Goal: Task Accomplishment & Management: Complete application form

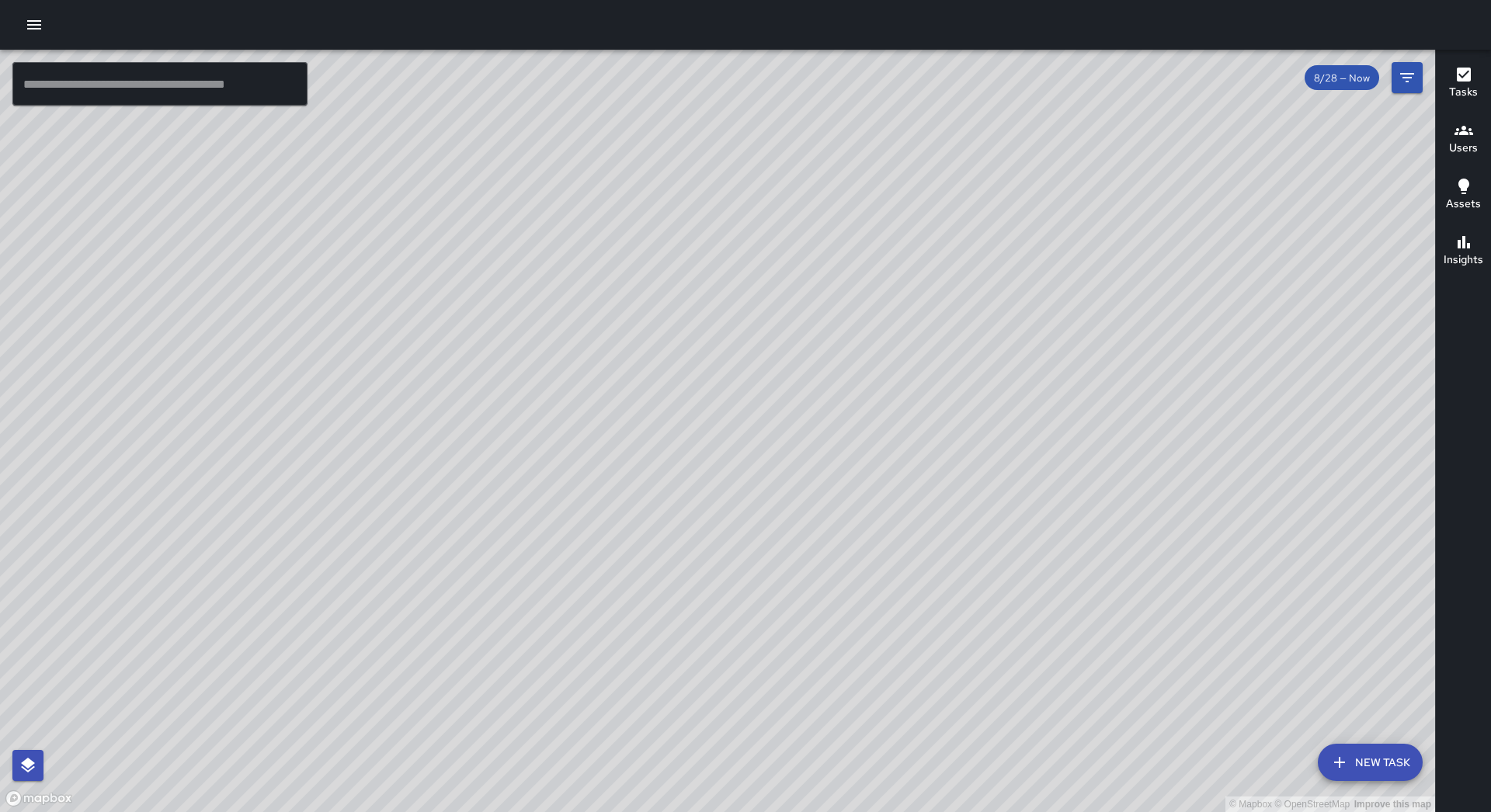
click at [32, 26] on icon "button" at bounding box center [33, 24] width 18 height 18
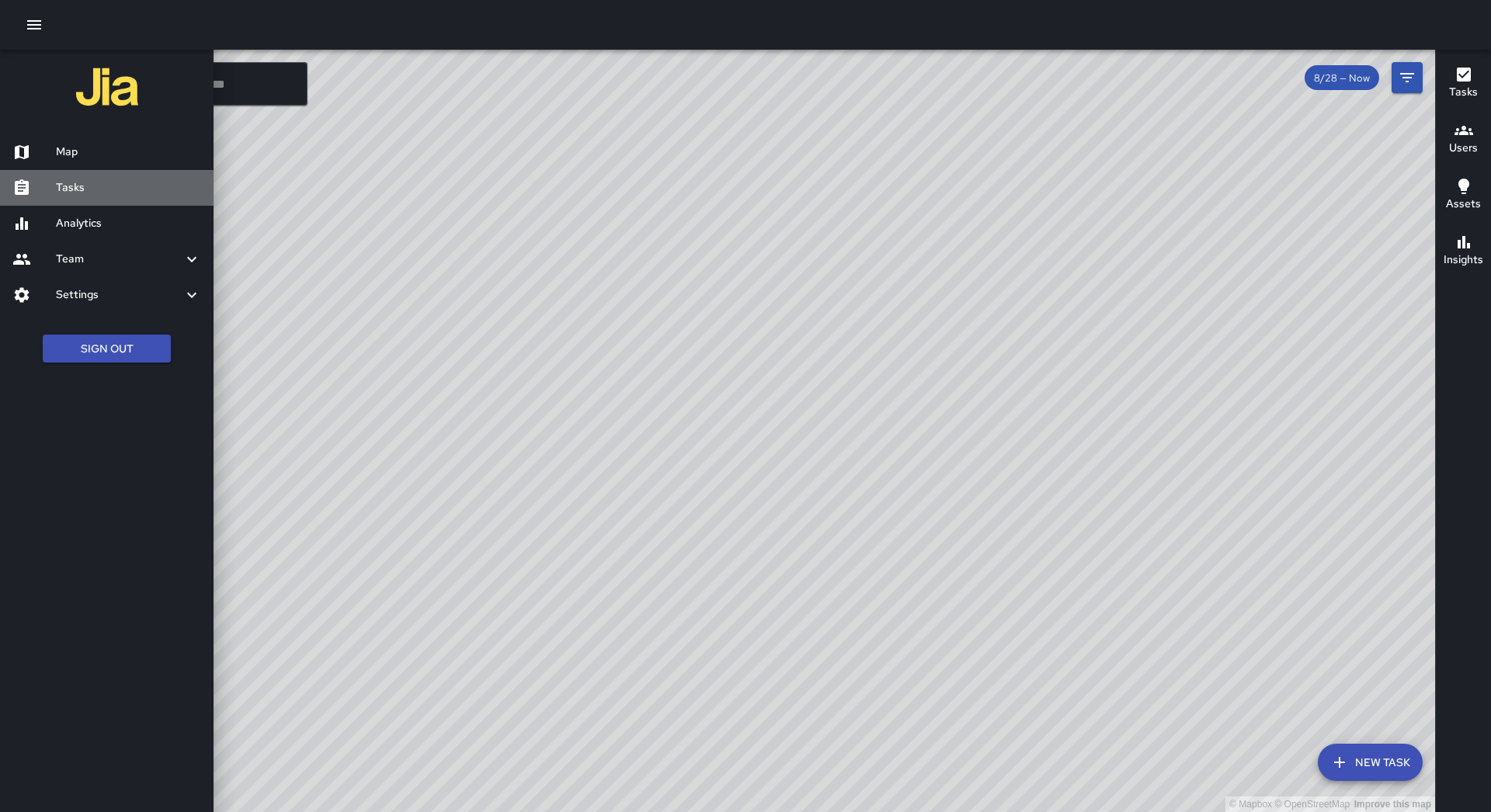
click at [105, 179] on h6 "Tasks" at bounding box center [129, 188] width 145 height 18
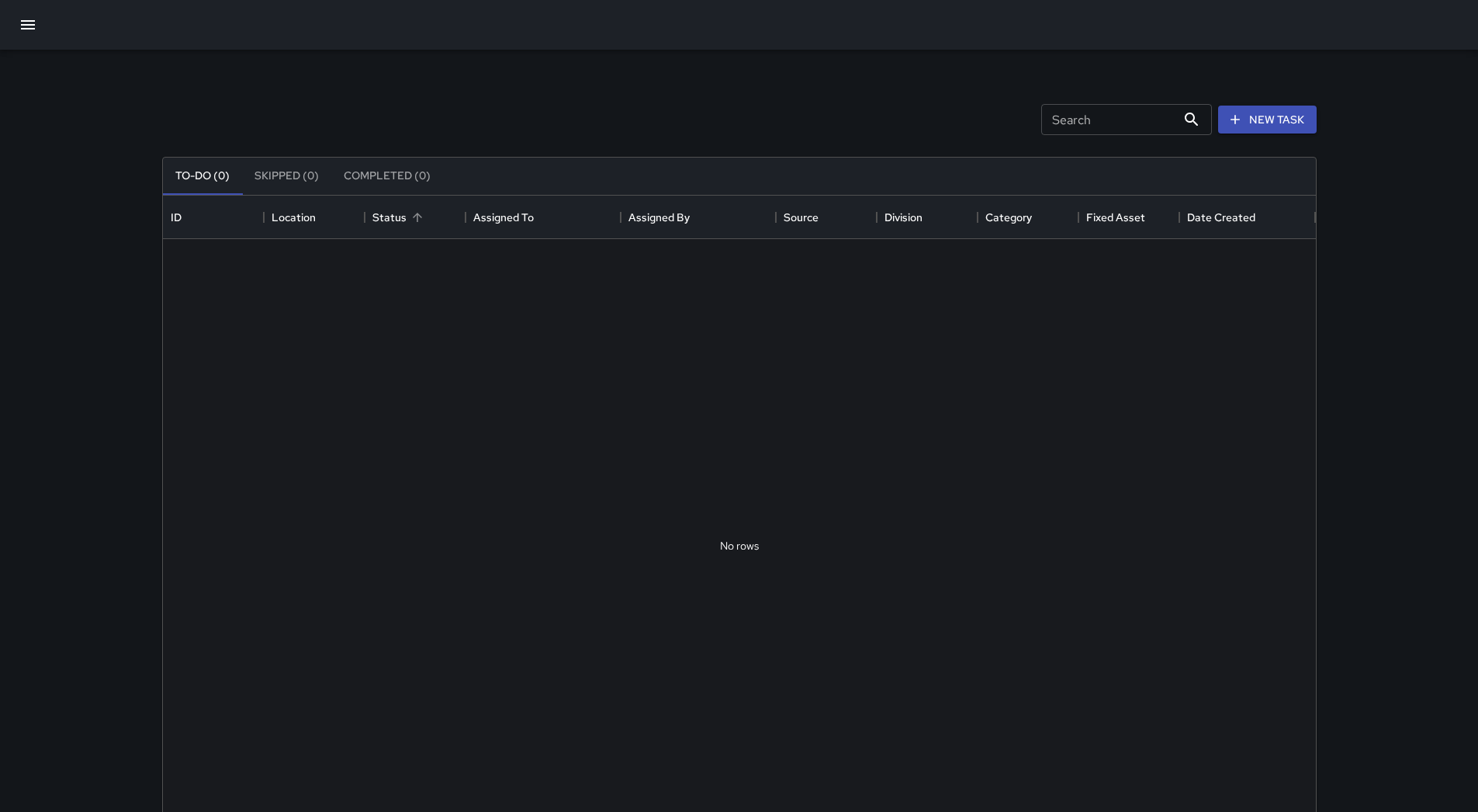
scroll to position [646, 1142]
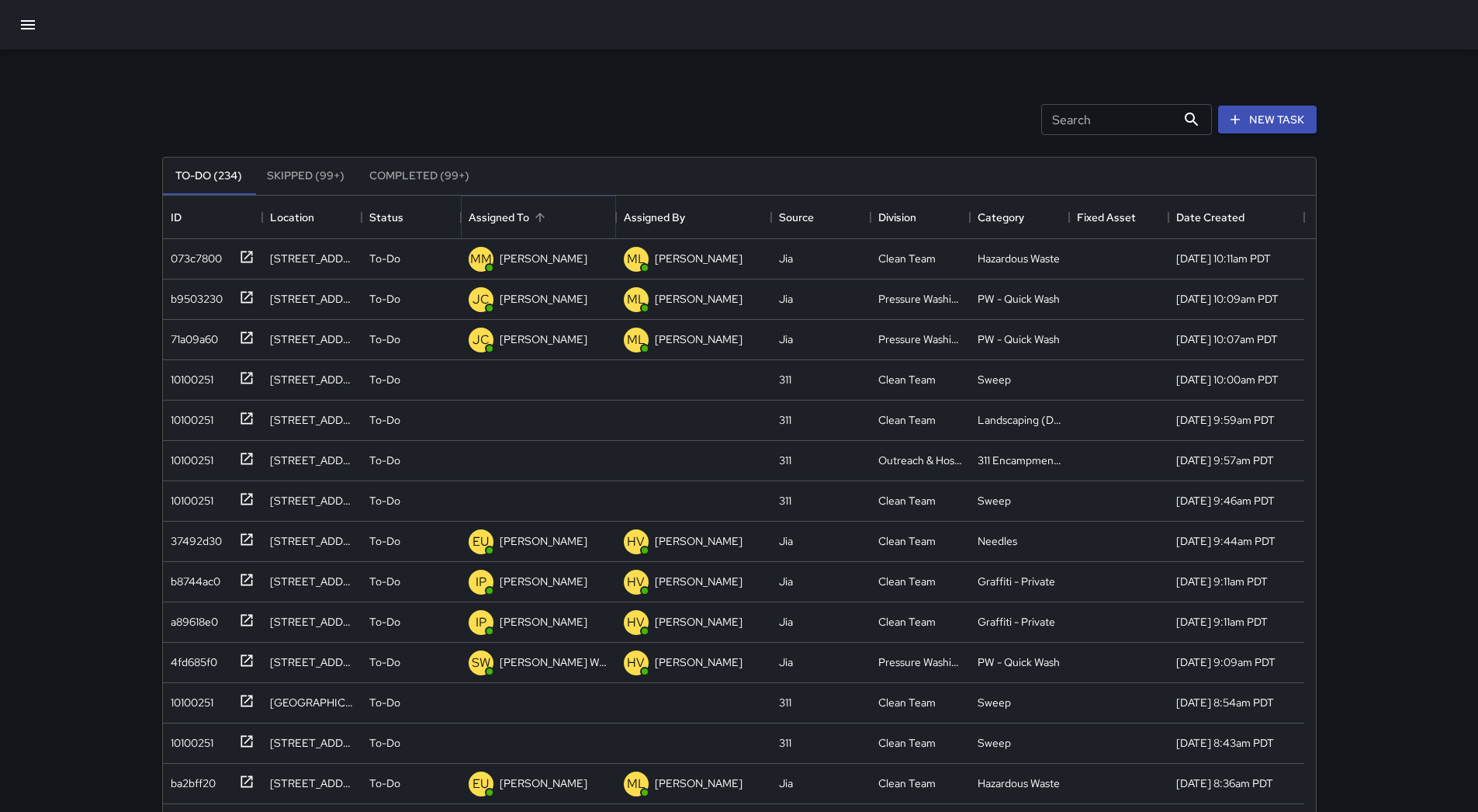
click at [547, 214] on button "Sort" at bounding box center [540, 217] width 22 height 22
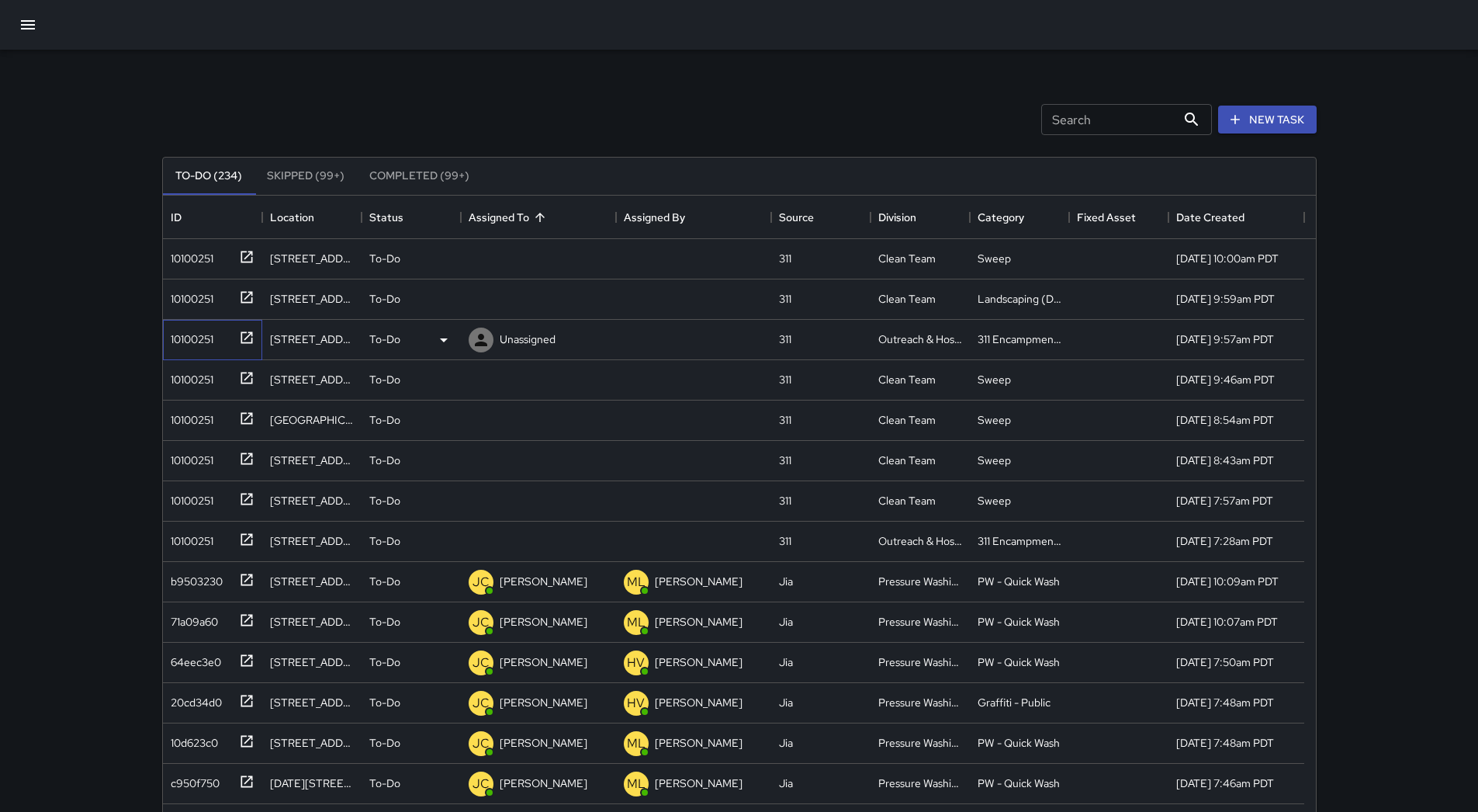
drag, startPoint x: 225, startPoint y: 346, endPoint x: 225, endPoint y: 337, distance: 9.0
click at [225, 343] on div "10100251" at bounding box center [209, 336] width 90 height 25
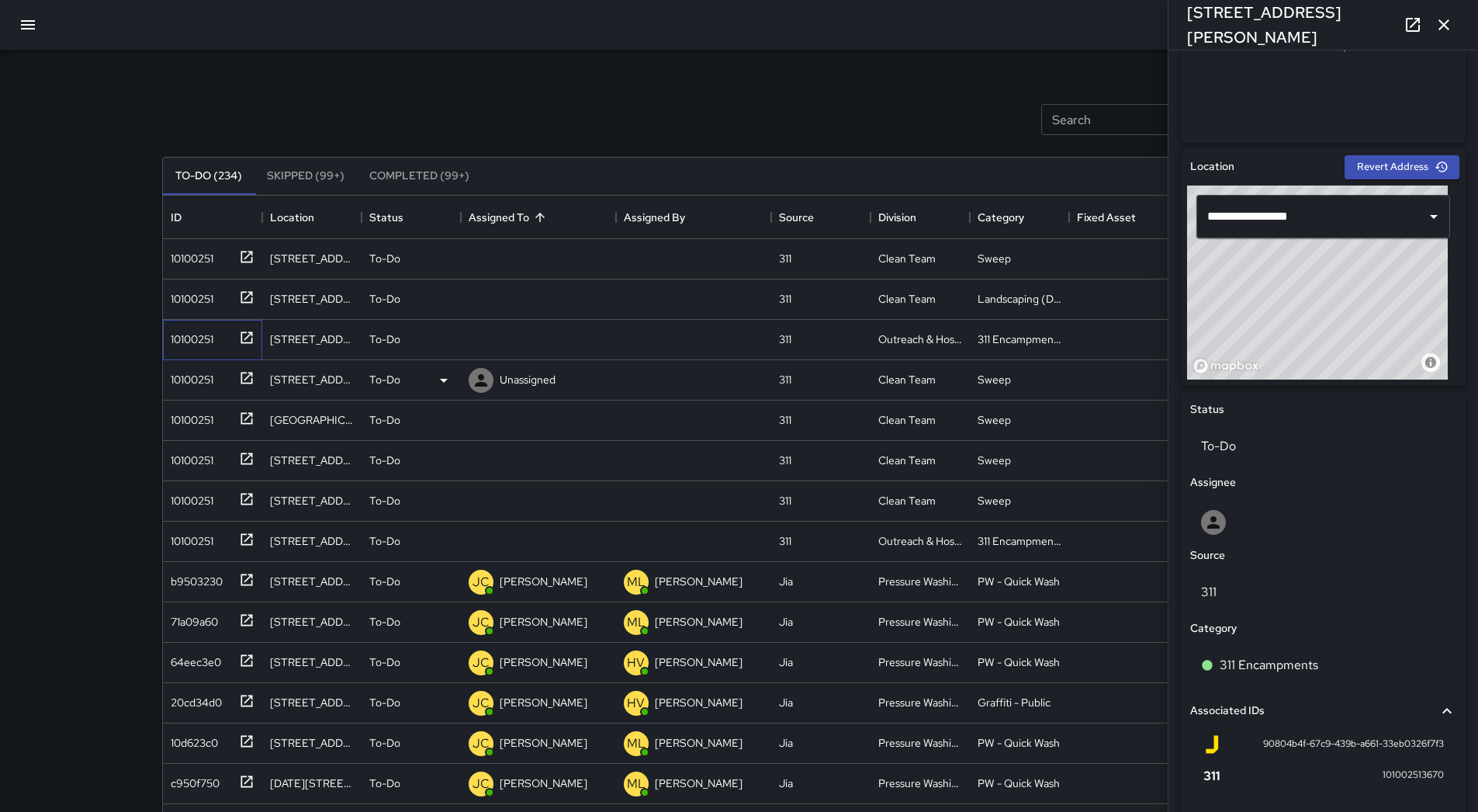
scroll to position [534, 0]
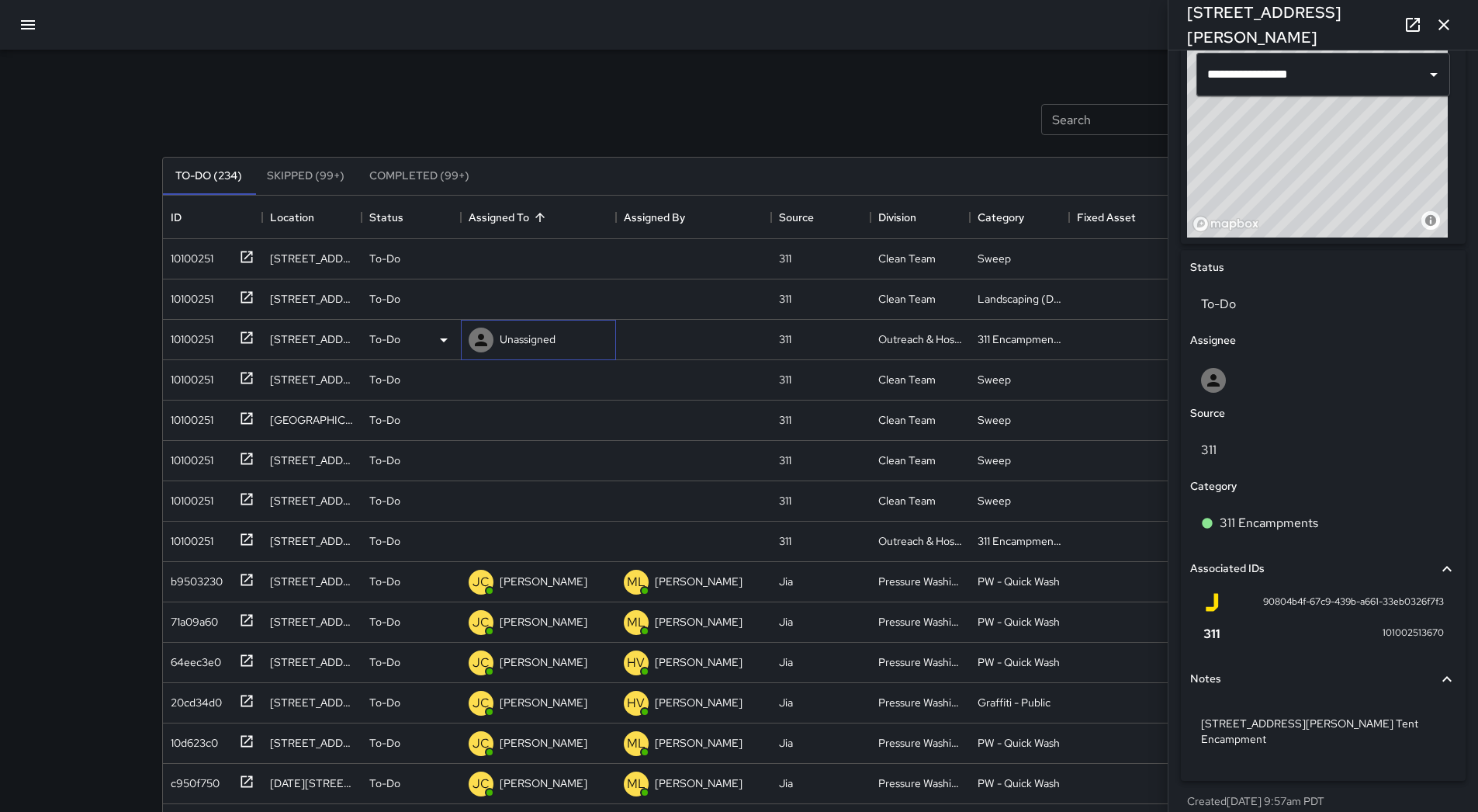
click at [520, 342] on p "Unassigned" at bounding box center [528, 340] width 56 height 16
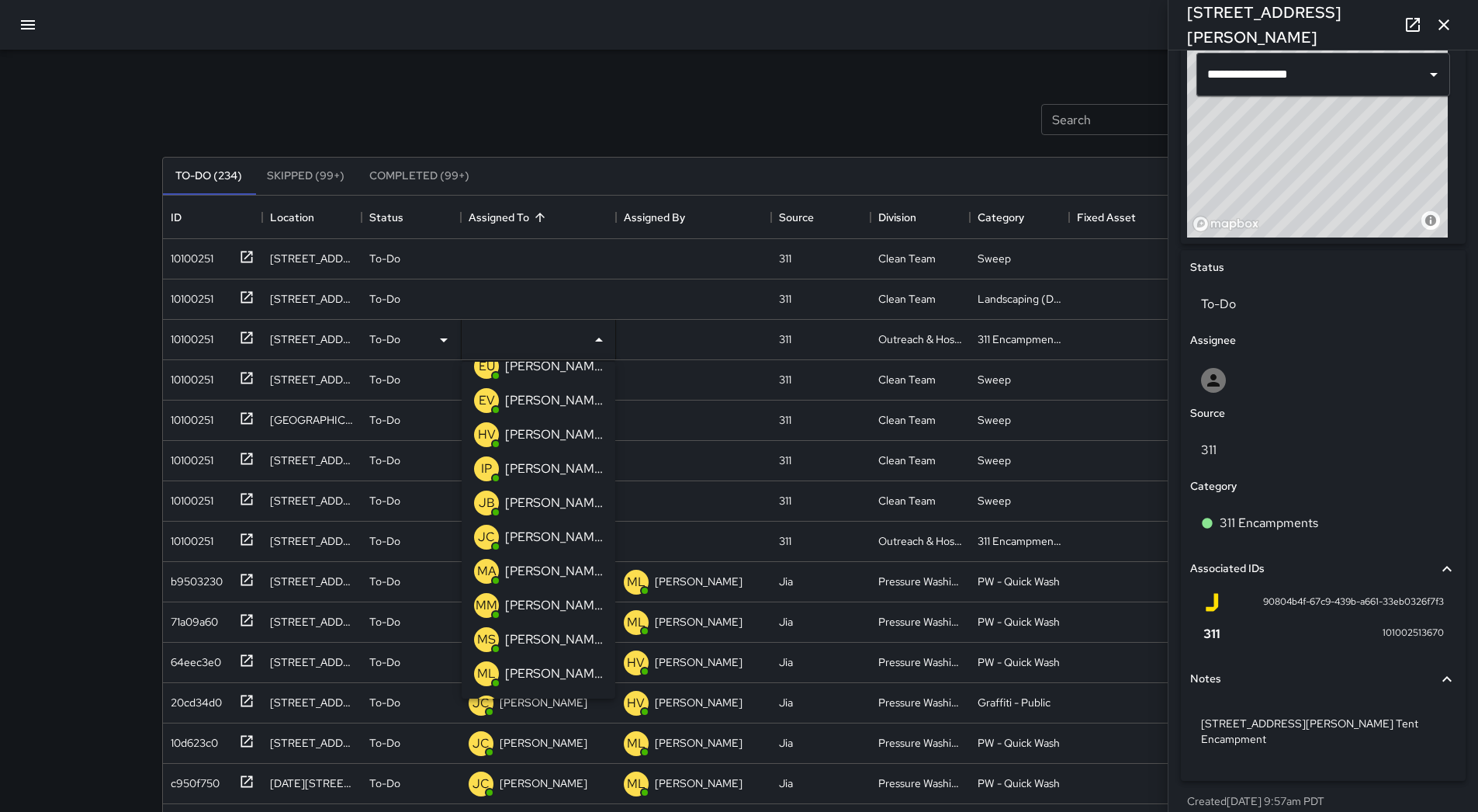
scroll to position [78, 0]
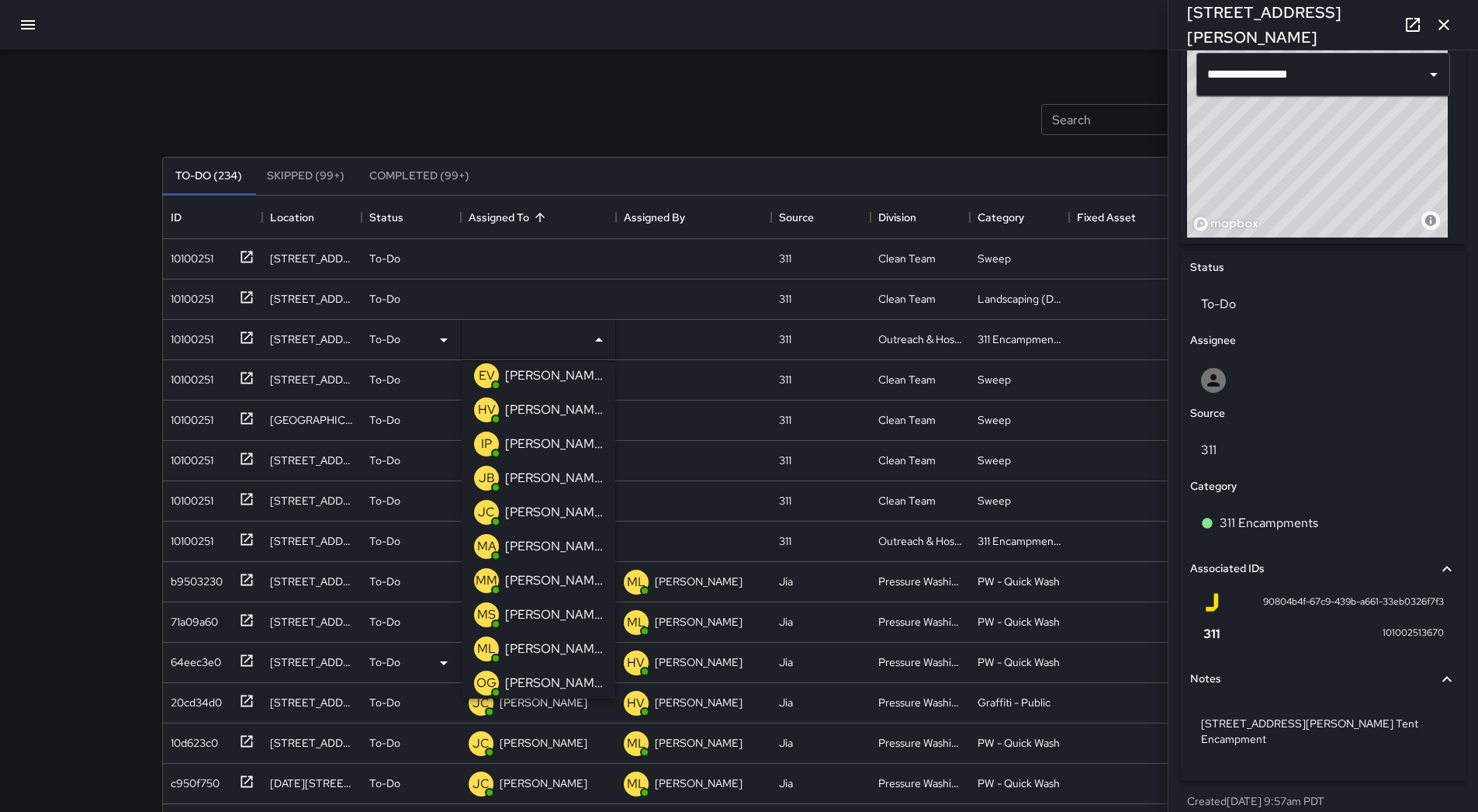
drag, startPoint x: 556, startPoint y: 651, endPoint x: 529, endPoint y: 634, distance: 31.9
click at [556, 649] on p "[PERSON_NAME]" at bounding box center [554, 648] width 98 height 18
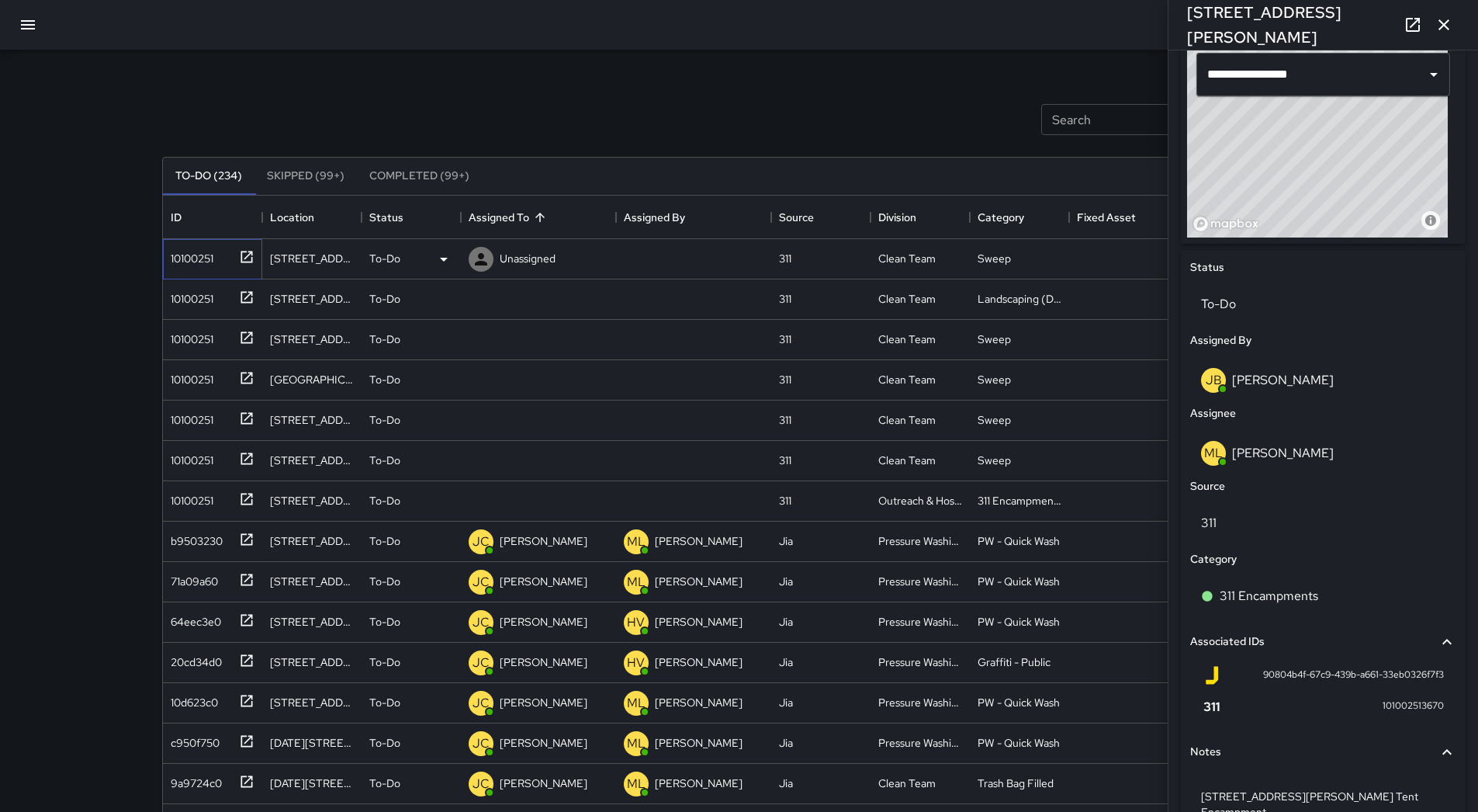
click at [200, 253] on div "10100251" at bounding box center [189, 255] width 49 height 22
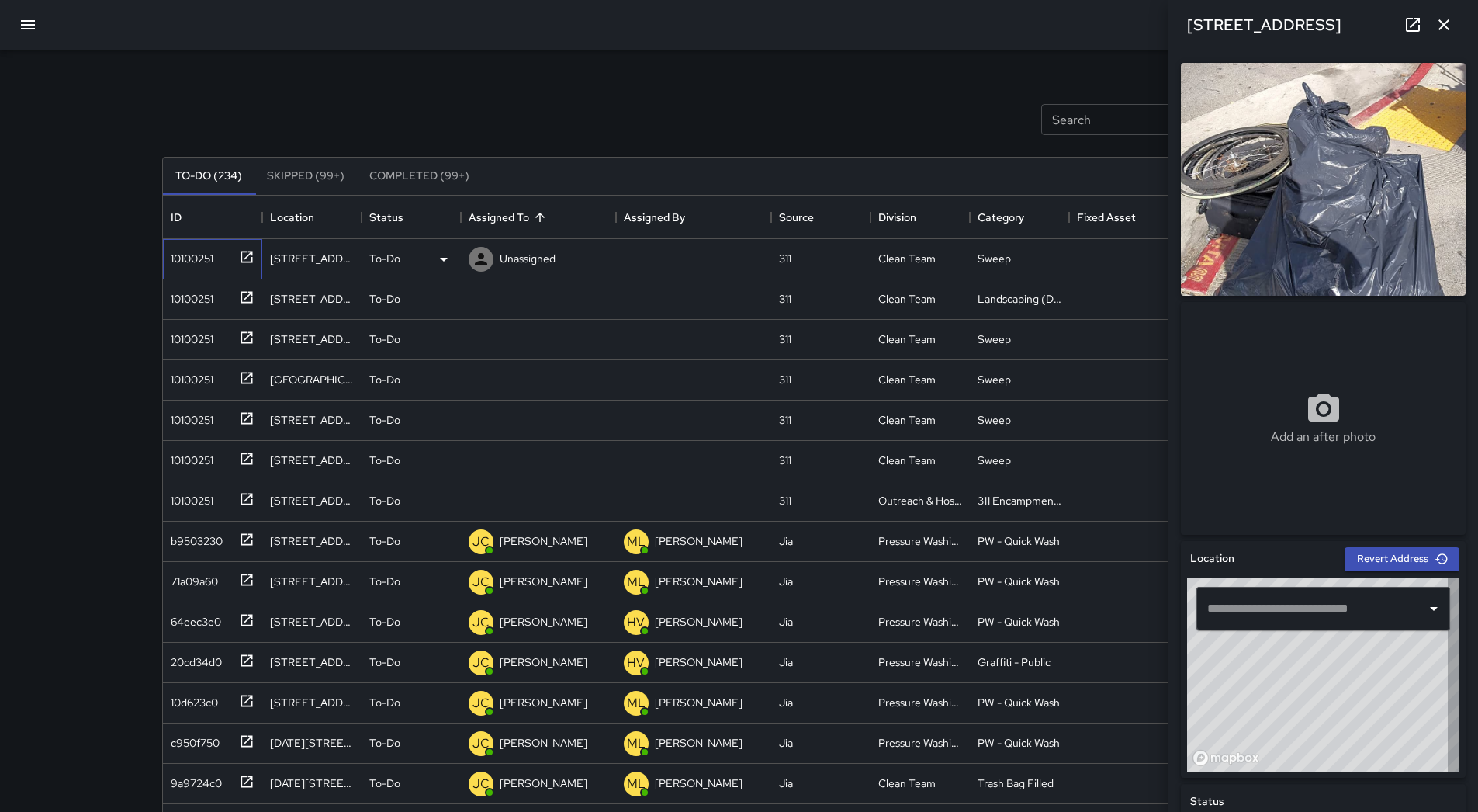
type input "**********"
click at [200, 279] on div "10100251" at bounding box center [213, 299] width 100 height 40
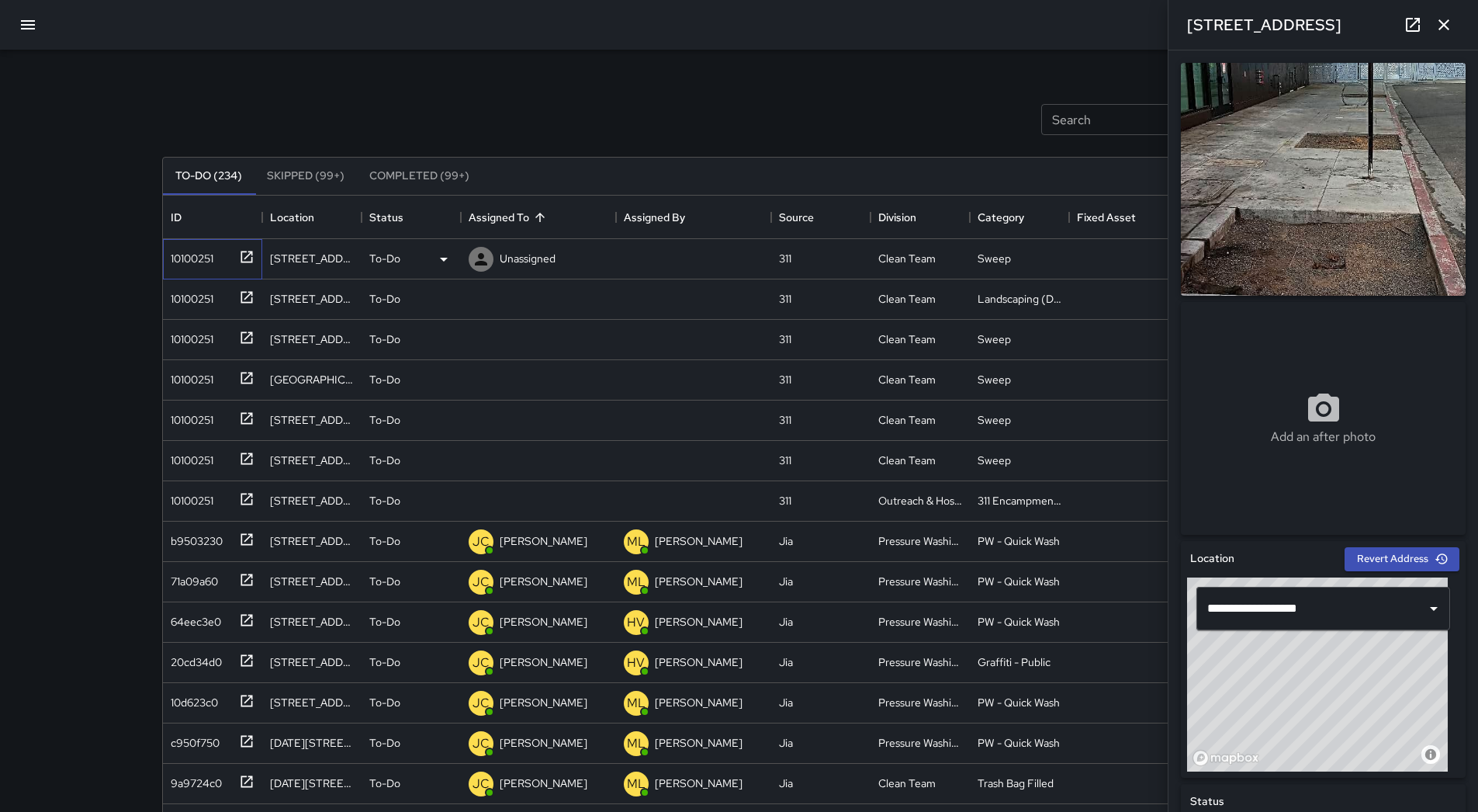
click at [210, 271] on div "10100251" at bounding box center [213, 259] width 100 height 40
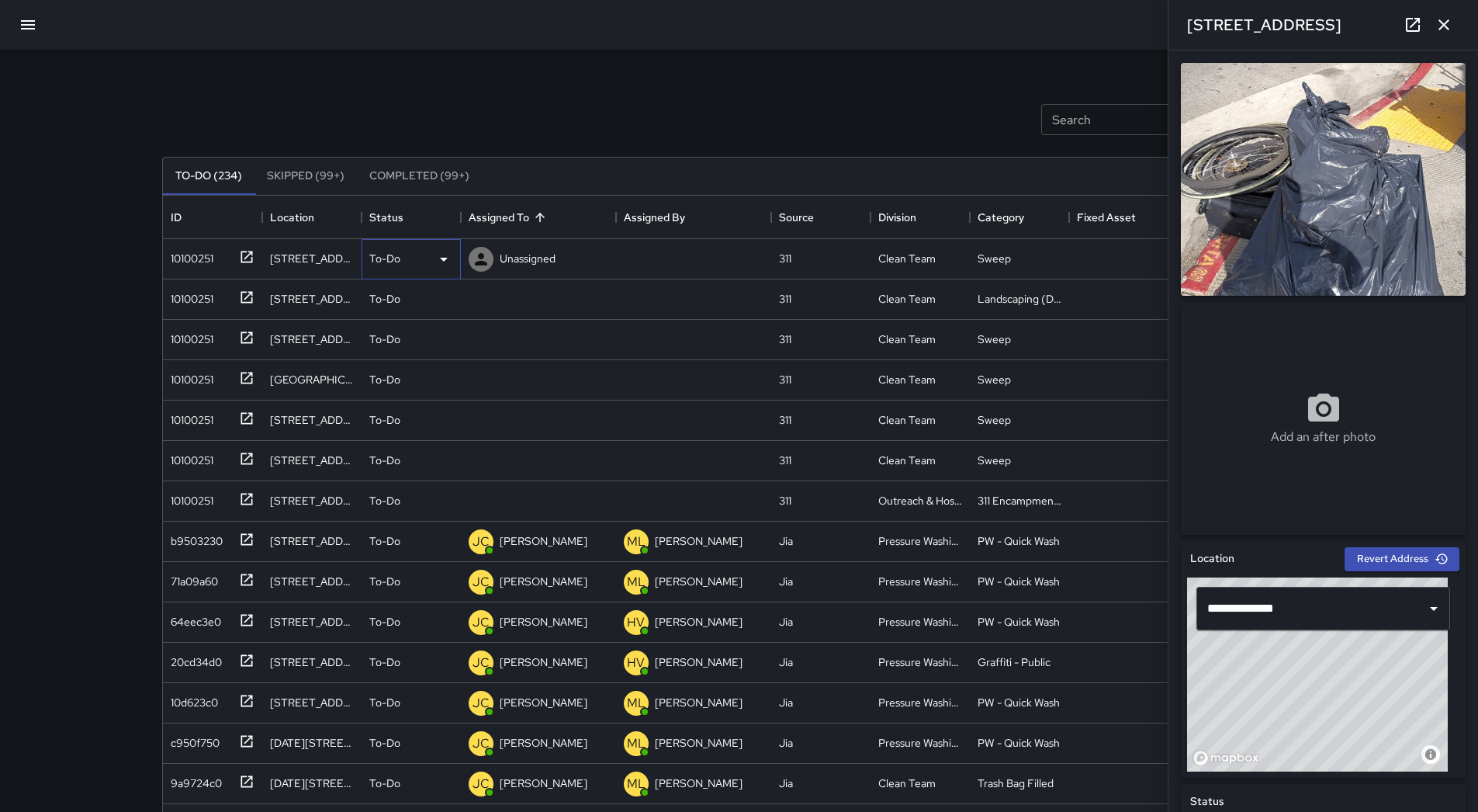
click at [436, 261] on icon at bounding box center [444, 259] width 18 height 18
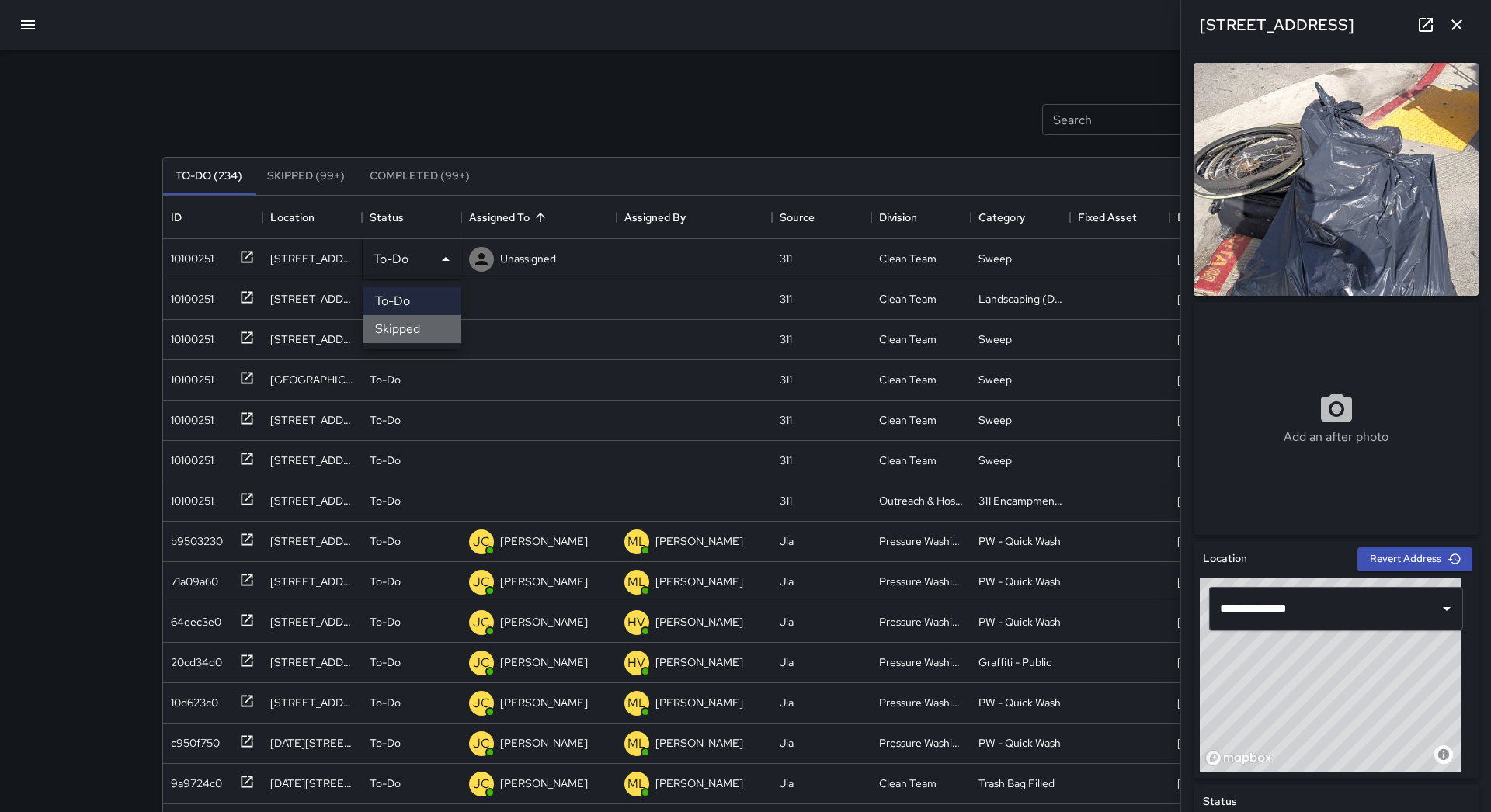
click at [418, 326] on li "Skipped" at bounding box center [411, 329] width 98 height 28
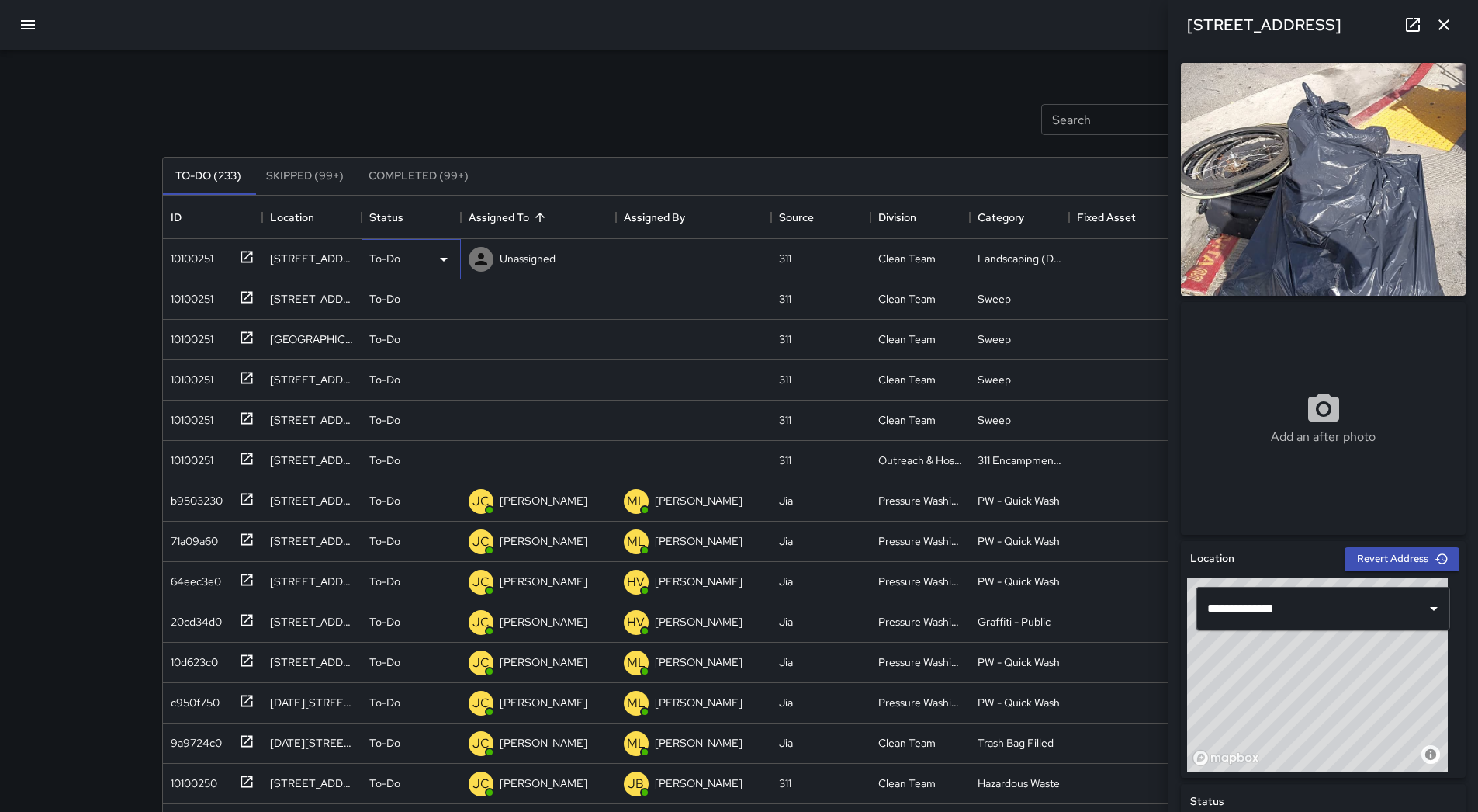
click at [433, 267] on div "To-Do" at bounding box center [411, 259] width 84 height 18
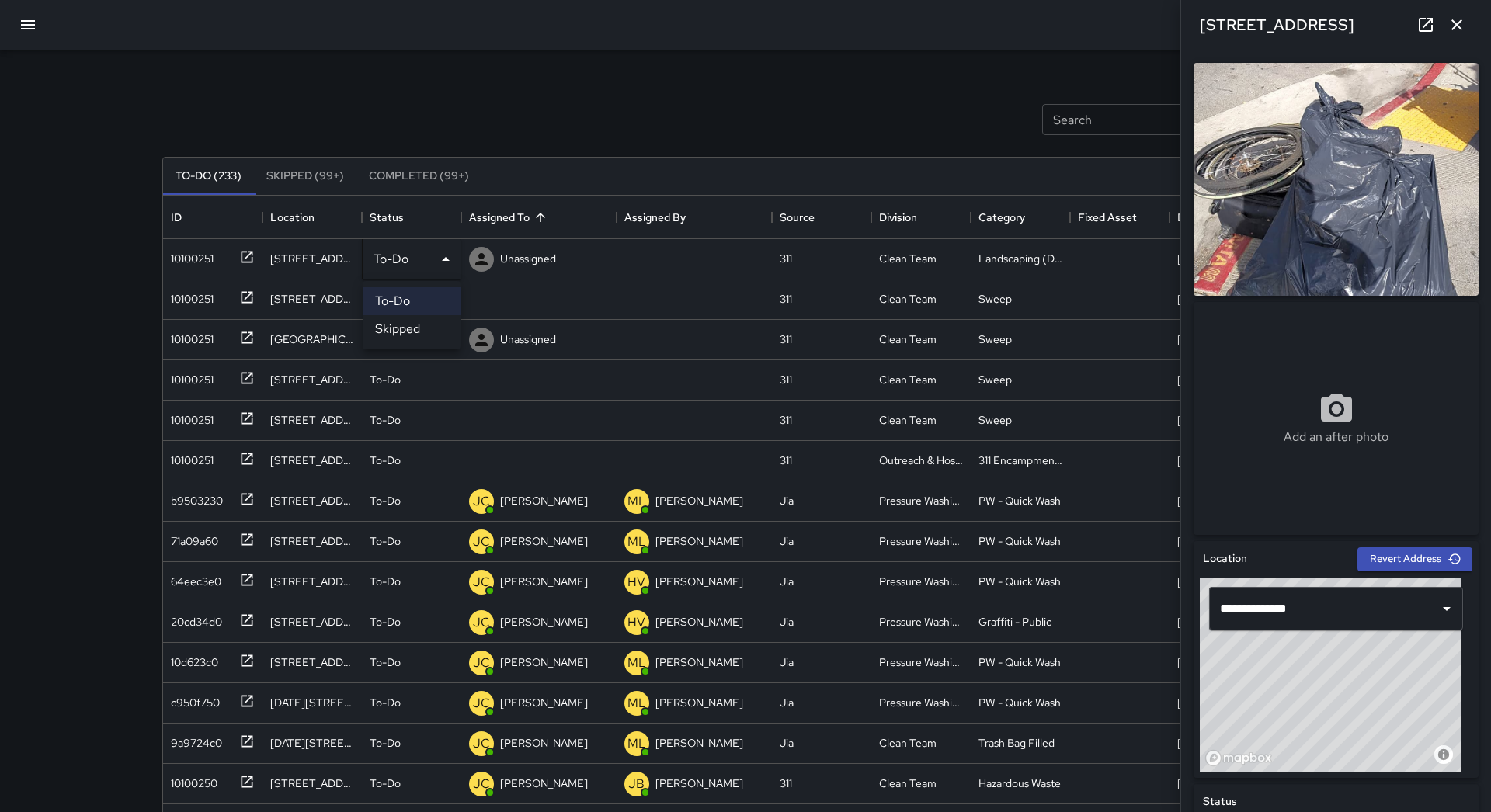
drag, startPoint x: 425, startPoint y: 325, endPoint x: 329, endPoint y: 316, distance: 96.4
click at [425, 325] on li "Skipped" at bounding box center [411, 329] width 98 height 28
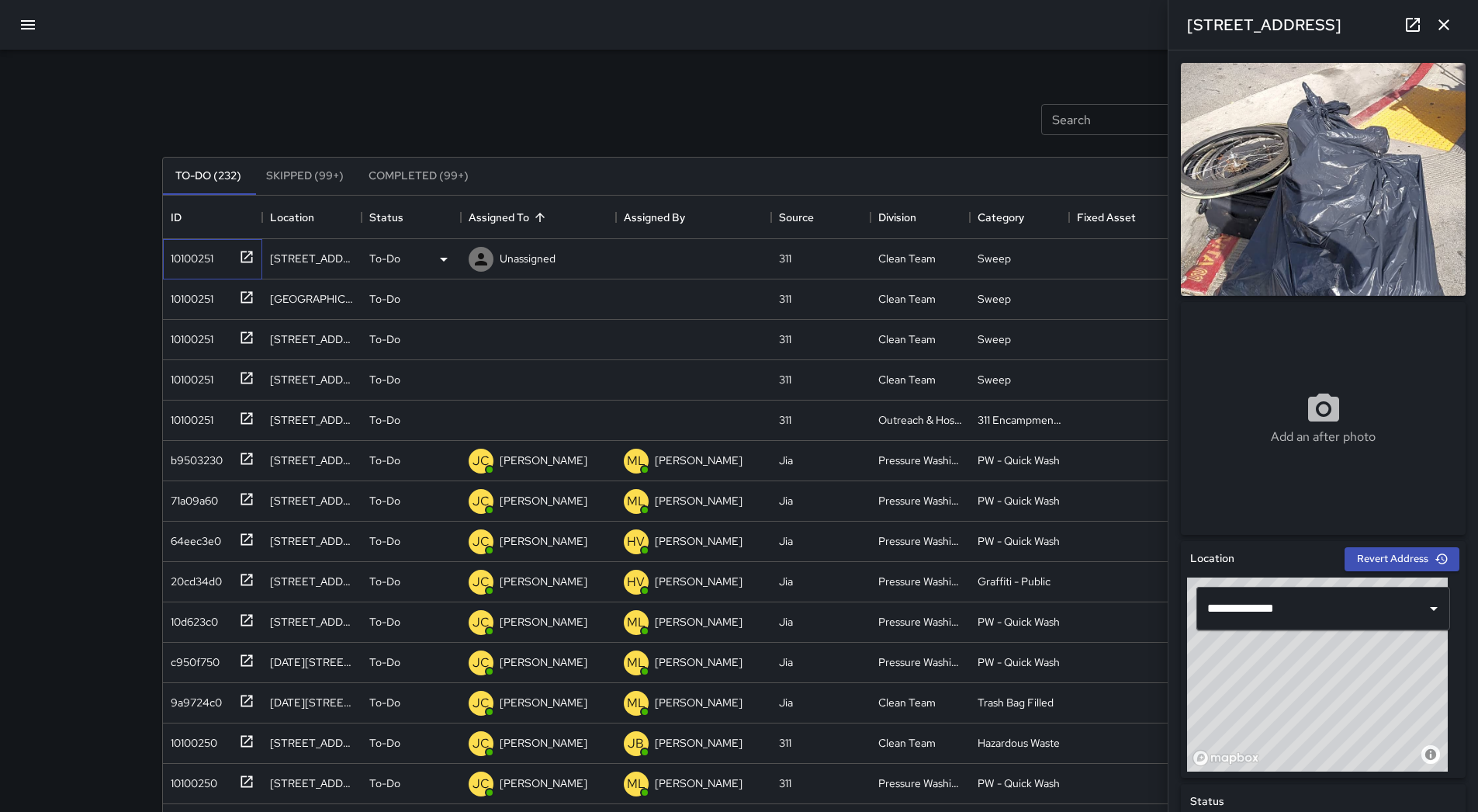
click at [213, 262] on div "10100251" at bounding box center [189, 255] width 49 height 22
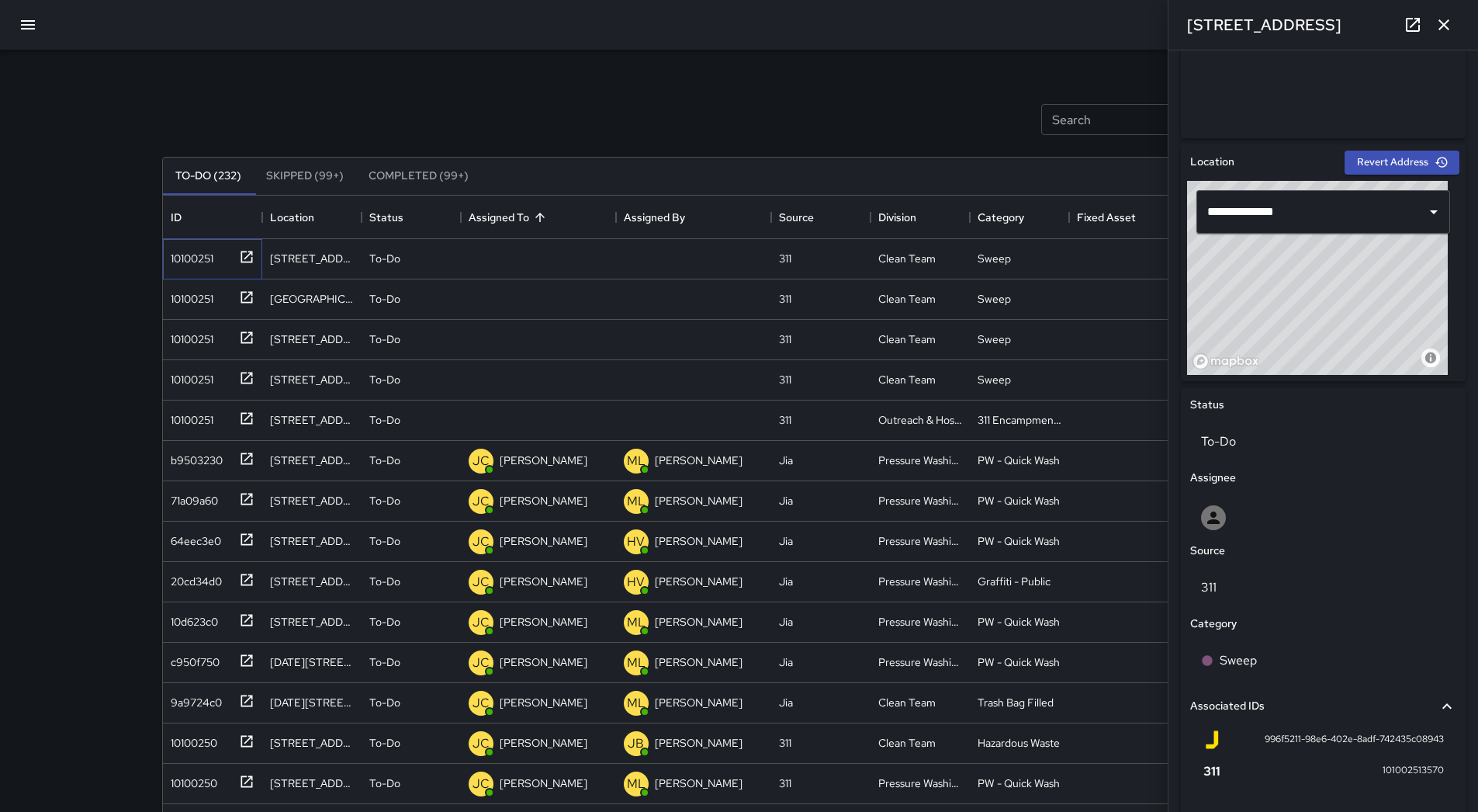
scroll to position [550, 0]
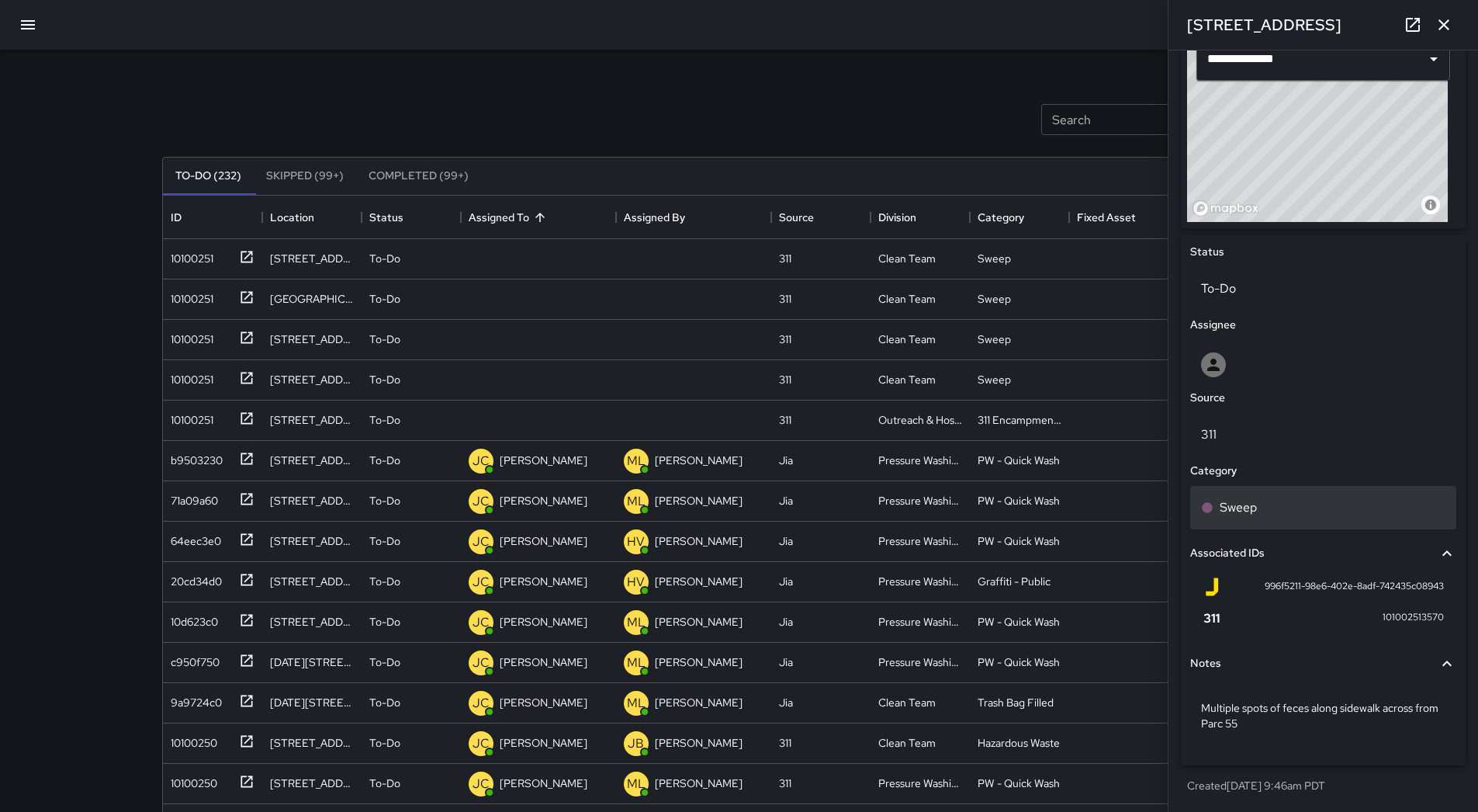
click at [1291, 508] on div "Sweep" at bounding box center [1323, 507] width 244 height 18
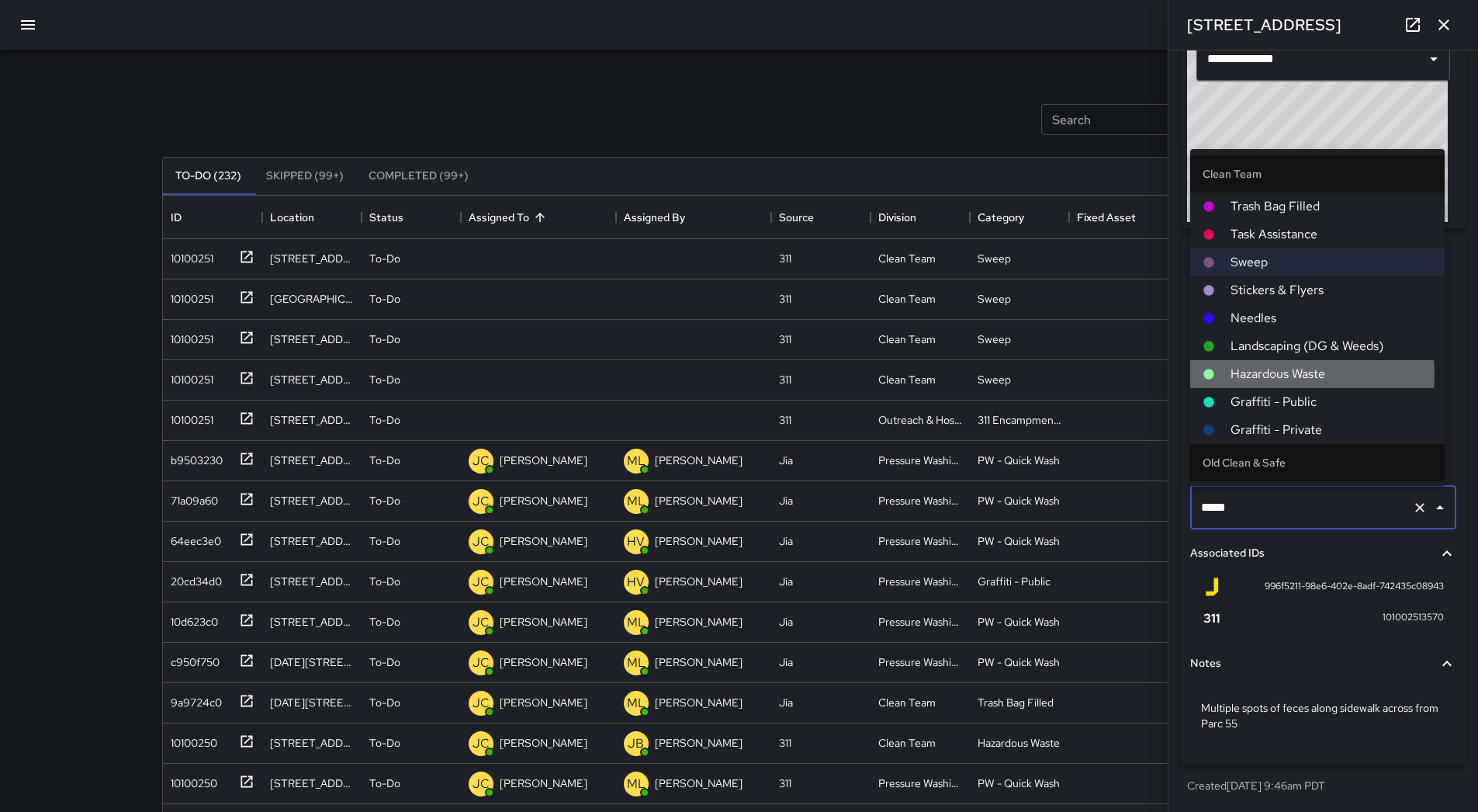
click at [1290, 374] on span "Hazardous Waste" at bounding box center [1332, 374] width 202 height 18
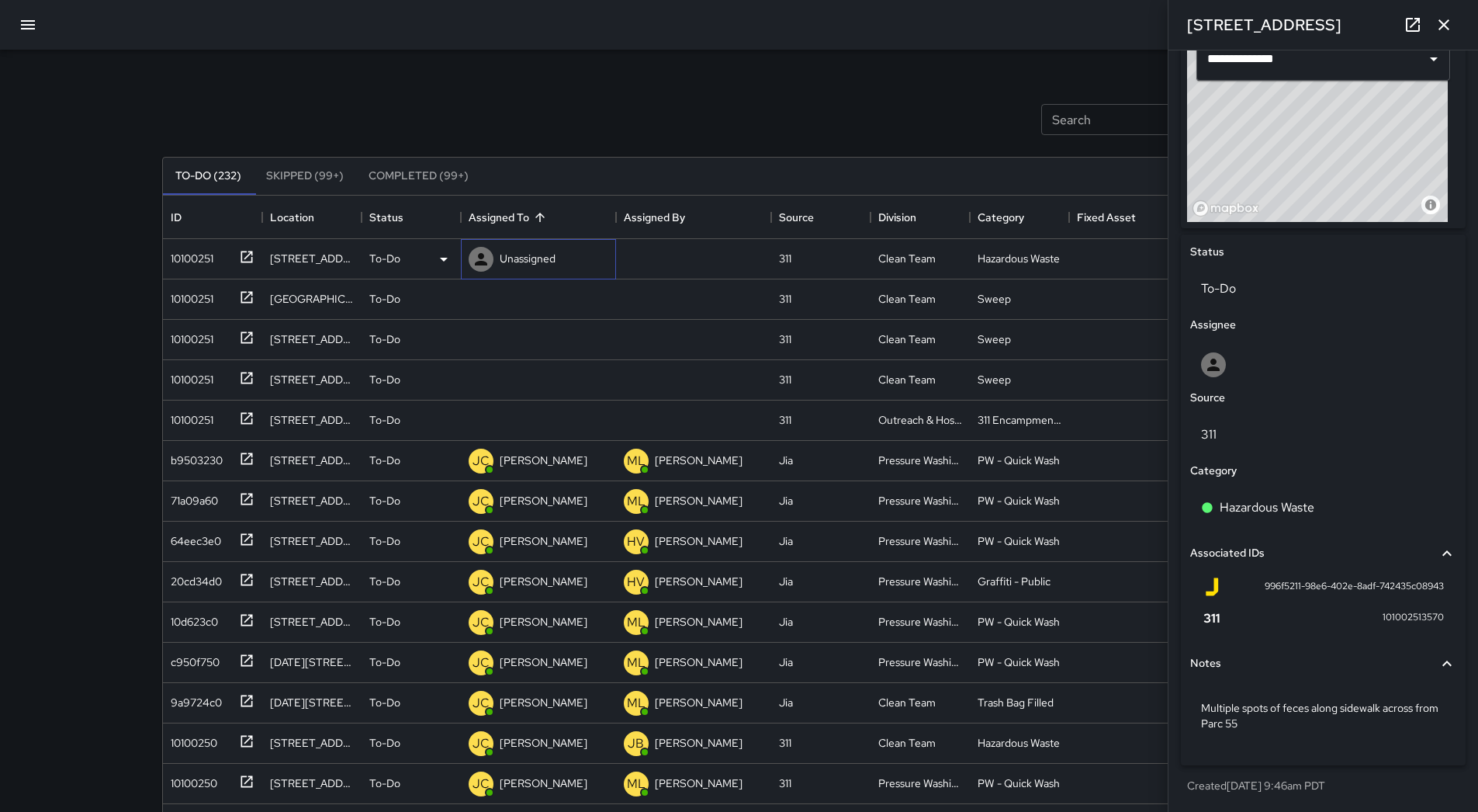
click at [564, 256] on div "Unassigned" at bounding box center [538, 259] width 155 height 40
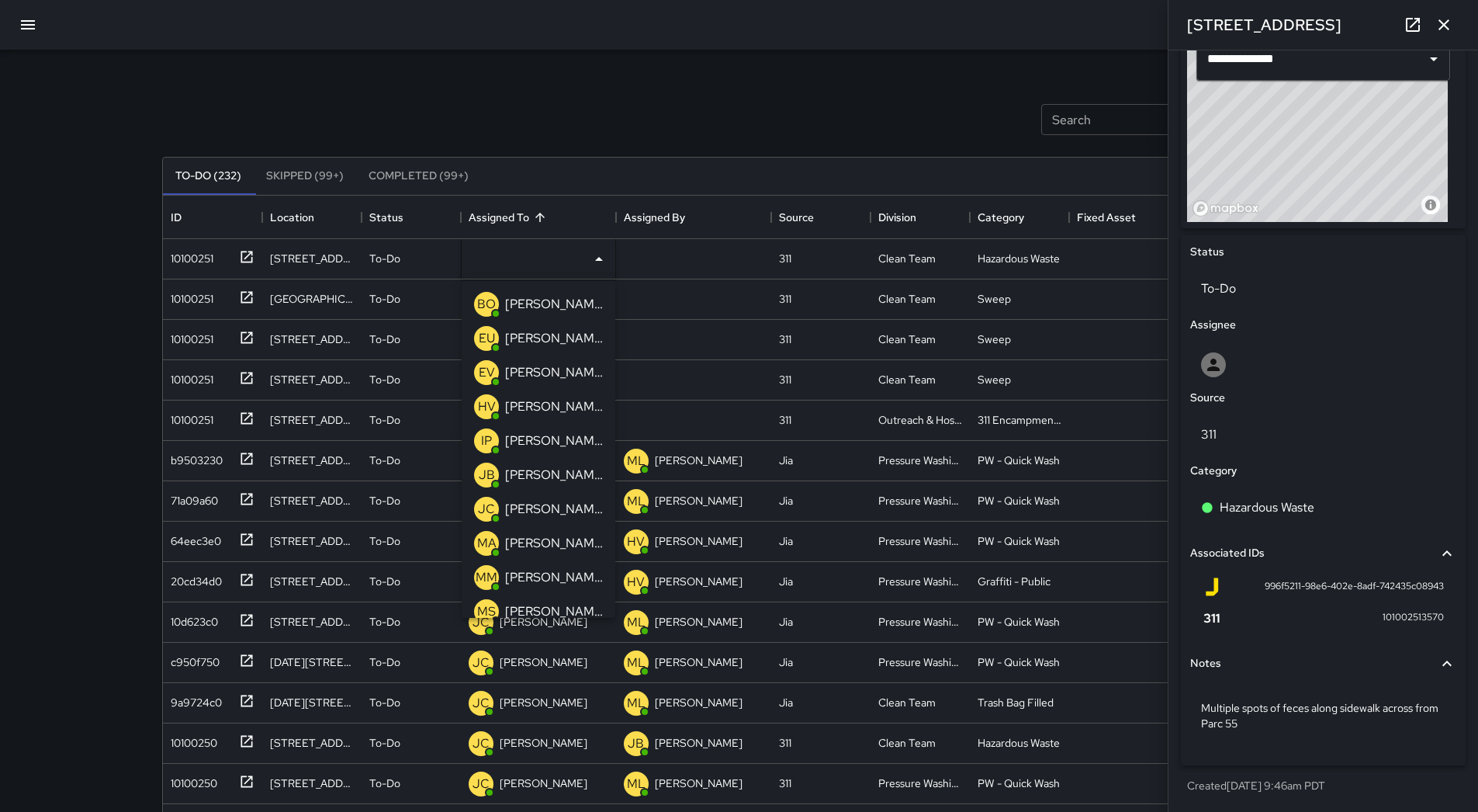
click at [552, 440] on p "[PERSON_NAME]" at bounding box center [554, 440] width 98 height 18
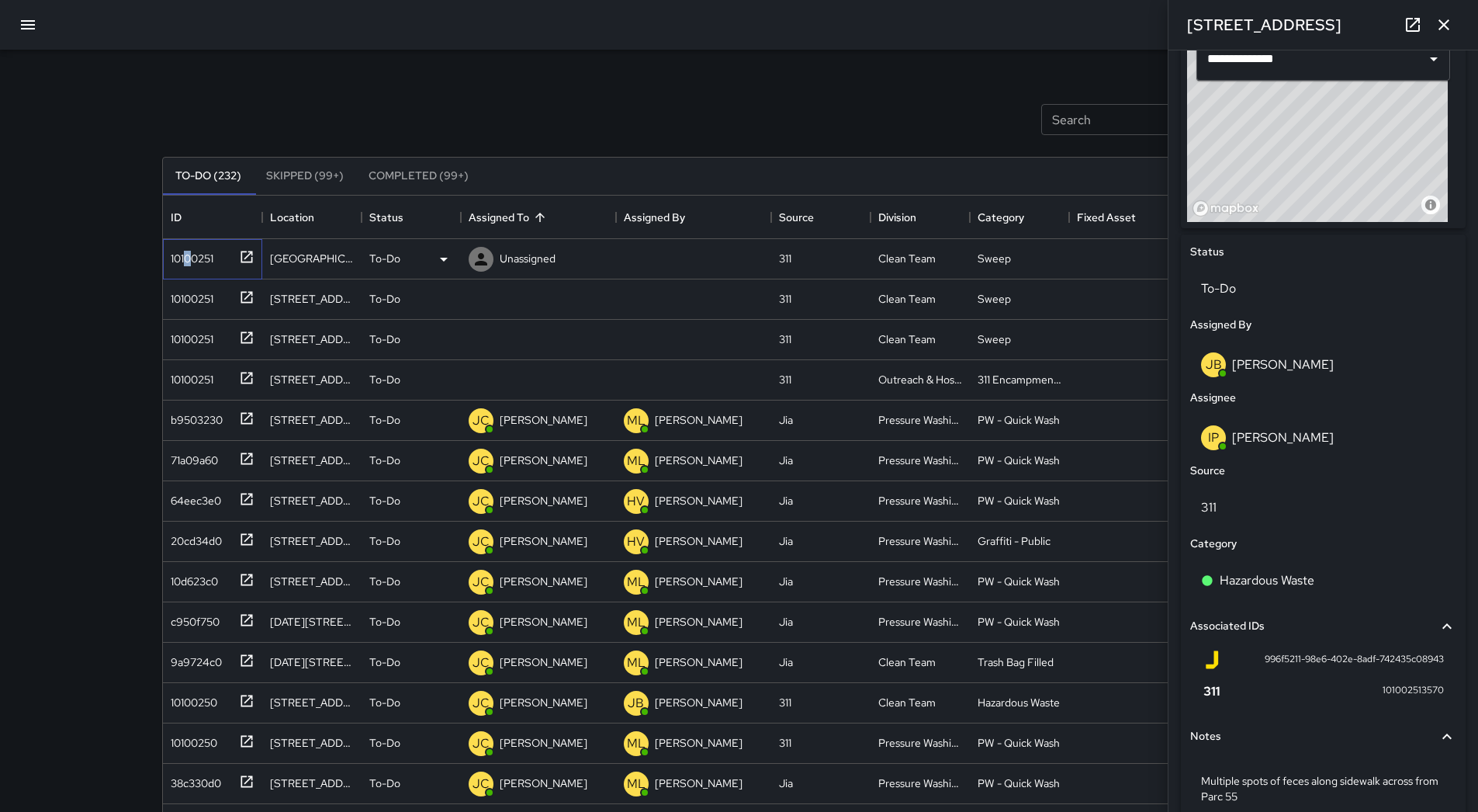
click at [189, 258] on div "10100251" at bounding box center [189, 255] width 49 height 22
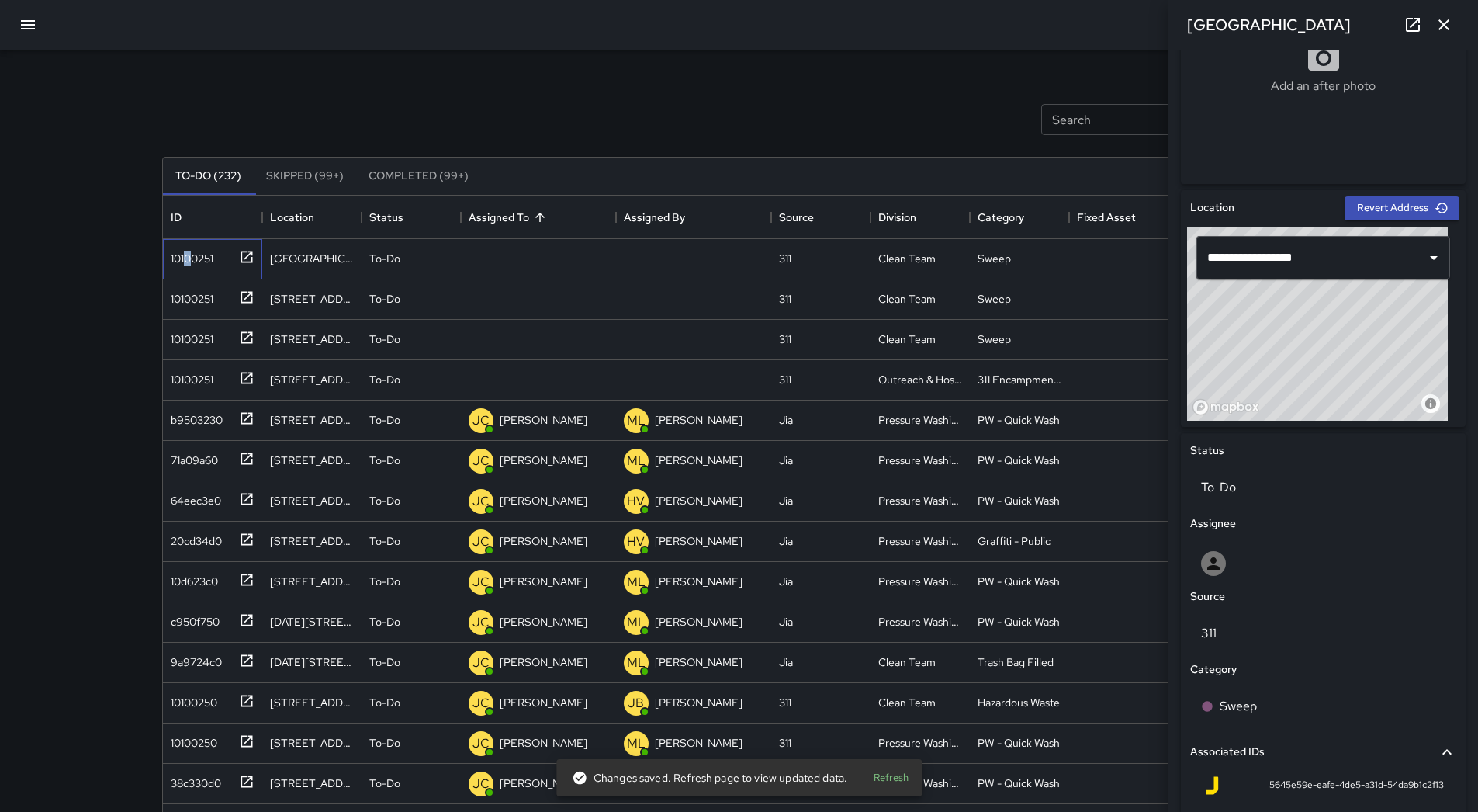
scroll to position [534, 0]
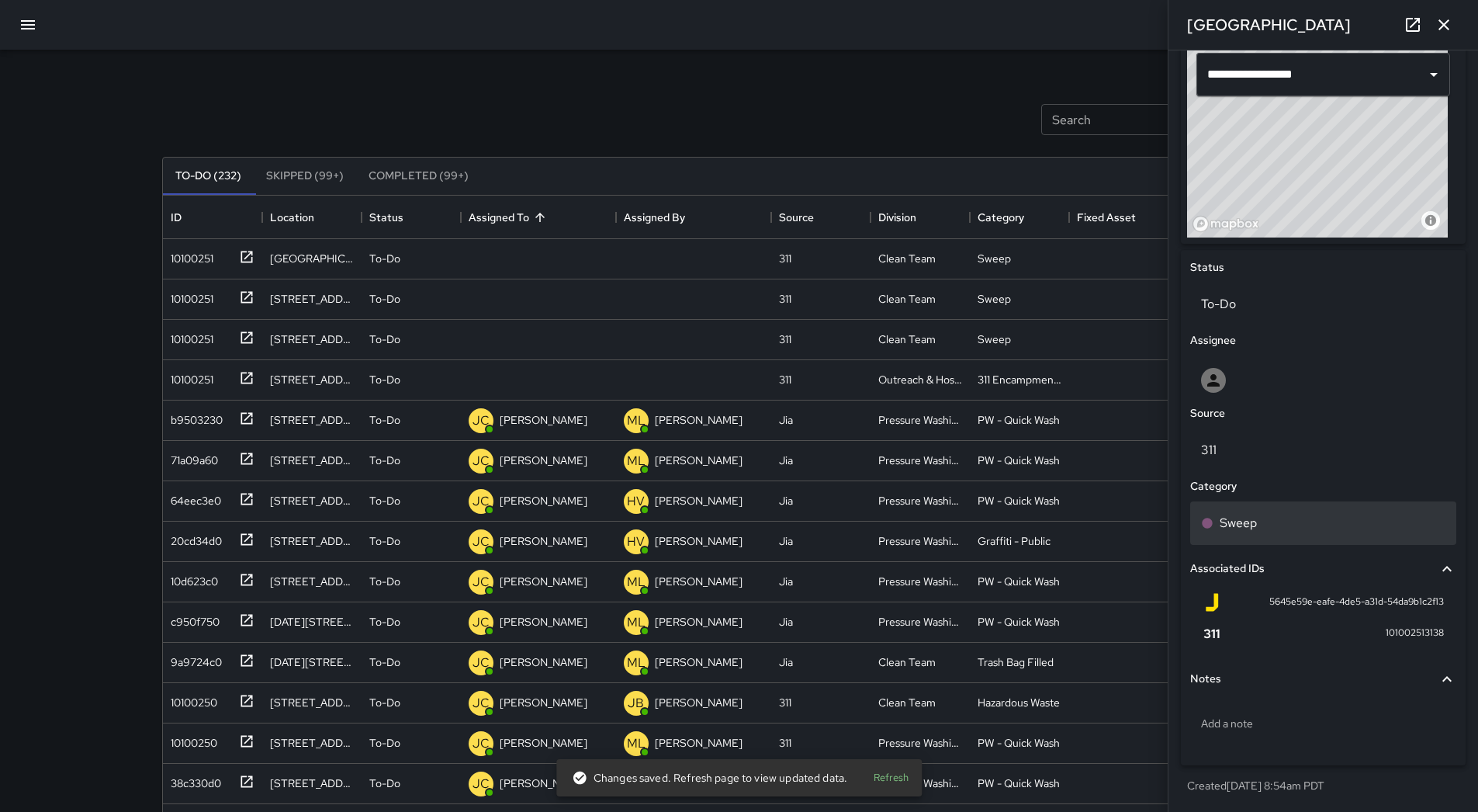
click at [1296, 531] on div "Sweep" at bounding box center [1323, 522] width 244 height 18
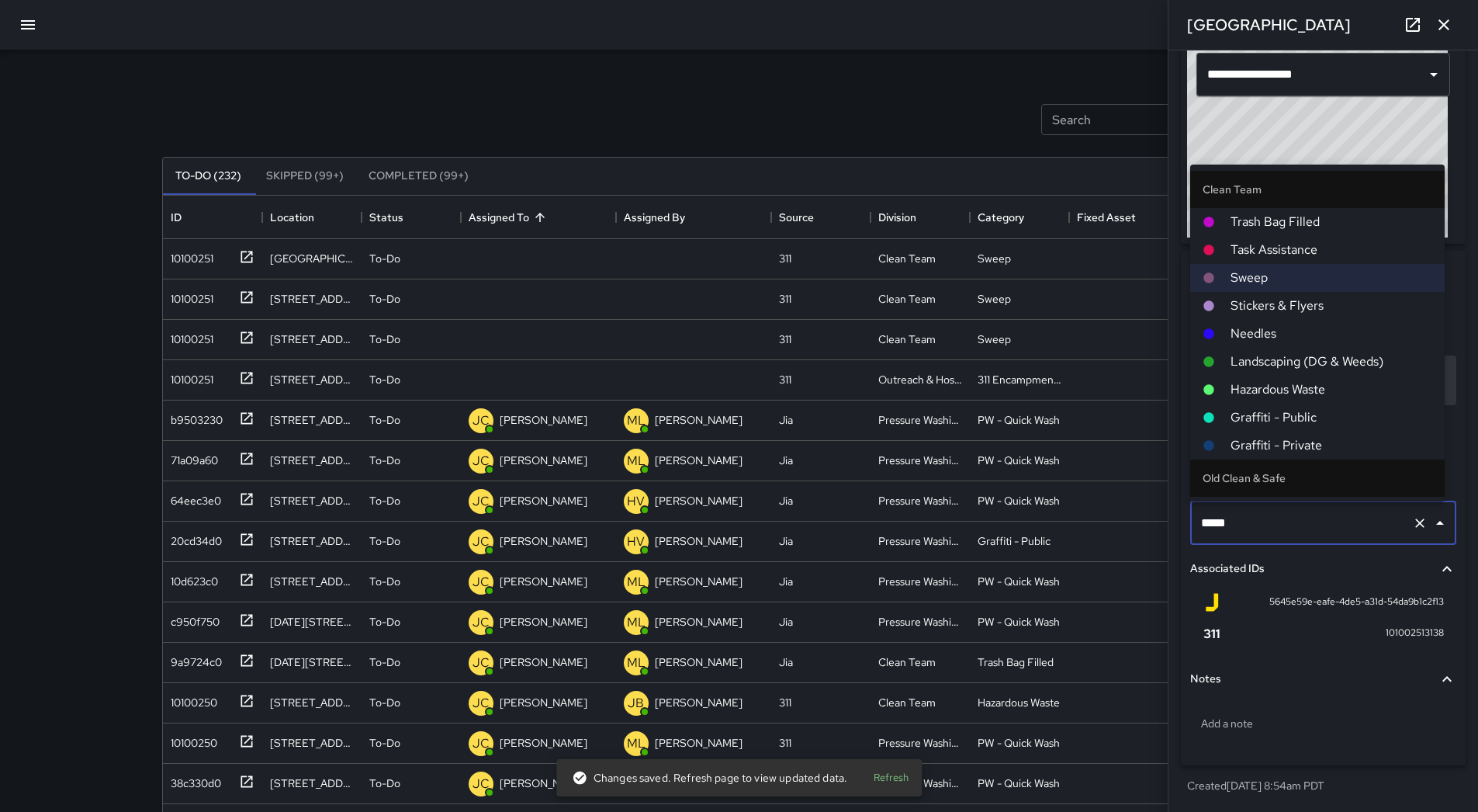
click at [1289, 395] on span "Hazardous Waste" at bounding box center [1332, 389] width 202 height 18
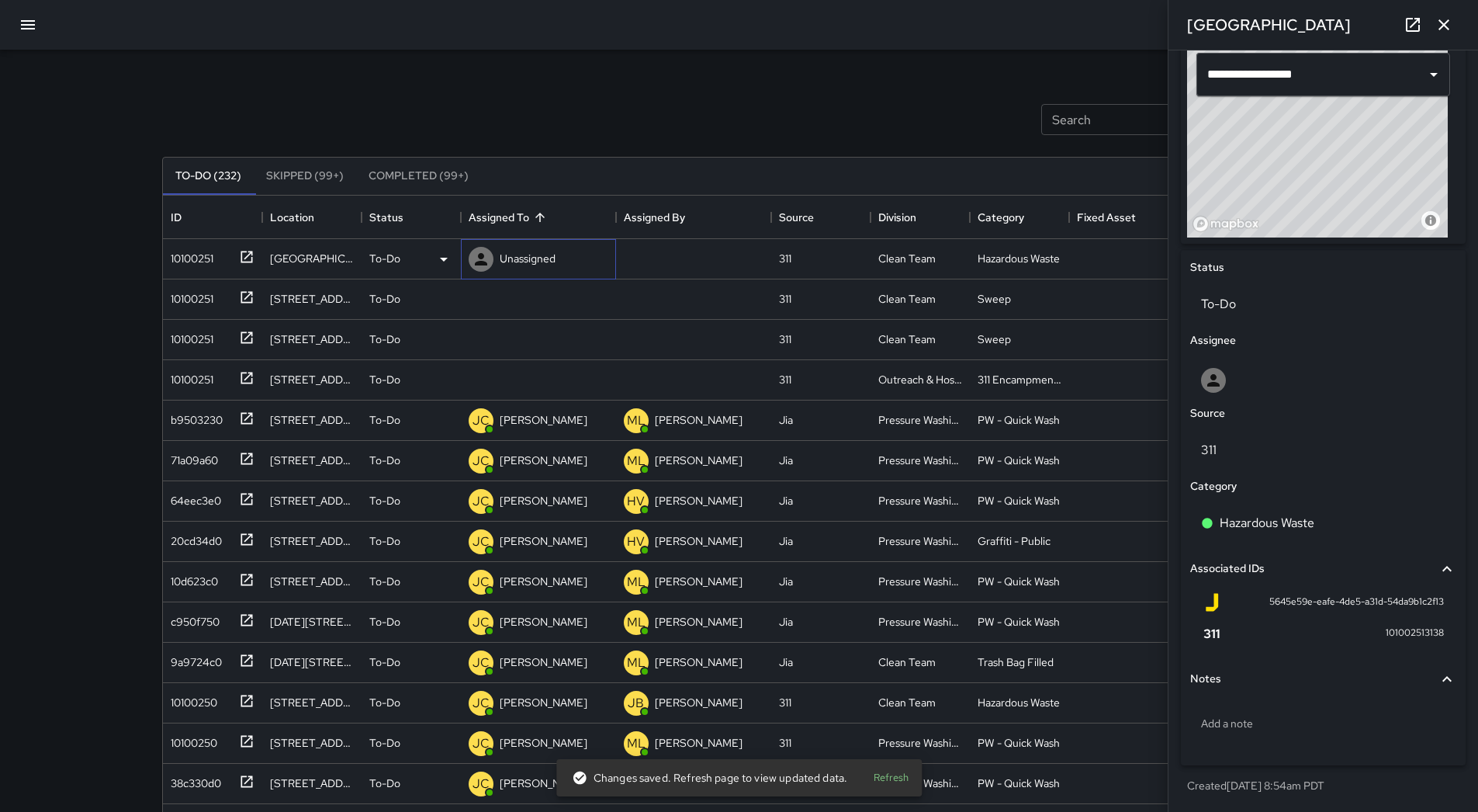
click at [544, 264] on p "Unassigned" at bounding box center [528, 258] width 56 height 16
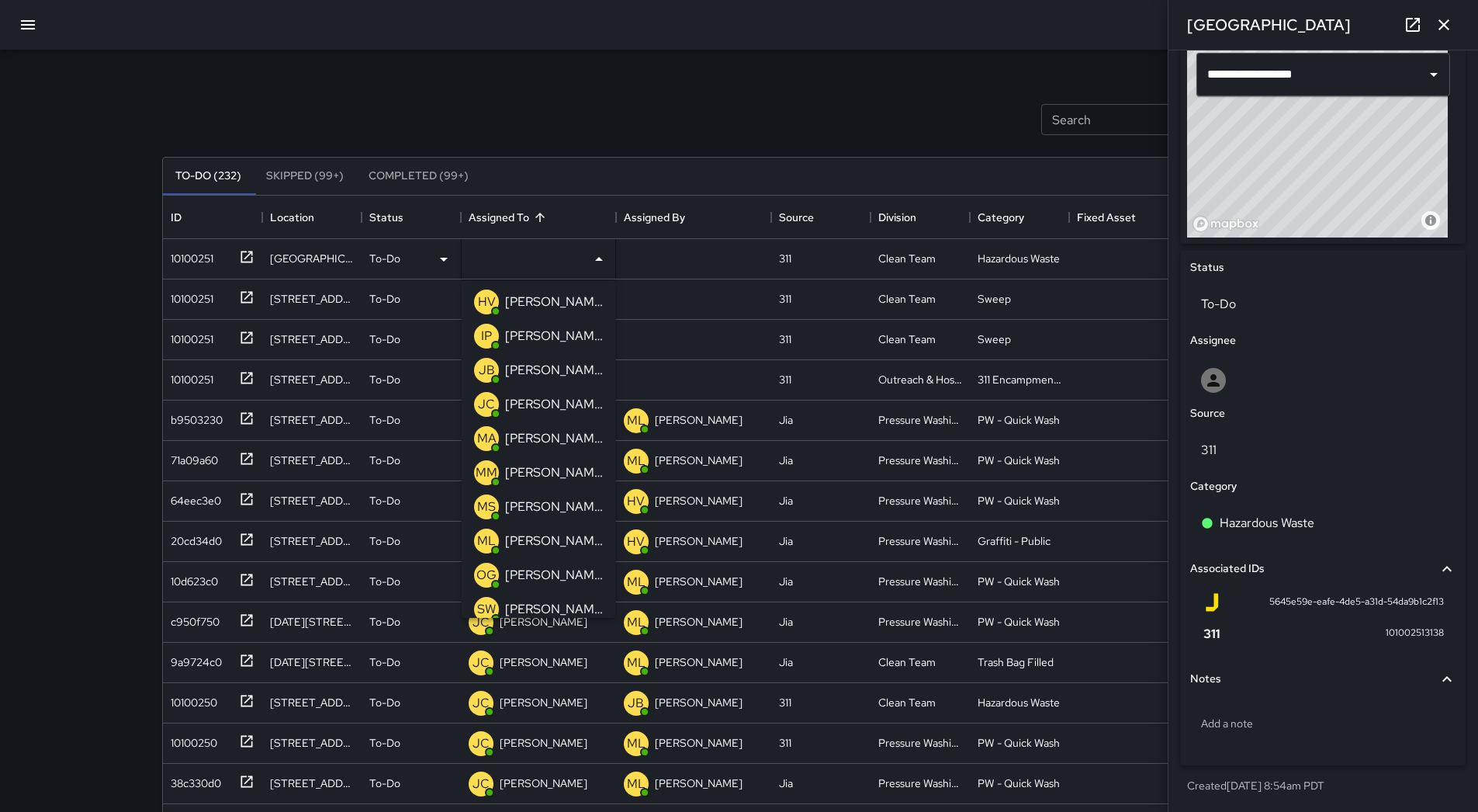
scroll to position [78, 0]
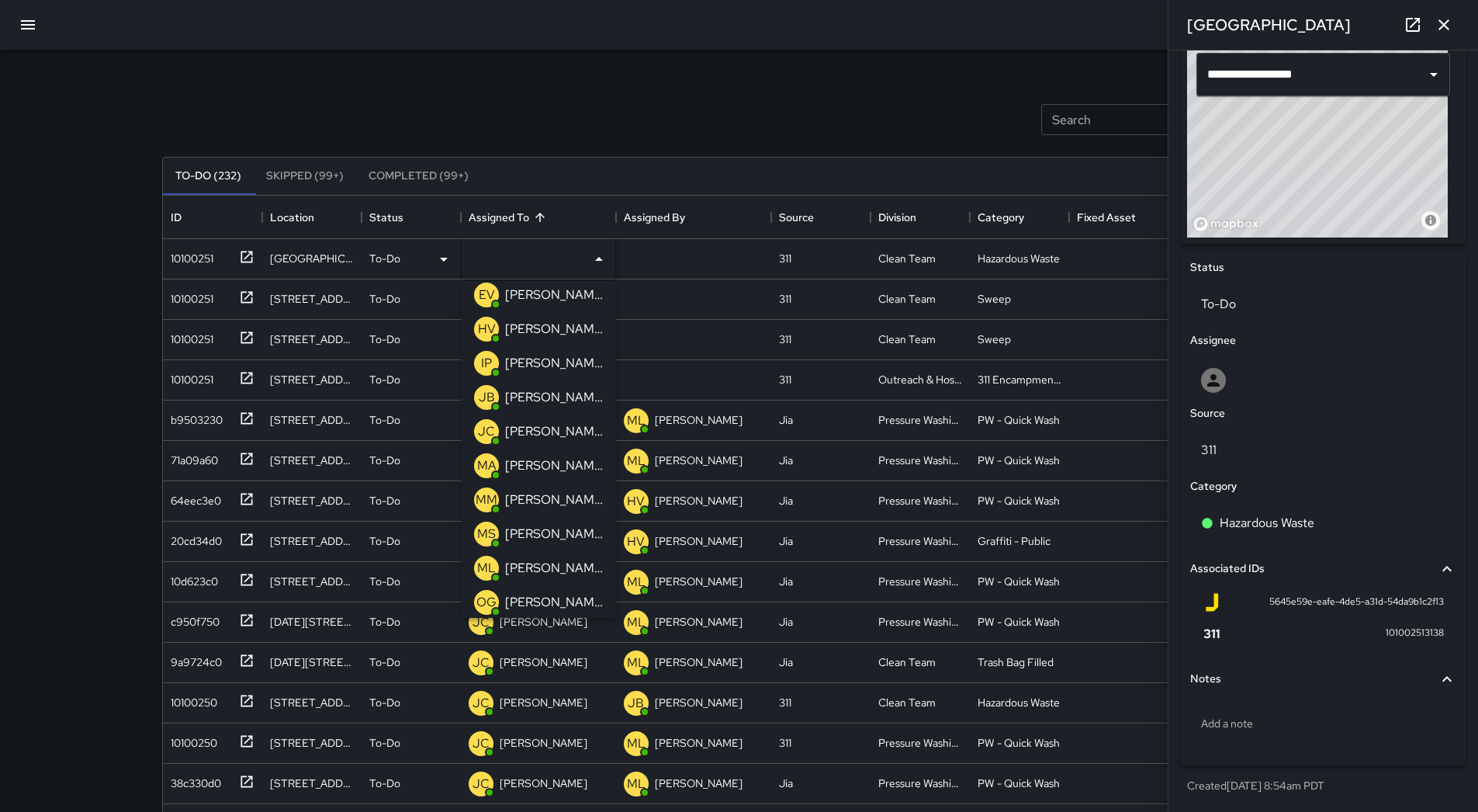
click at [557, 373] on div "[PERSON_NAME]" at bounding box center [554, 363] width 104 height 24
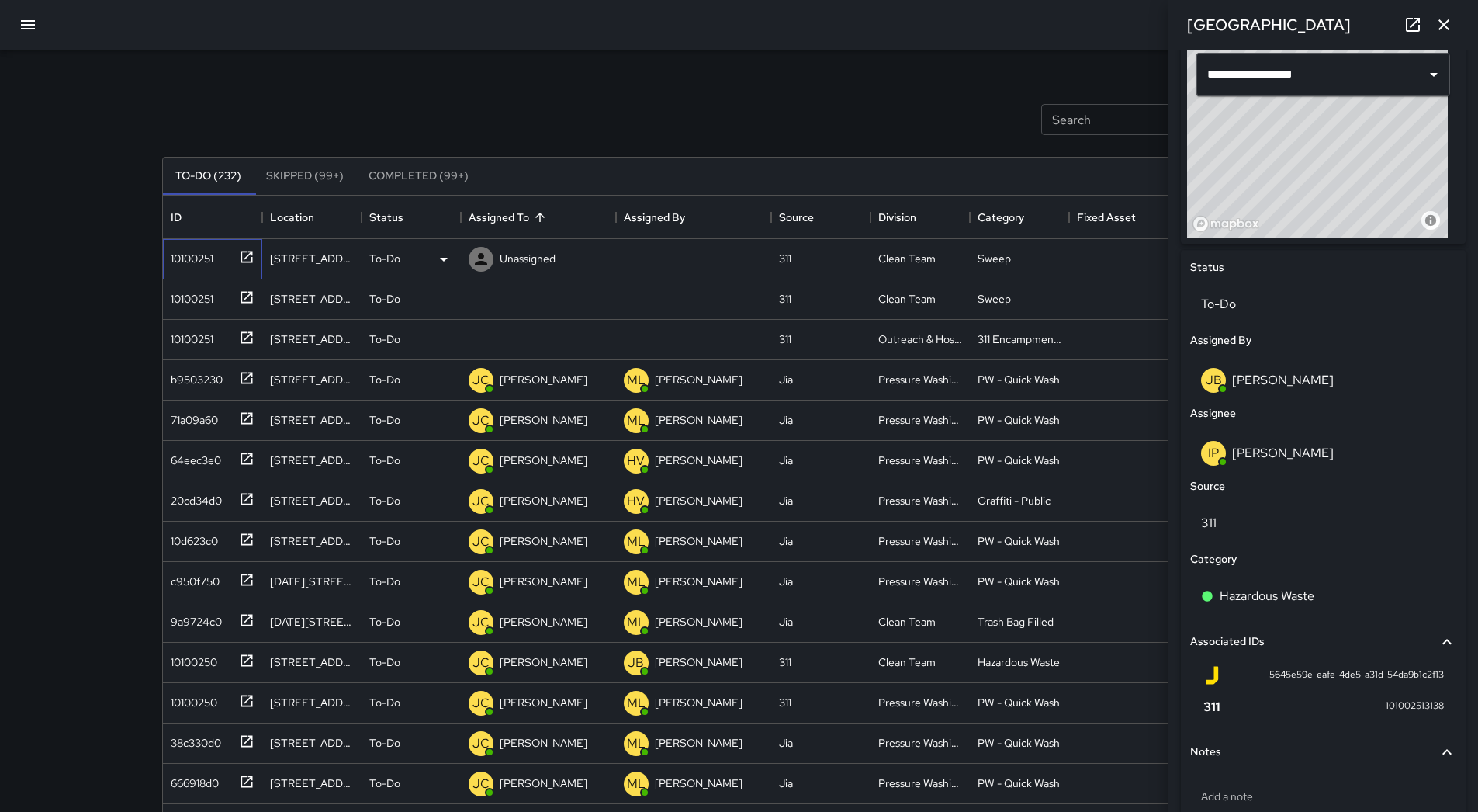
click at [200, 264] on div "10100251" at bounding box center [189, 255] width 49 height 22
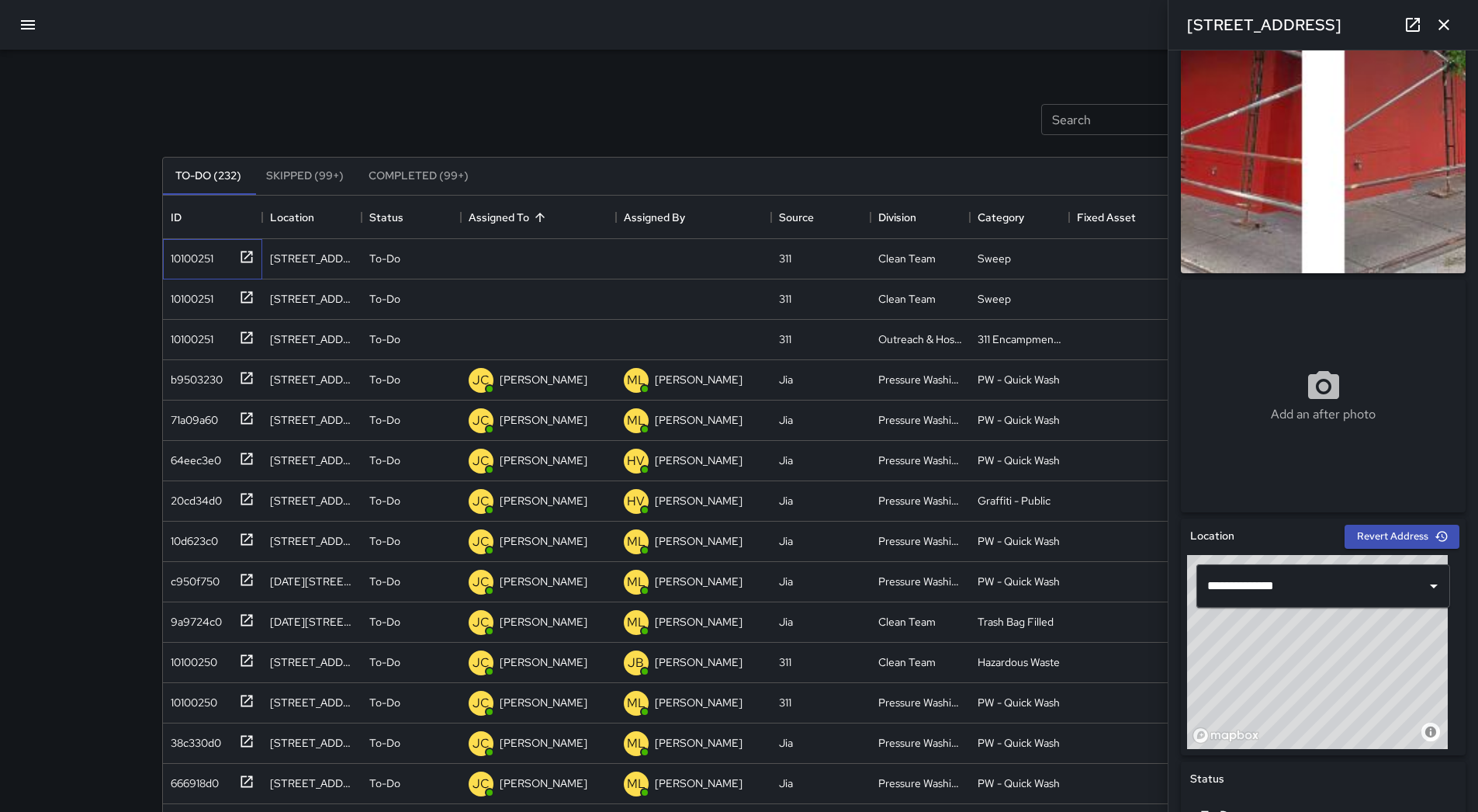
scroll to position [0, 0]
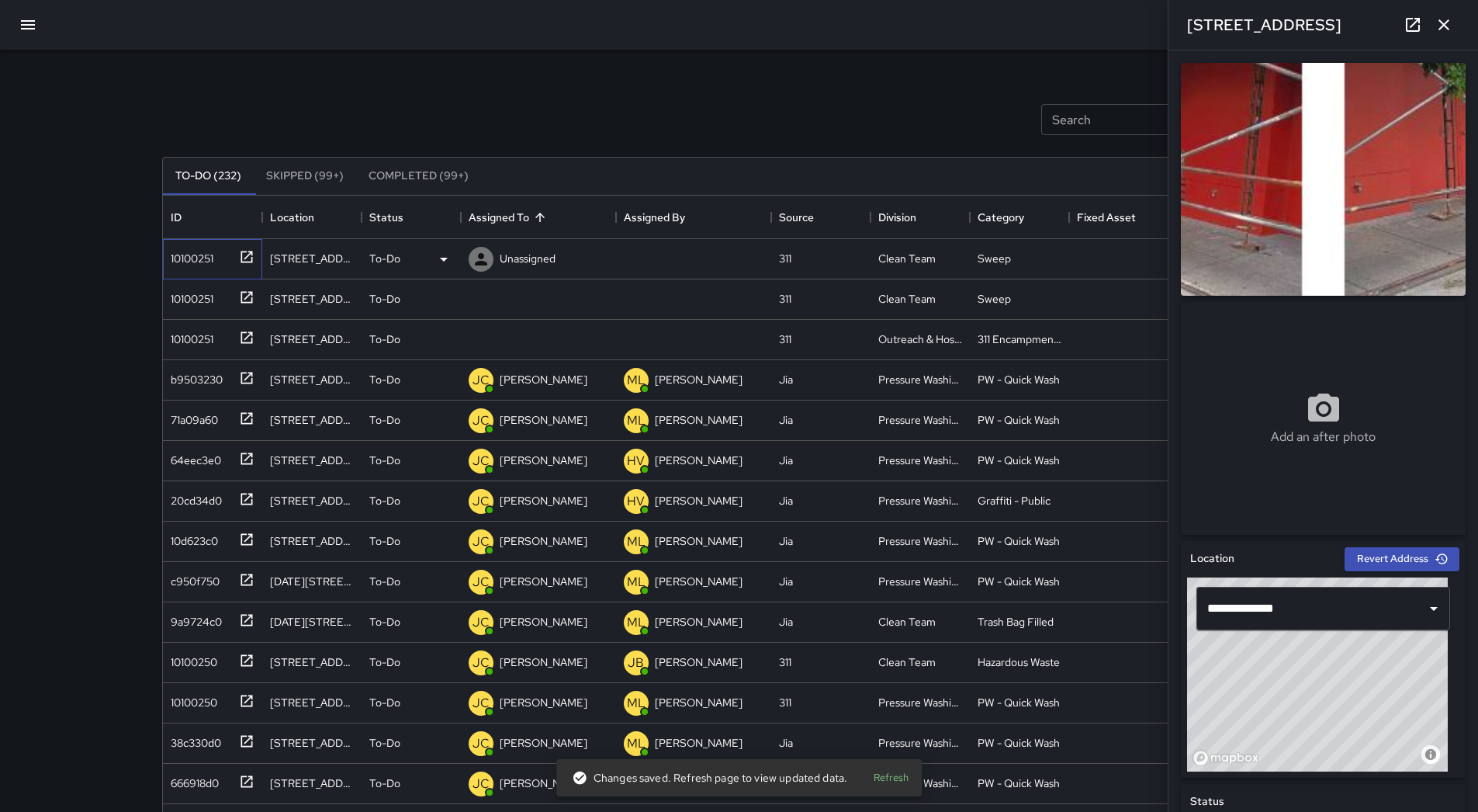
click at [196, 258] on div "10100251" at bounding box center [189, 255] width 49 height 22
click at [535, 261] on p "Unassigned" at bounding box center [528, 258] width 56 height 16
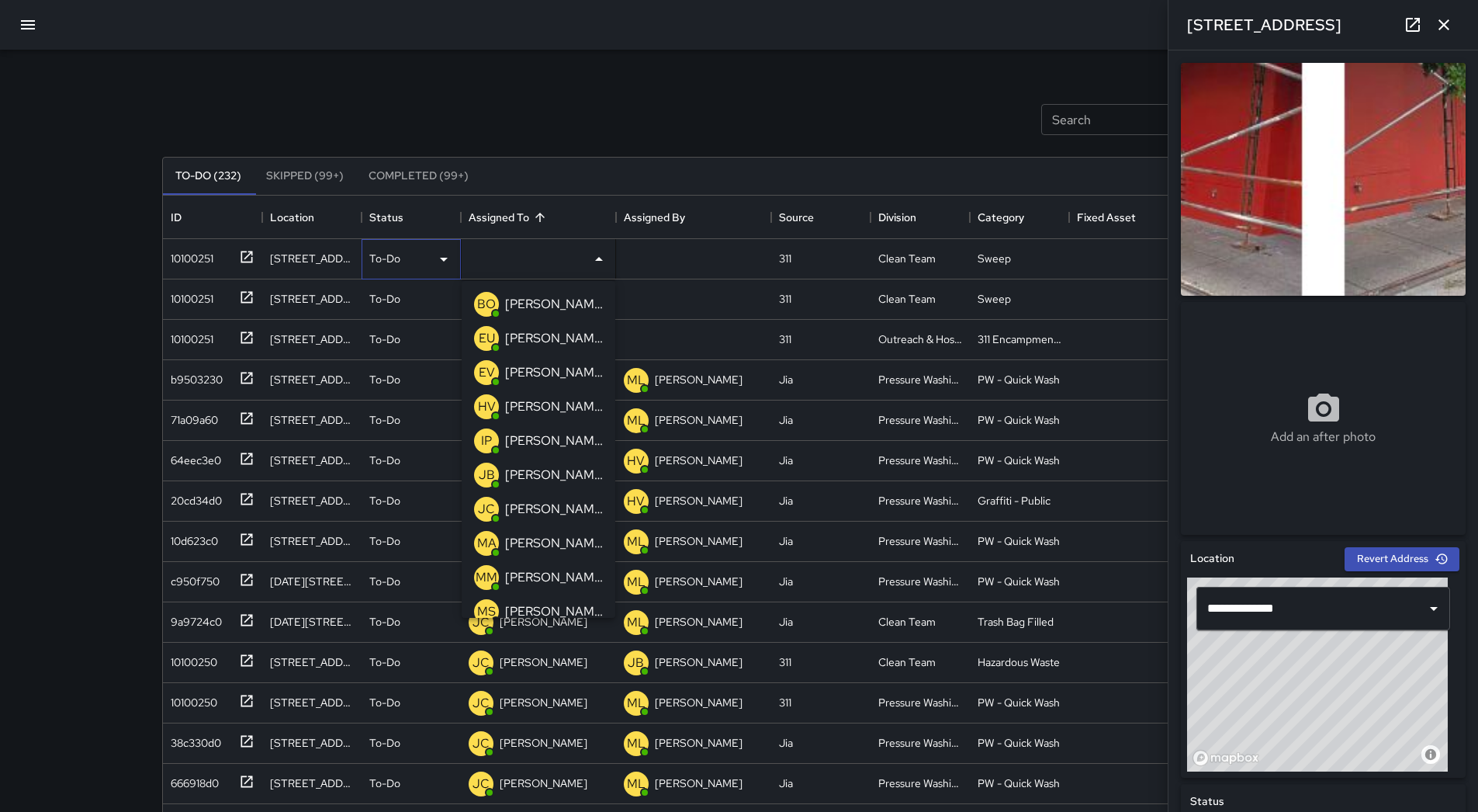
click at [424, 262] on div "To-Do" at bounding box center [411, 259] width 84 height 18
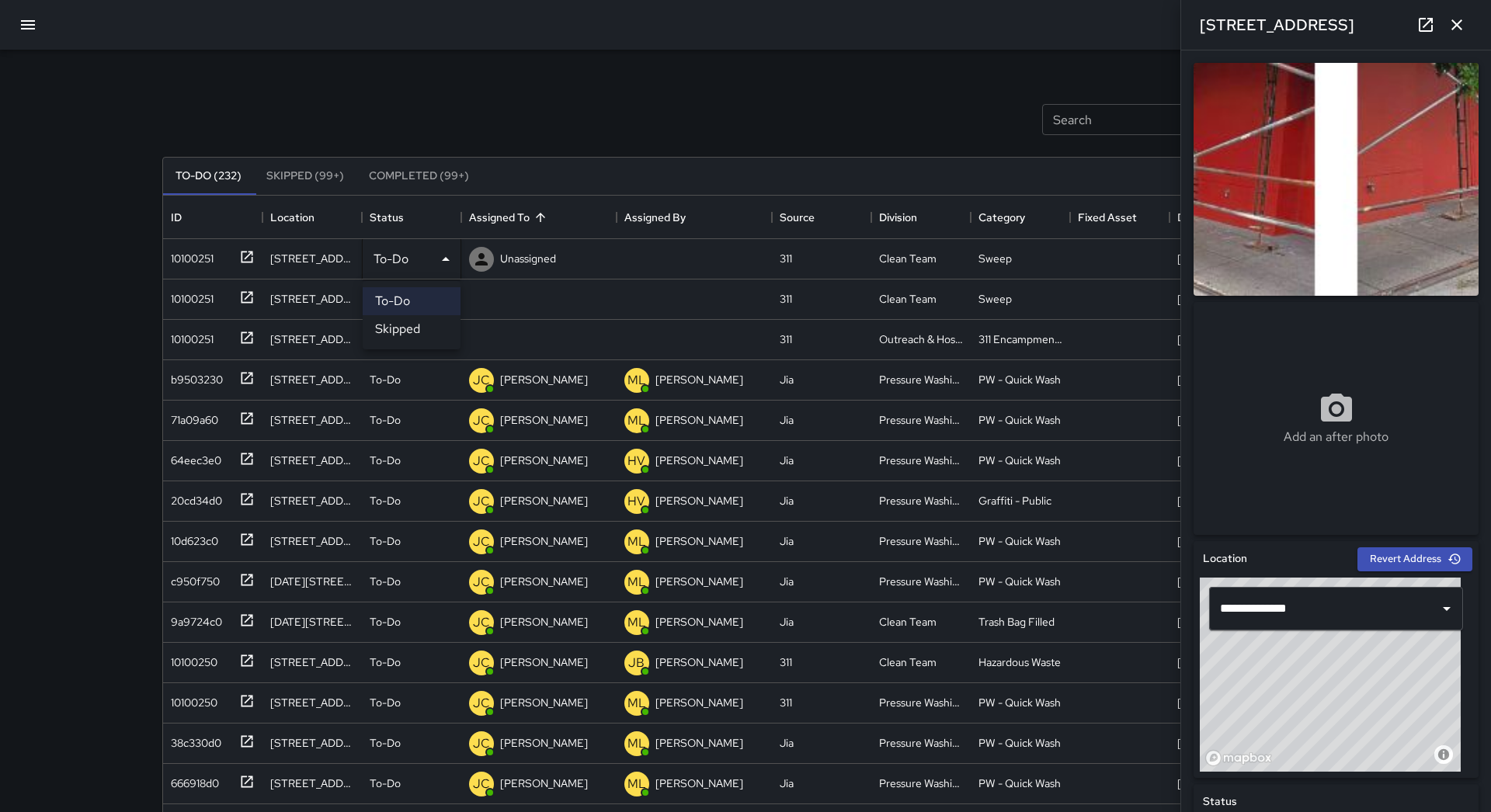
click at [427, 331] on li "Skipped" at bounding box center [411, 329] width 98 height 28
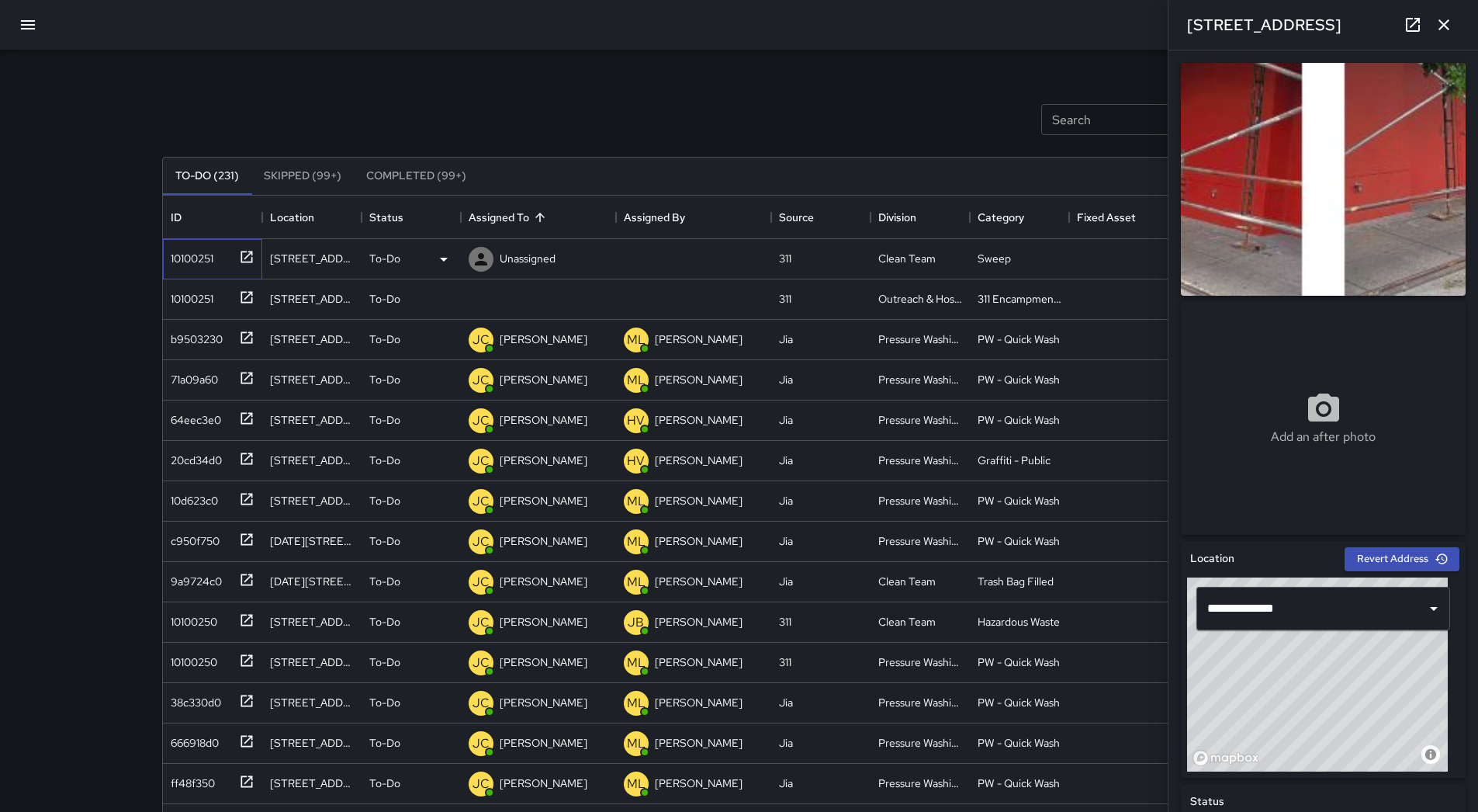
click at [213, 250] on div "10100251" at bounding box center [189, 255] width 49 height 22
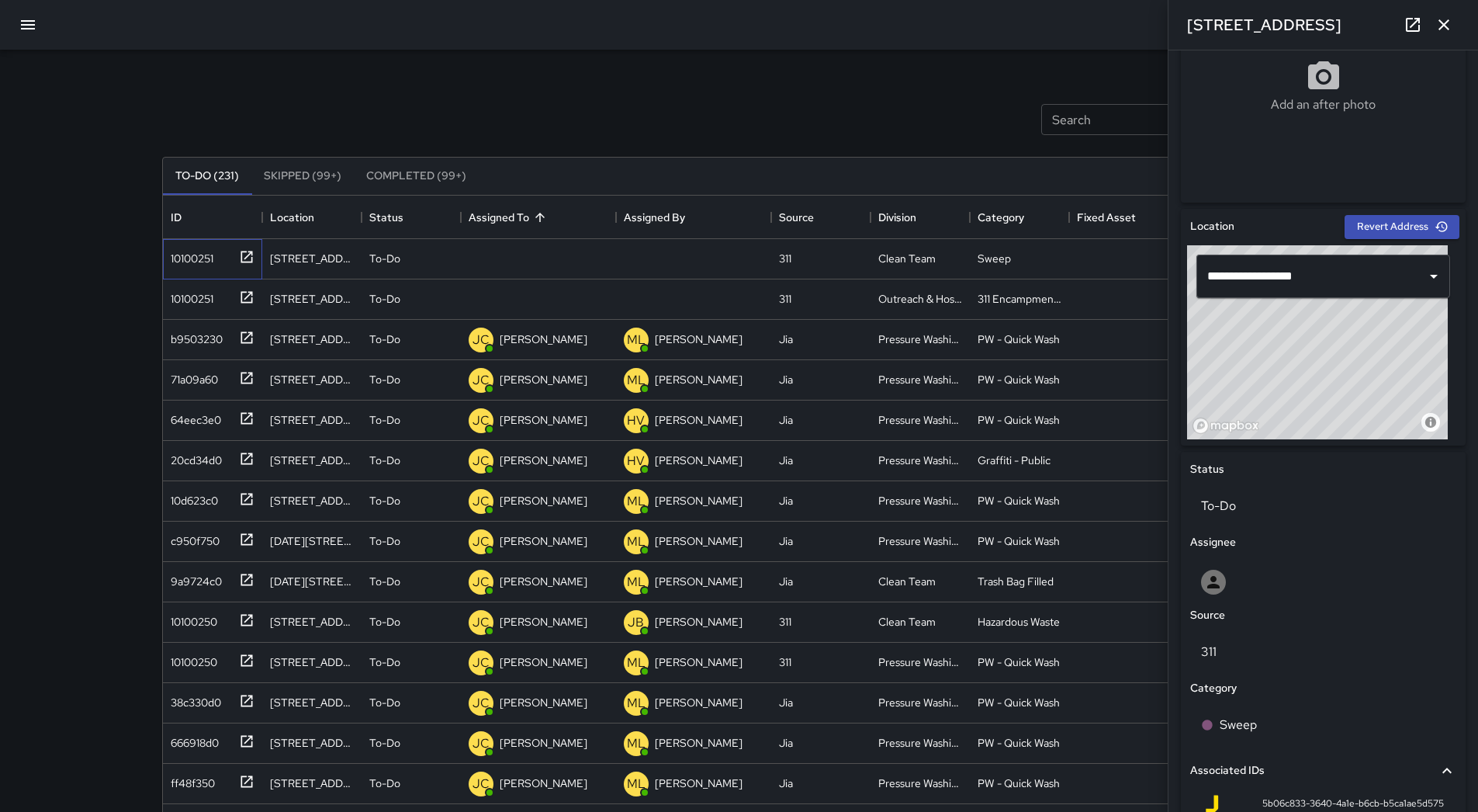
scroll to position [534, 0]
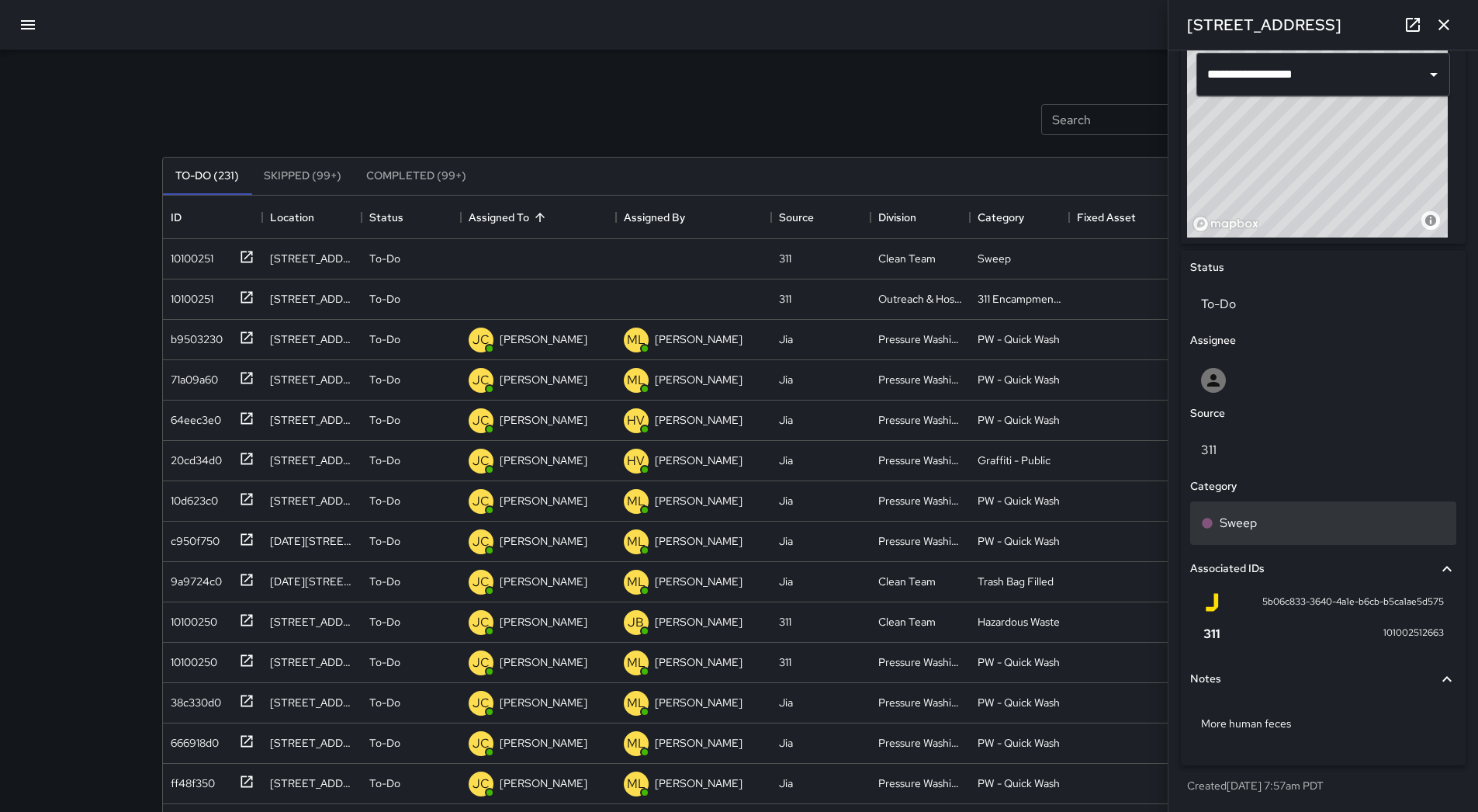
click at [1306, 535] on div "Sweep" at bounding box center [1323, 523] width 266 height 44
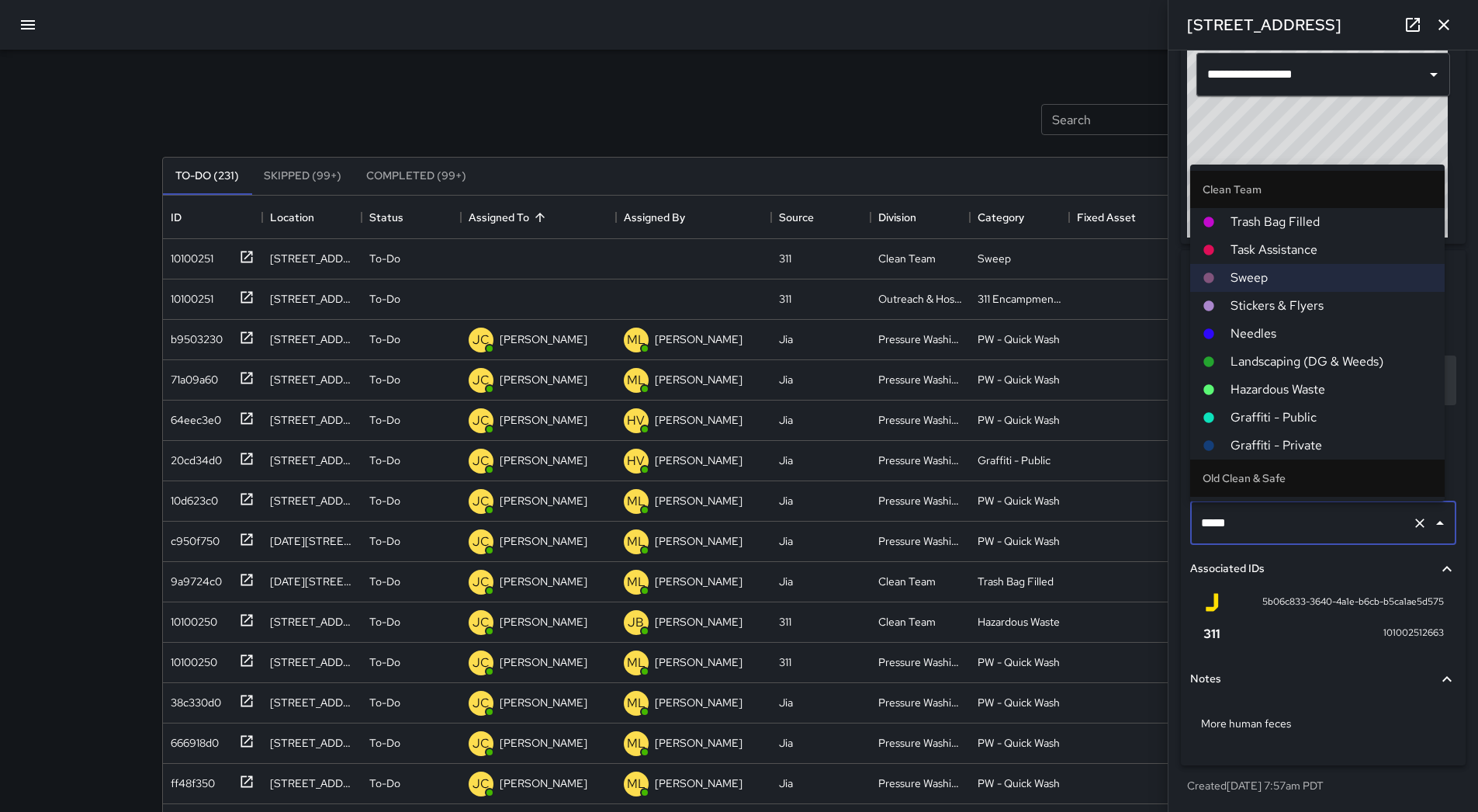
click at [1283, 396] on span "Hazardous Waste" at bounding box center [1332, 389] width 202 height 18
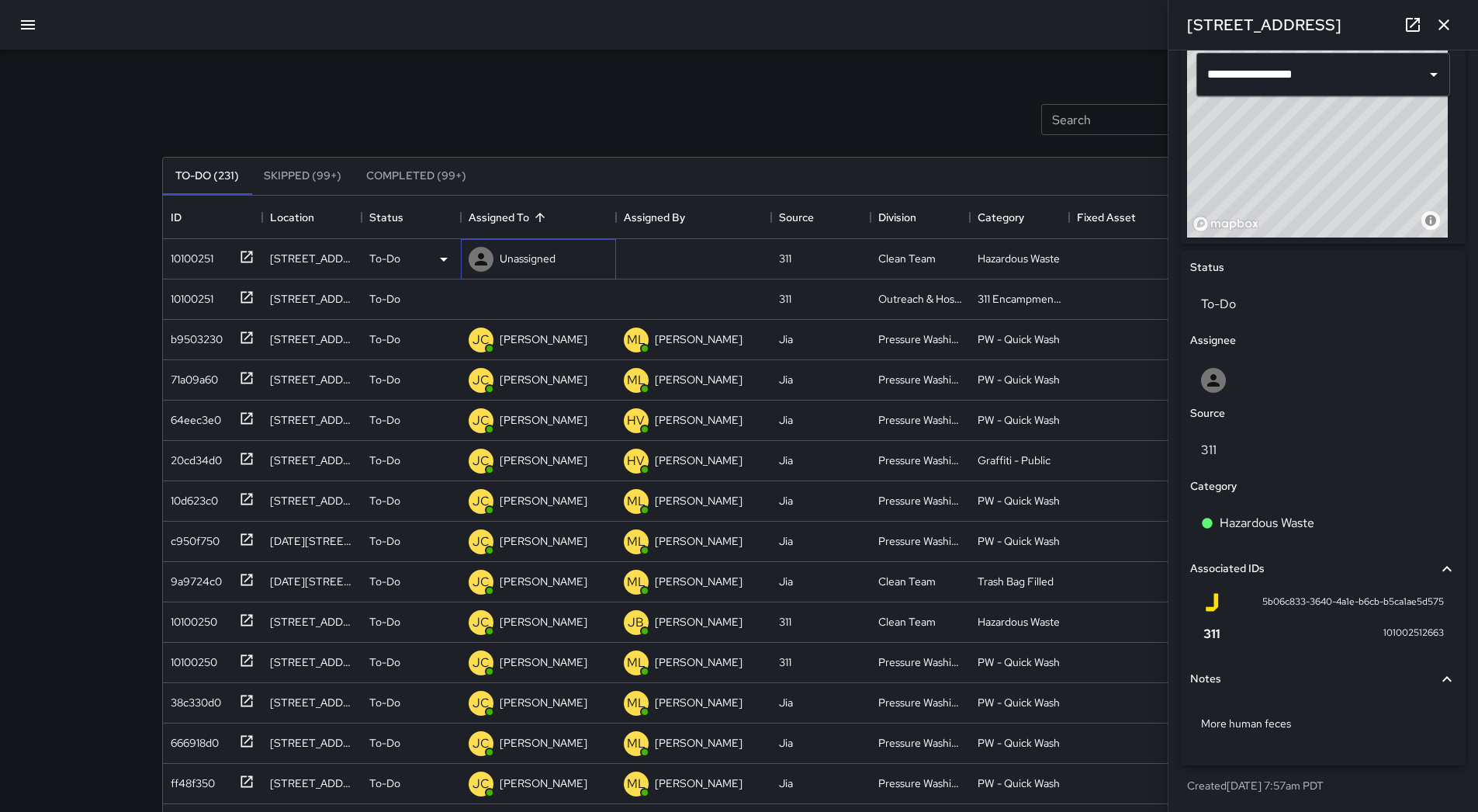
click at [527, 250] on p "Unassigned" at bounding box center [528, 258] width 56 height 16
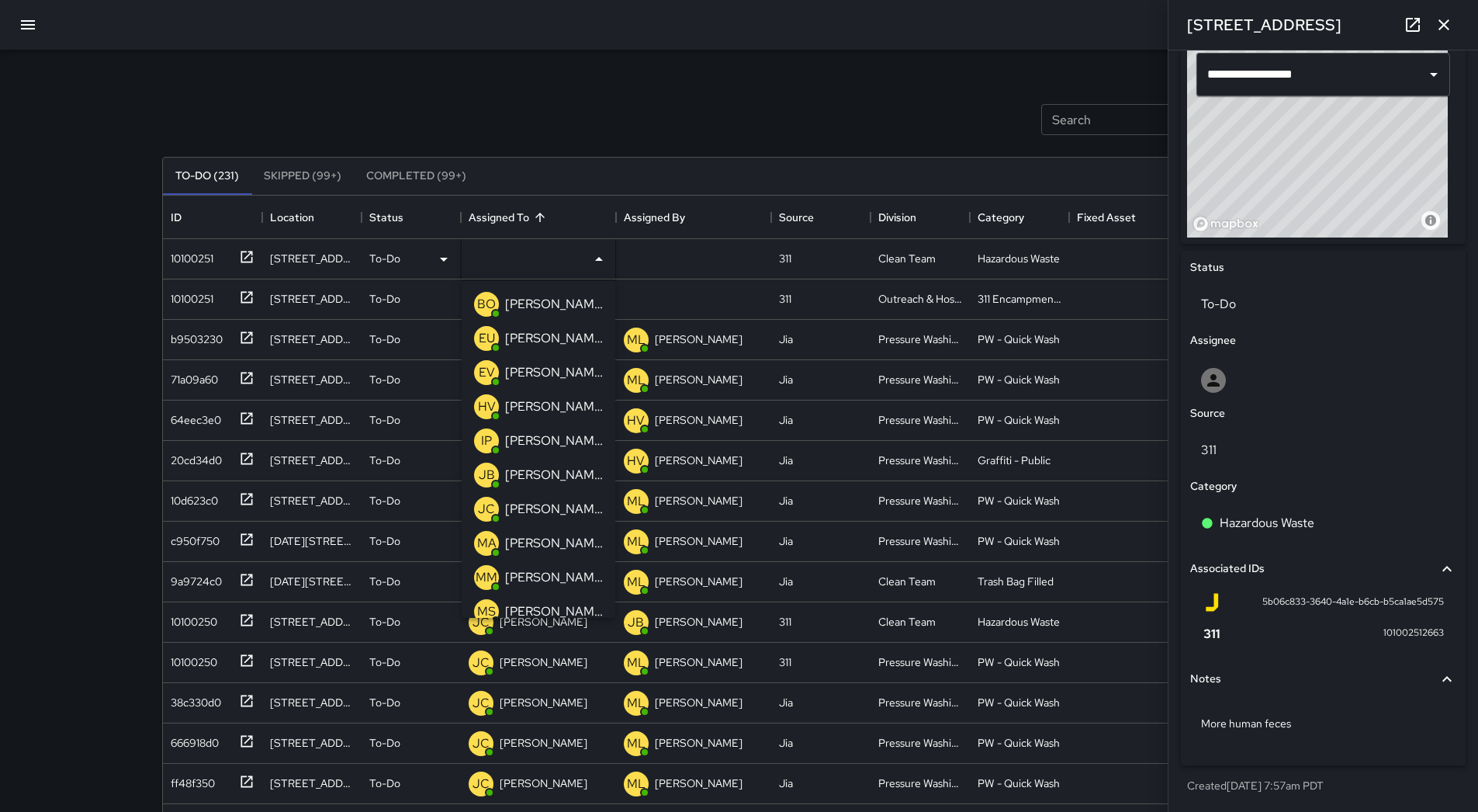
click at [552, 442] on p "[PERSON_NAME]" at bounding box center [554, 440] width 98 height 18
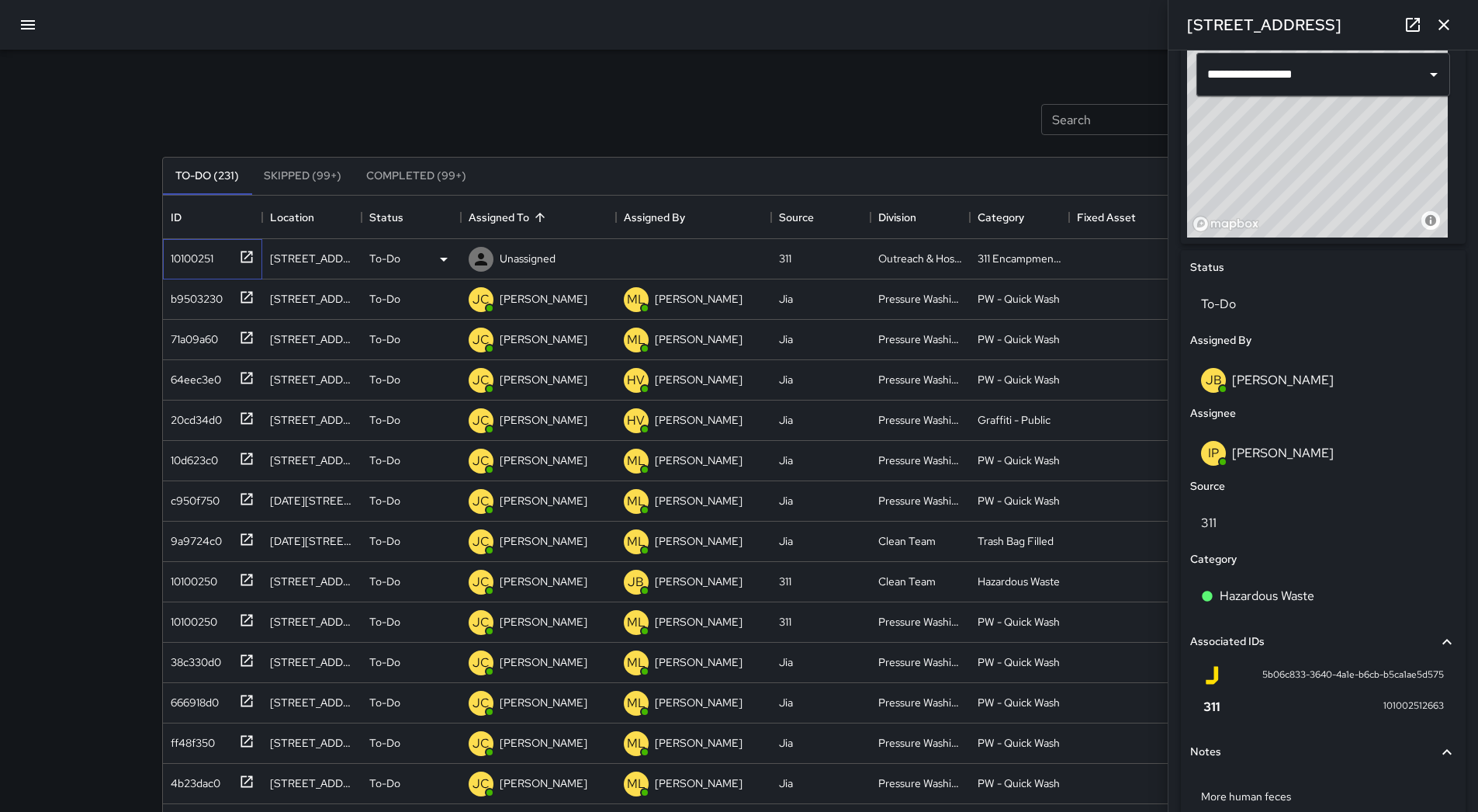
drag, startPoint x: 192, startPoint y: 264, endPoint x: 259, endPoint y: 274, distance: 67.7
click at [193, 264] on div "10100251" at bounding box center [189, 255] width 49 height 22
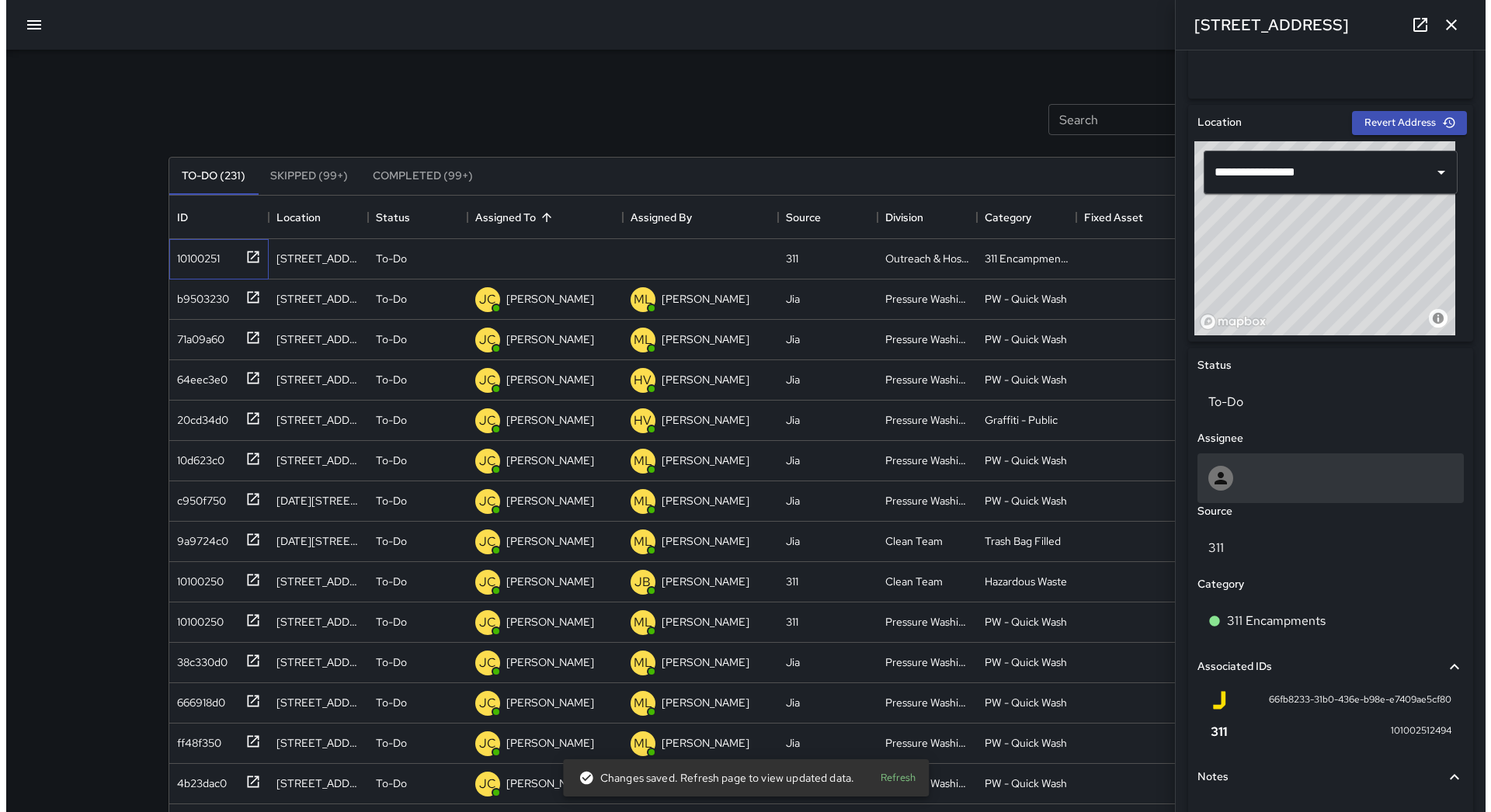
scroll to position [580, 0]
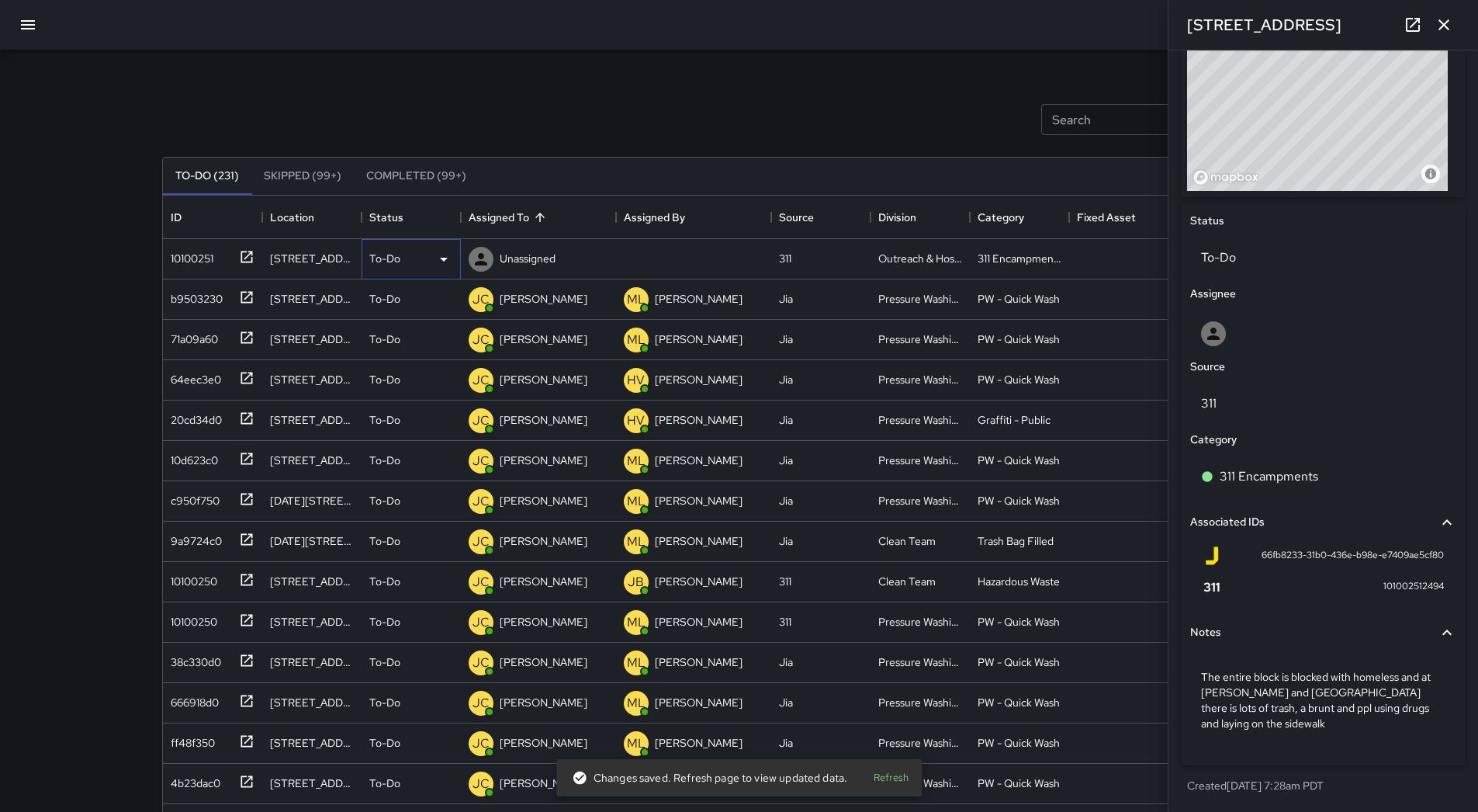
click at [449, 264] on icon at bounding box center [444, 259] width 18 height 18
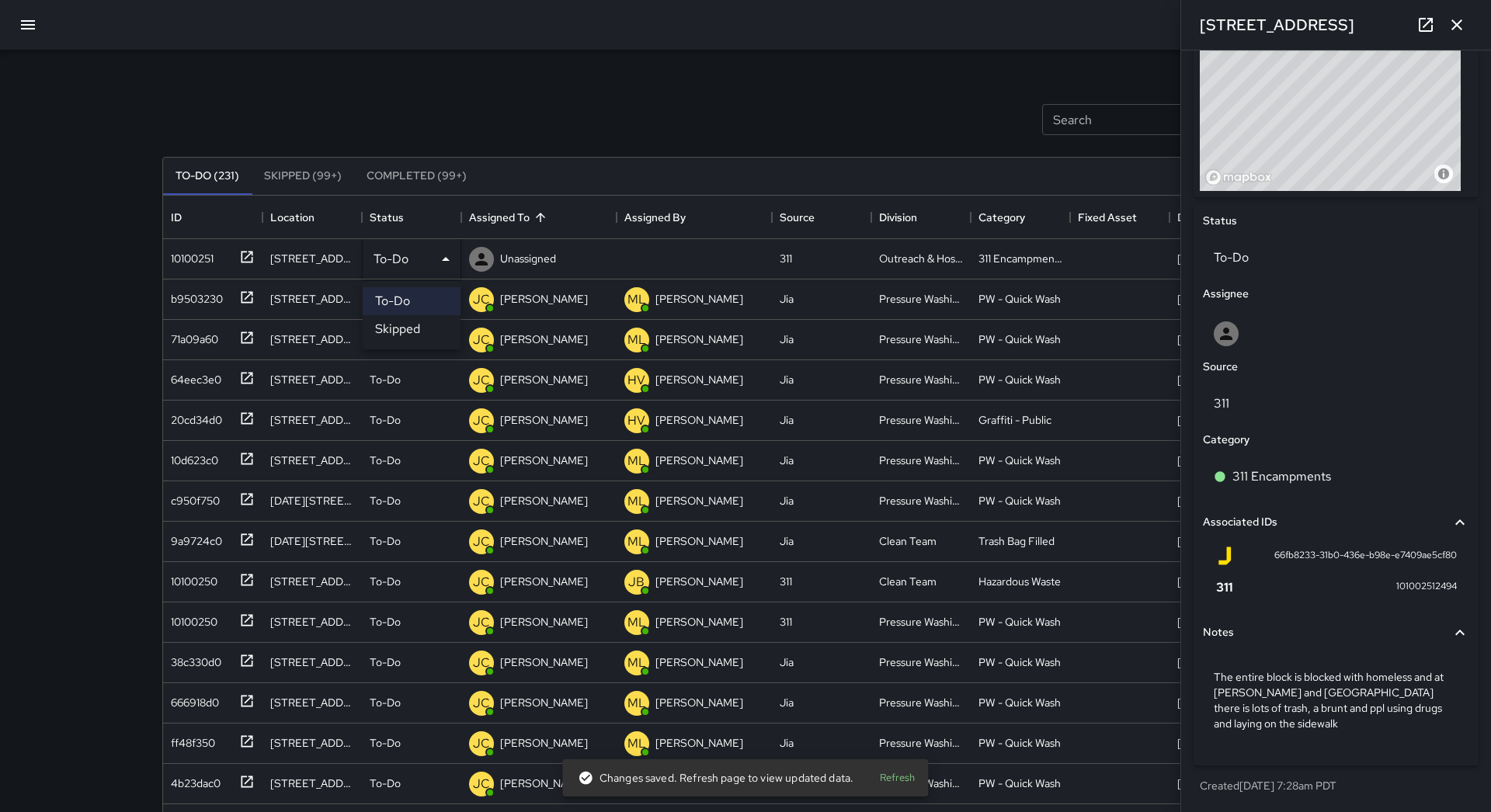
drag, startPoint x: 440, startPoint y: 322, endPoint x: 426, endPoint y: 319, distance: 14.3
click at [439, 323] on li "Skipped" at bounding box center [411, 329] width 98 height 28
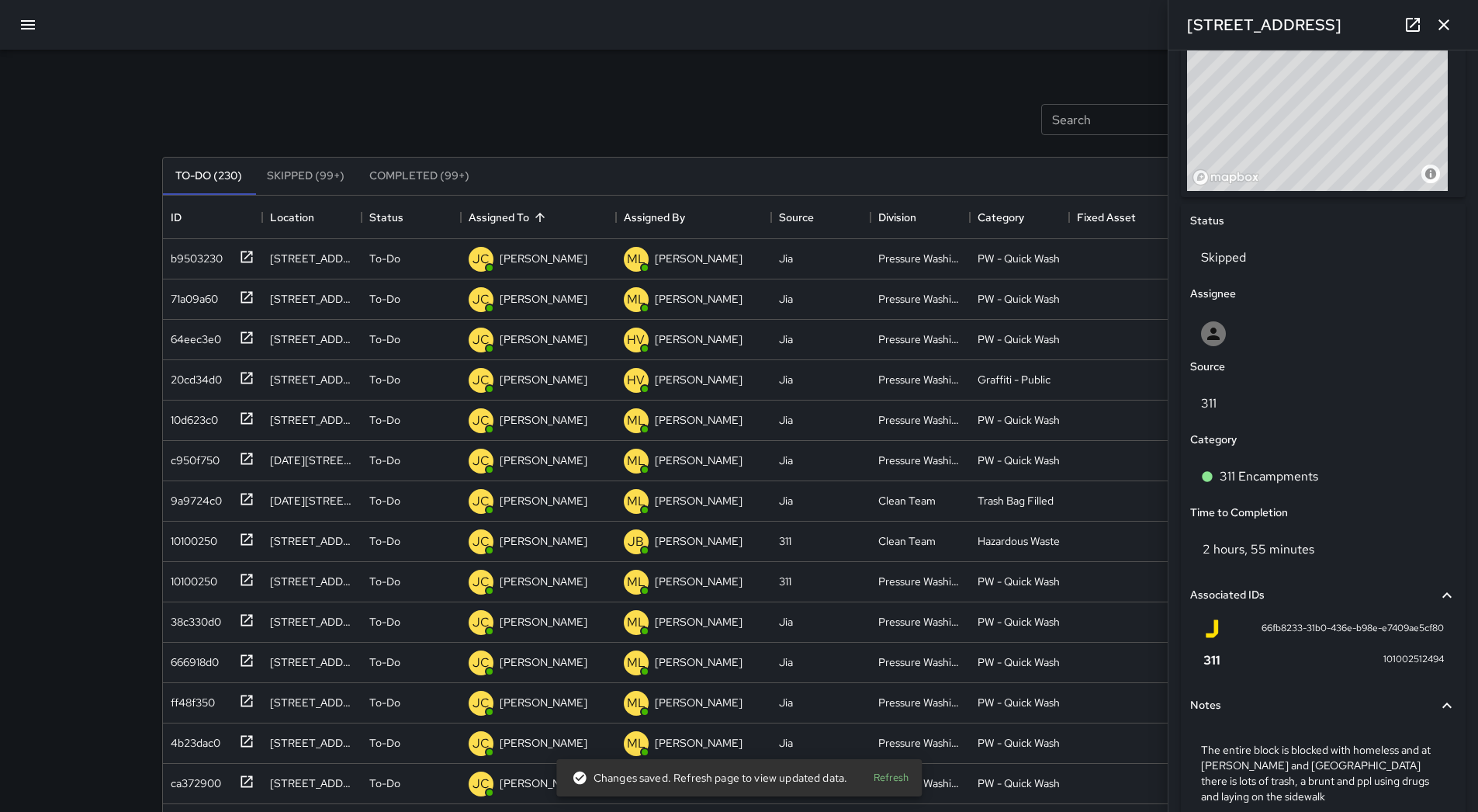
click at [25, 23] on icon "button" at bounding box center [27, 24] width 18 height 18
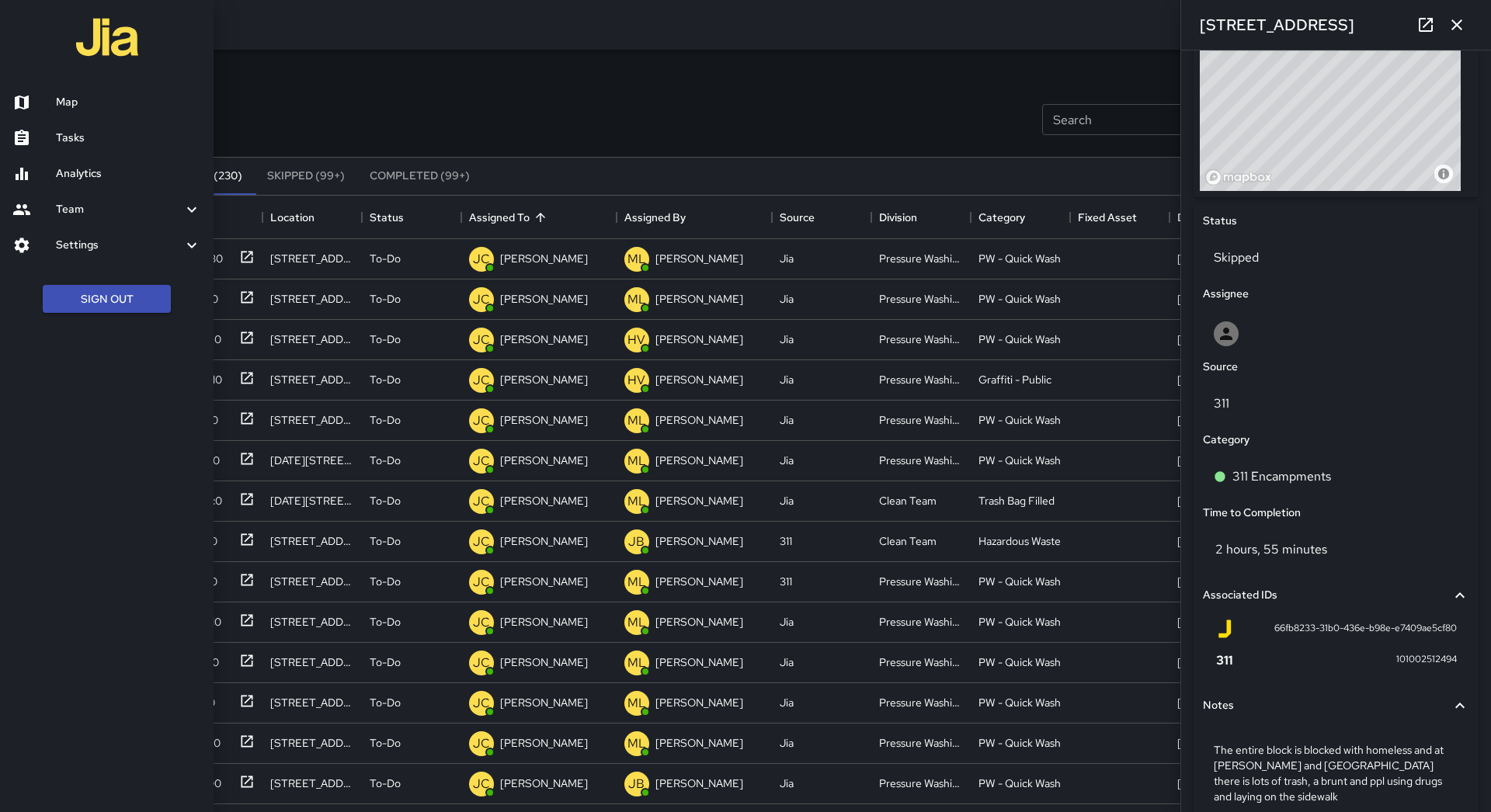
click at [74, 96] on h6 "Map" at bounding box center [129, 102] width 145 height 18
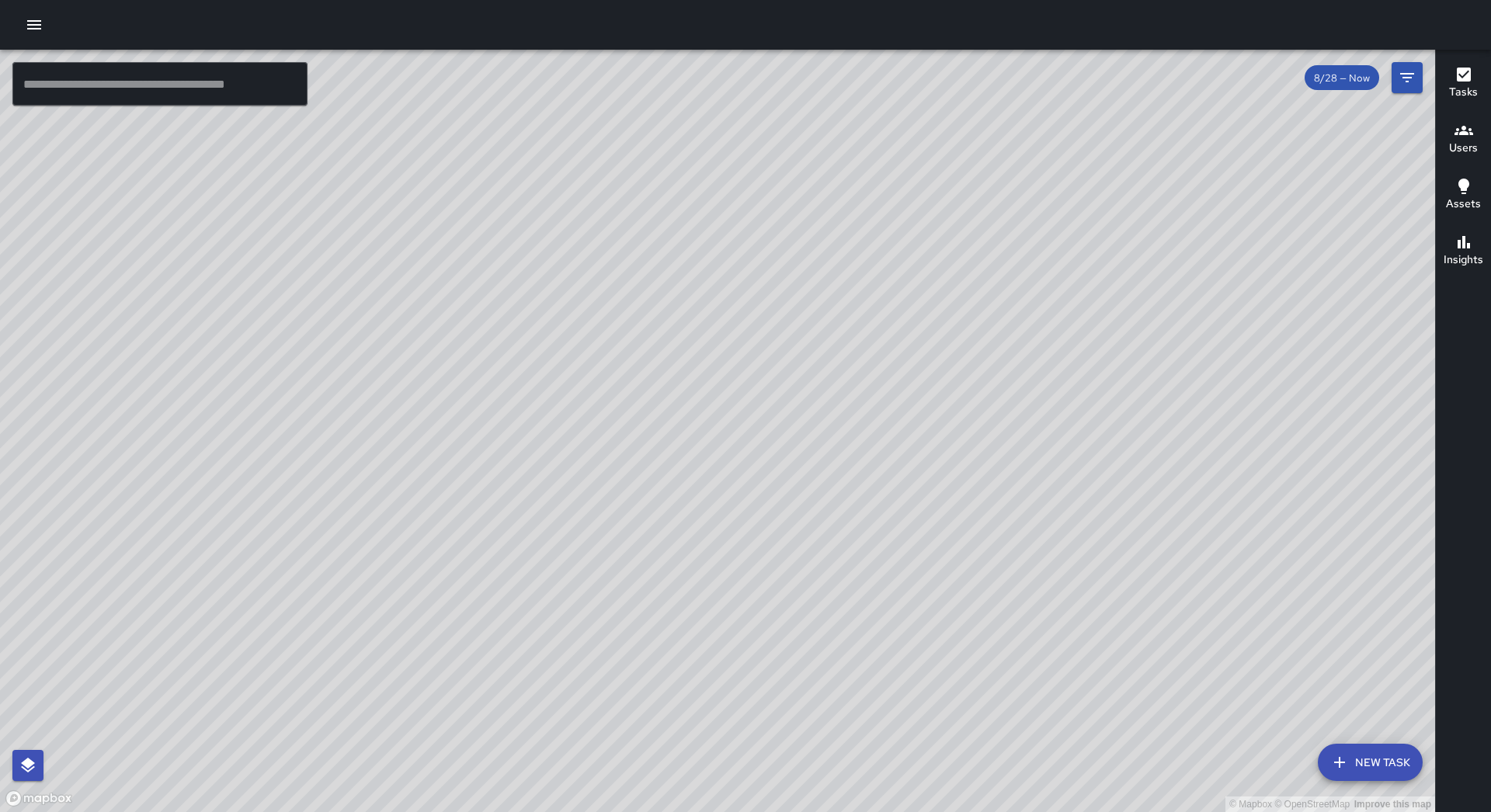
click at [32, 22] on icon "button" at bounding box center [34, 24] width 14 height 10
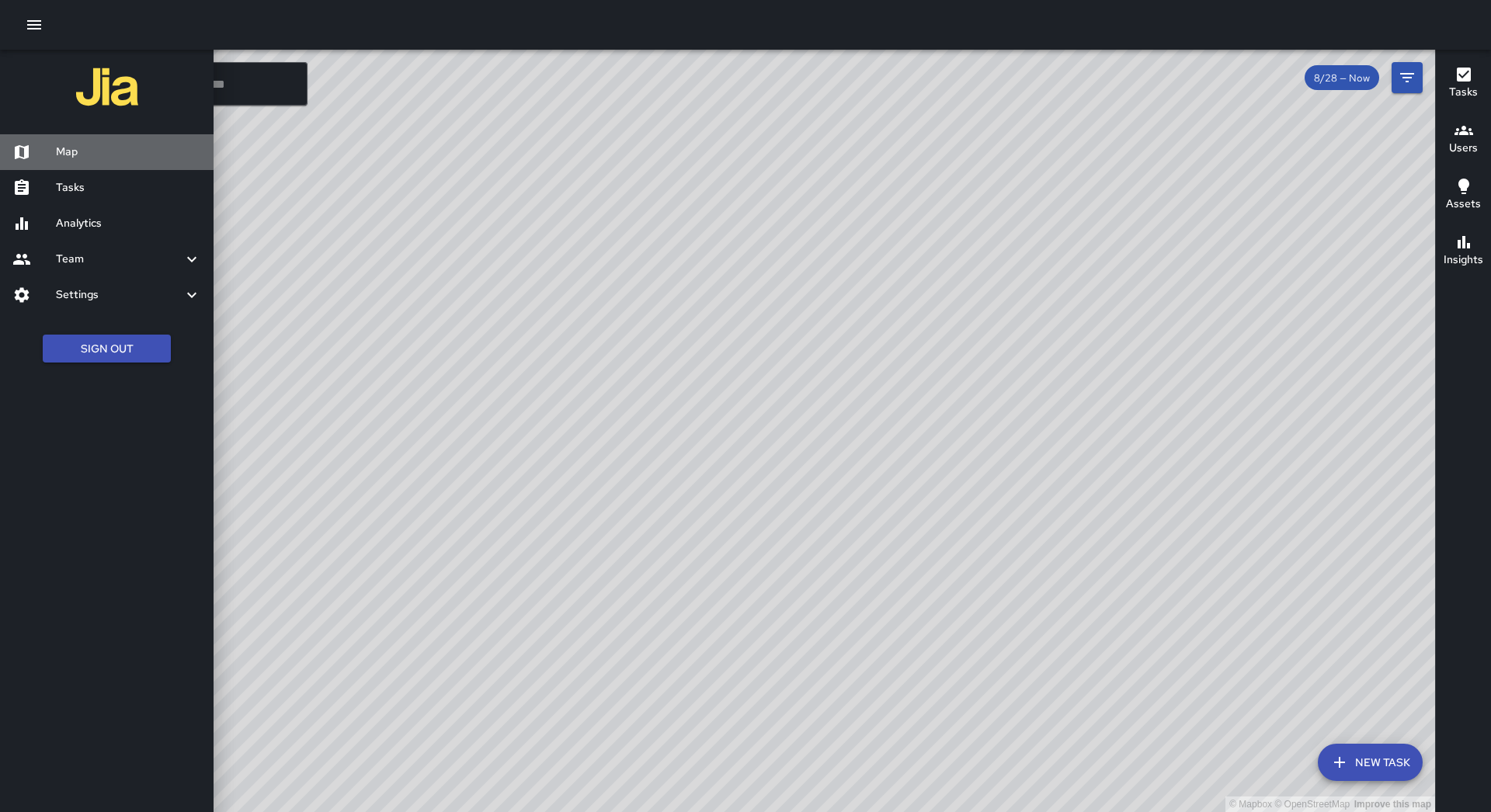
click at [127, 145] on h6 "Map" at bounding box center [129, 152] width 145 height 18
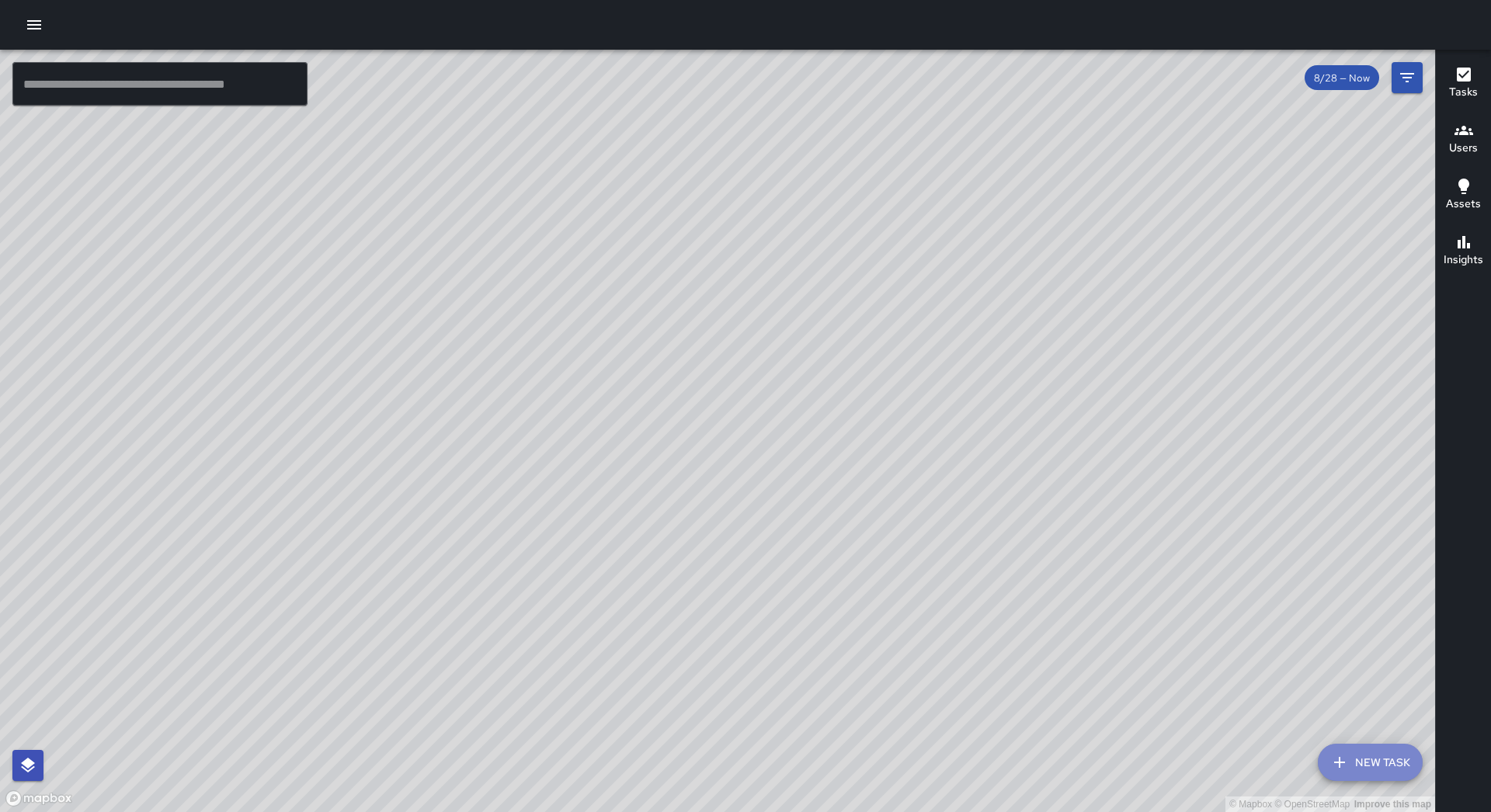
click at [1354, 752] on button "New Task" at bounding box center [1370, 762] width 105 height 38
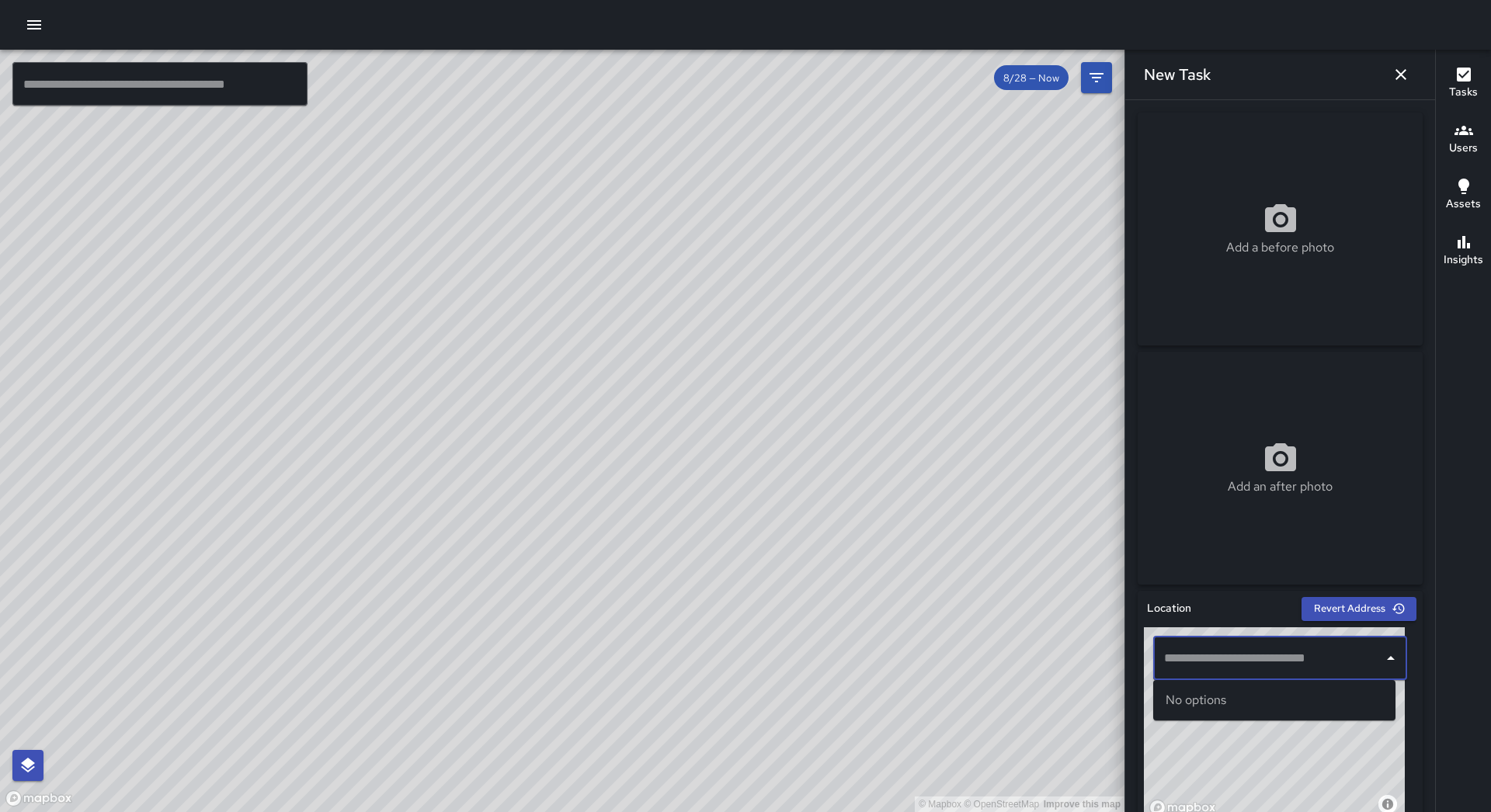
click at [1275, 662] on input "text" at bounding box center [1268, 658] width 216 height 30
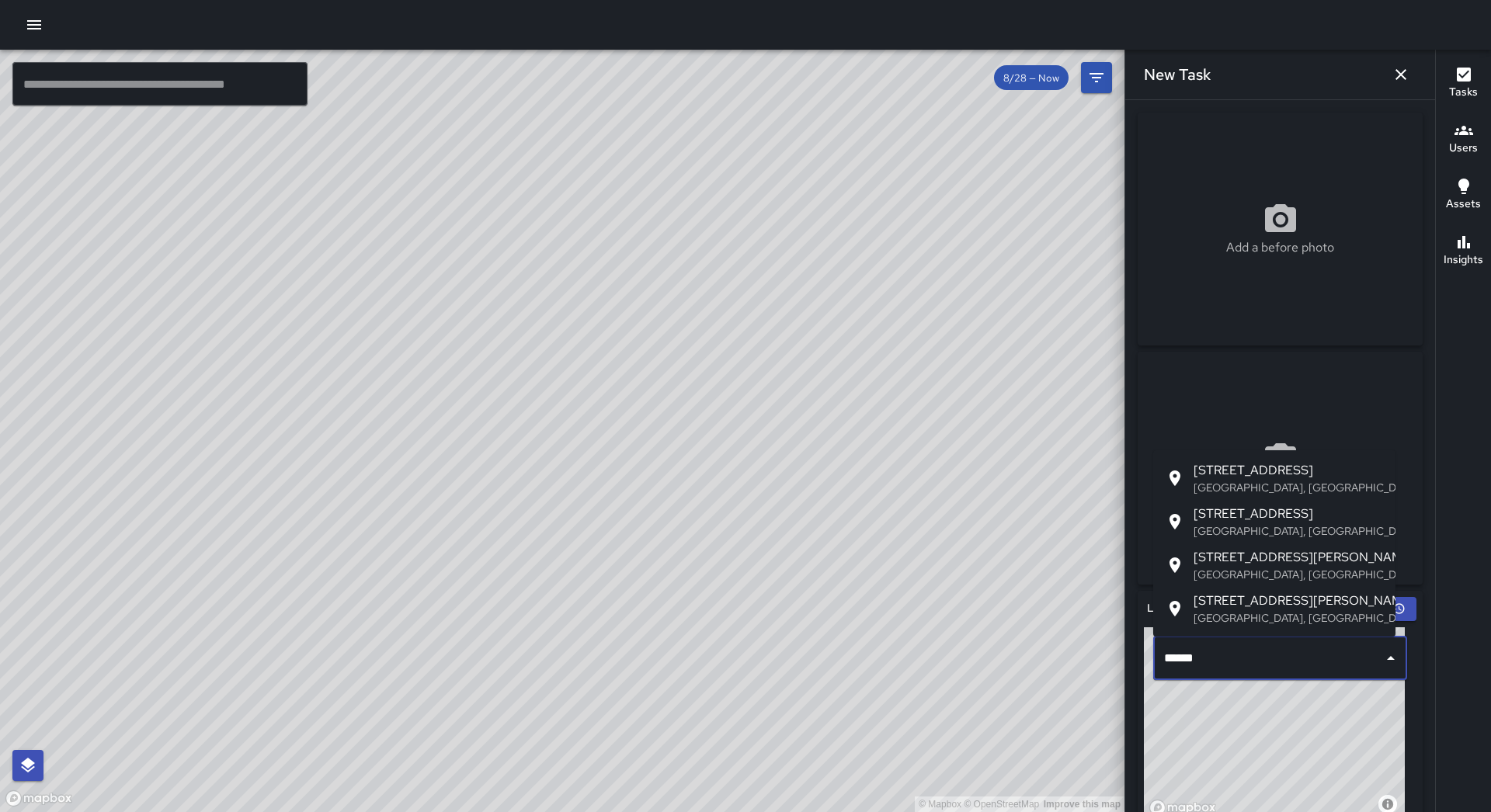
click at [1267, 478] on span "[STREET_ADDRESS]" at bounding box center [1288, 470] width 189 height 18
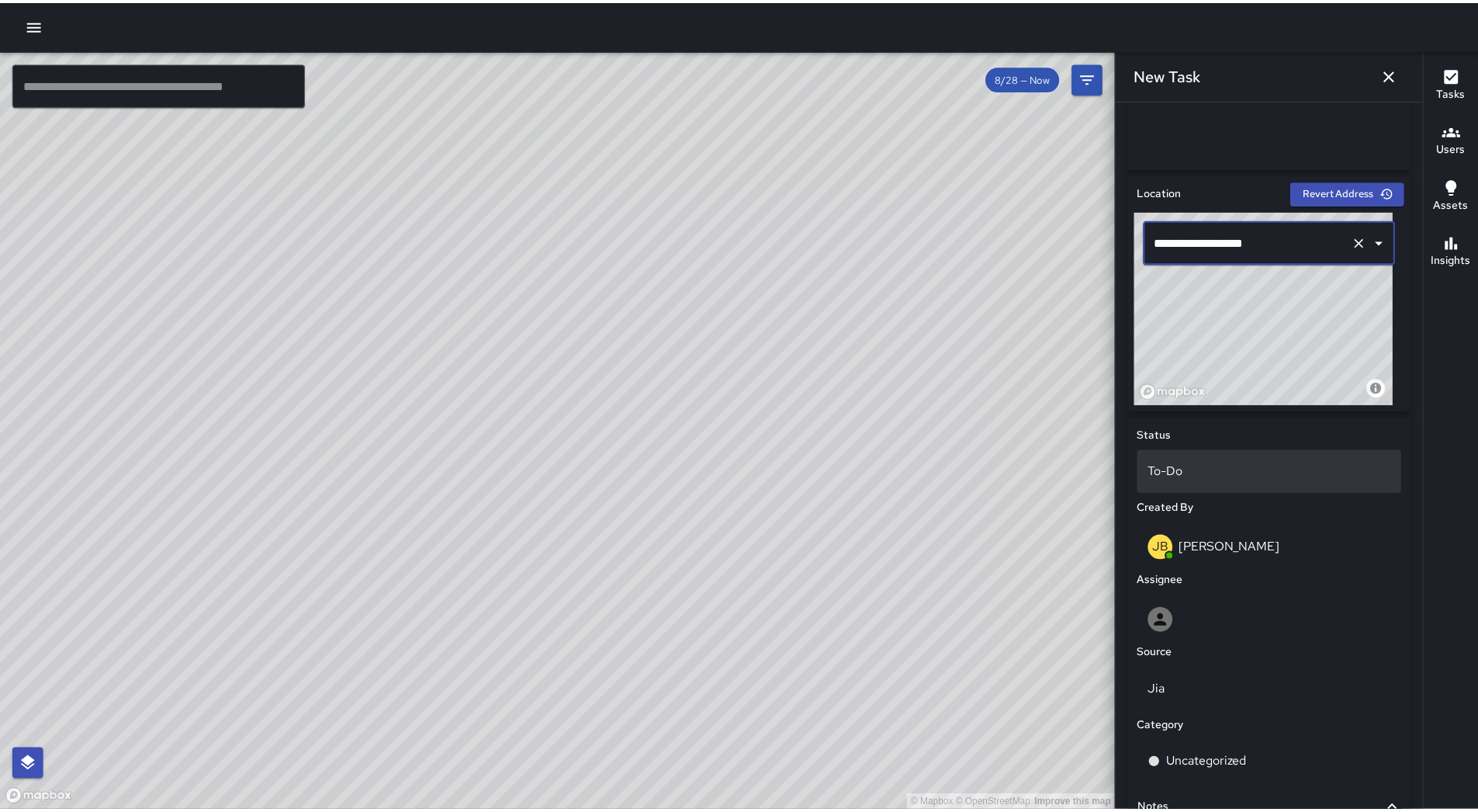
scroll to position [571, 0]
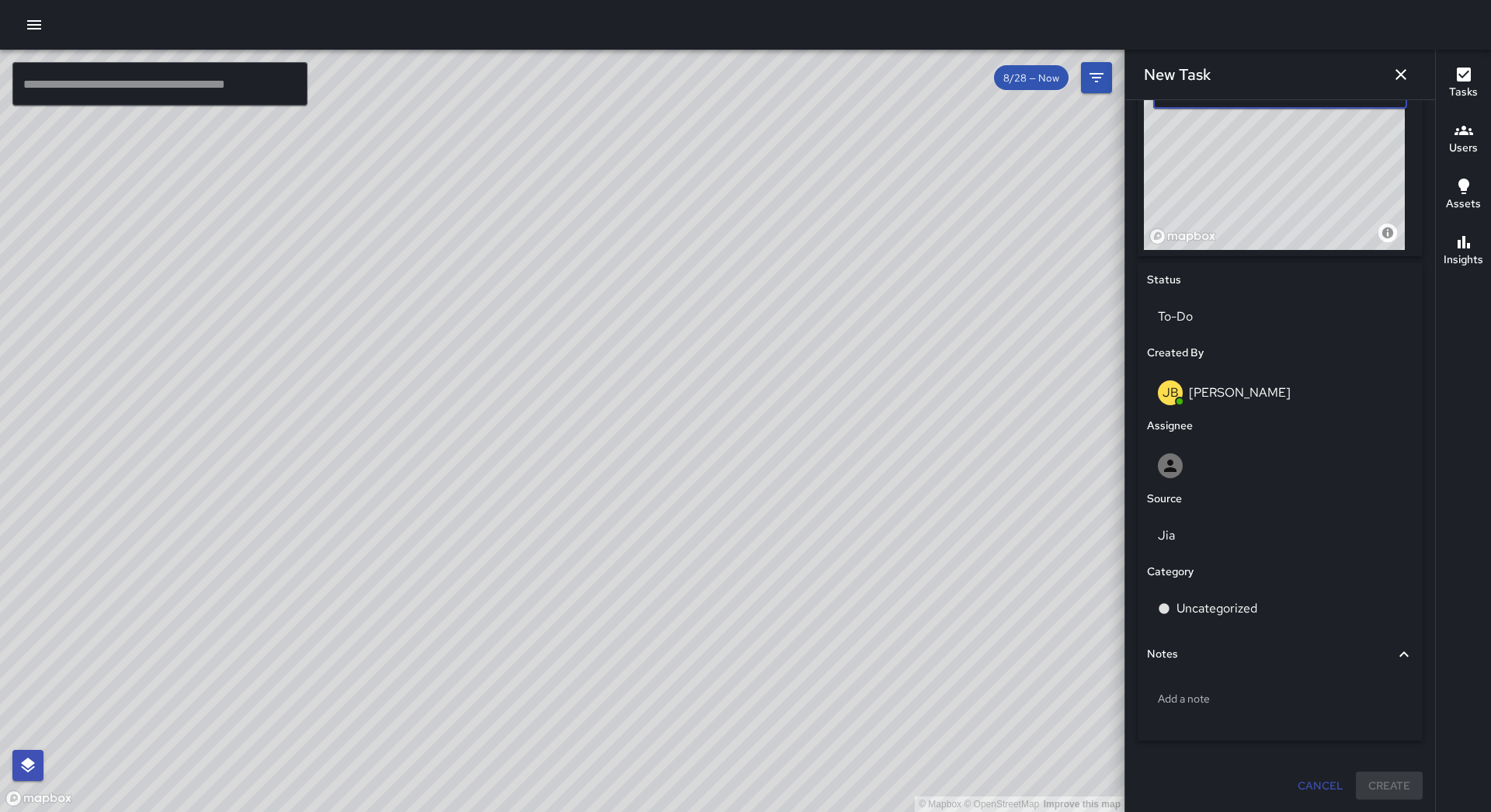
type input "**********"
click at [1249, 558] on div "Jia" at bounding box center [1279, 536] width 272 height 50
click at [1248, 614] on p "Uncategorized" at bounding box center [1217, 608] width 81 height 18
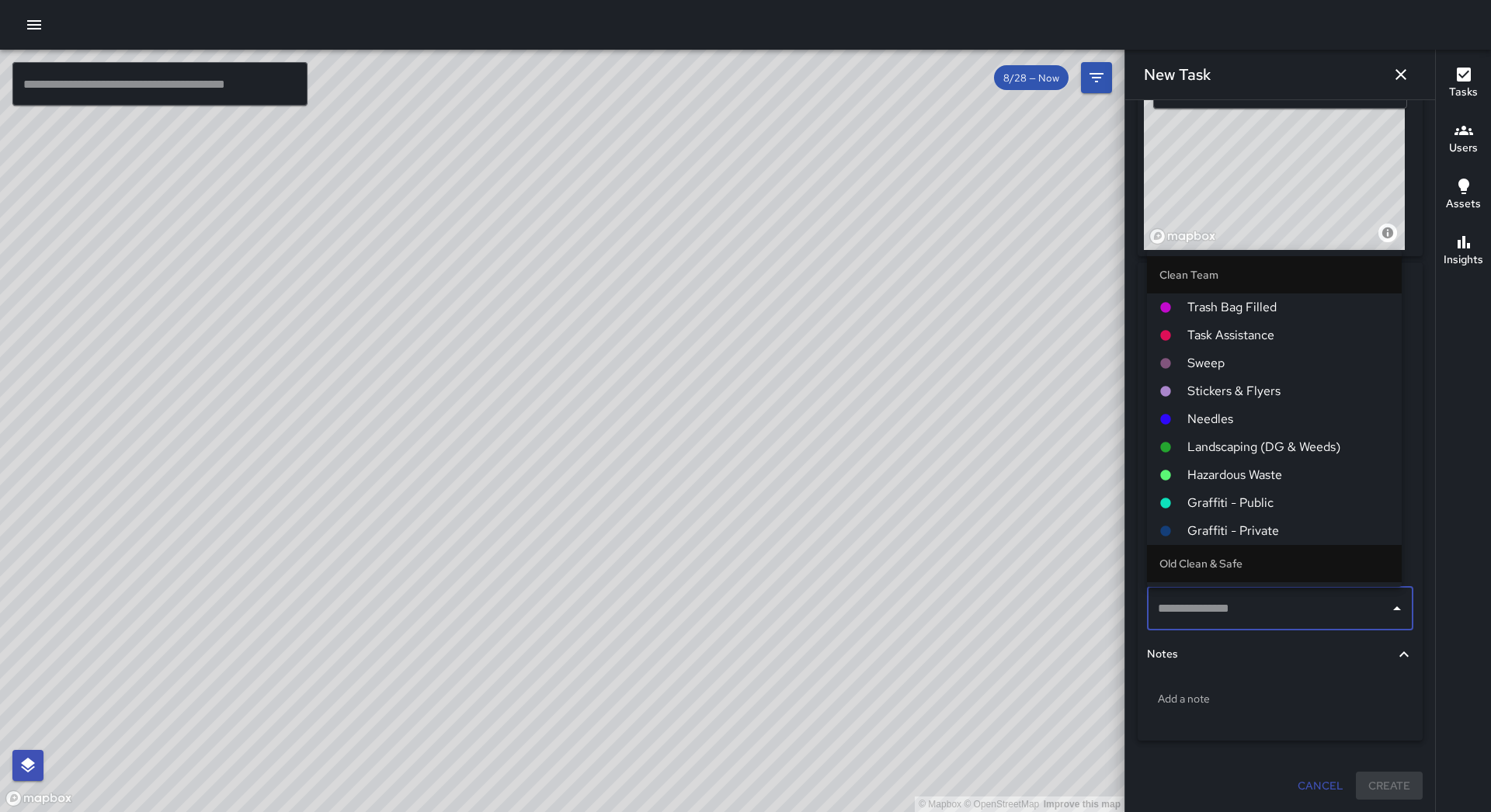
click at [1227, 370] on span "Sweep" at bounding box center [1288, 362] width 202 height 18
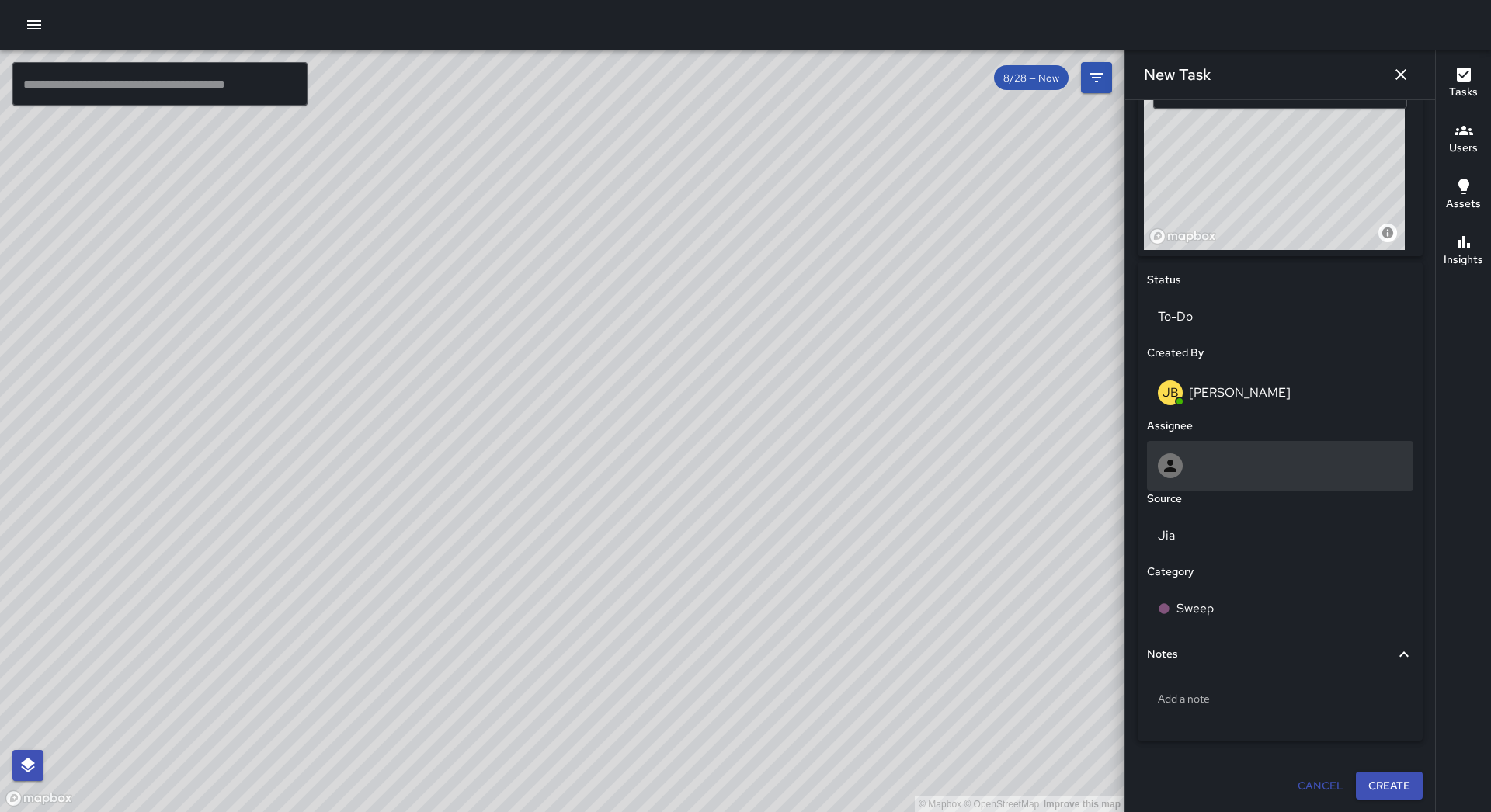
click at [1242, 471] on div at bounding box center [1279, 466] width 244 height 24
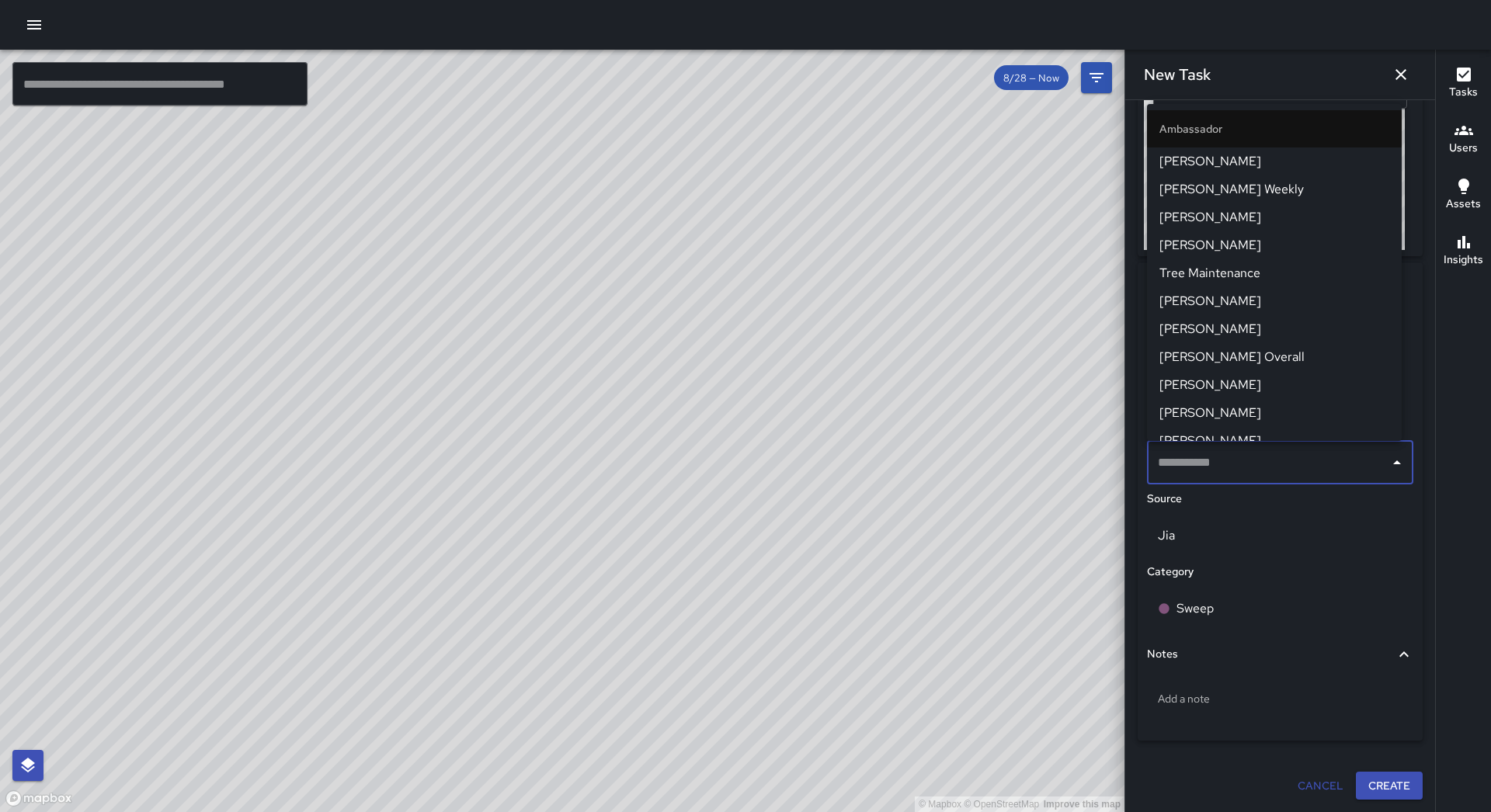
click at [1245, 354] on span "[PERSON_NAME] Overall" at bounding box center [1274, 356] width 230 height 18
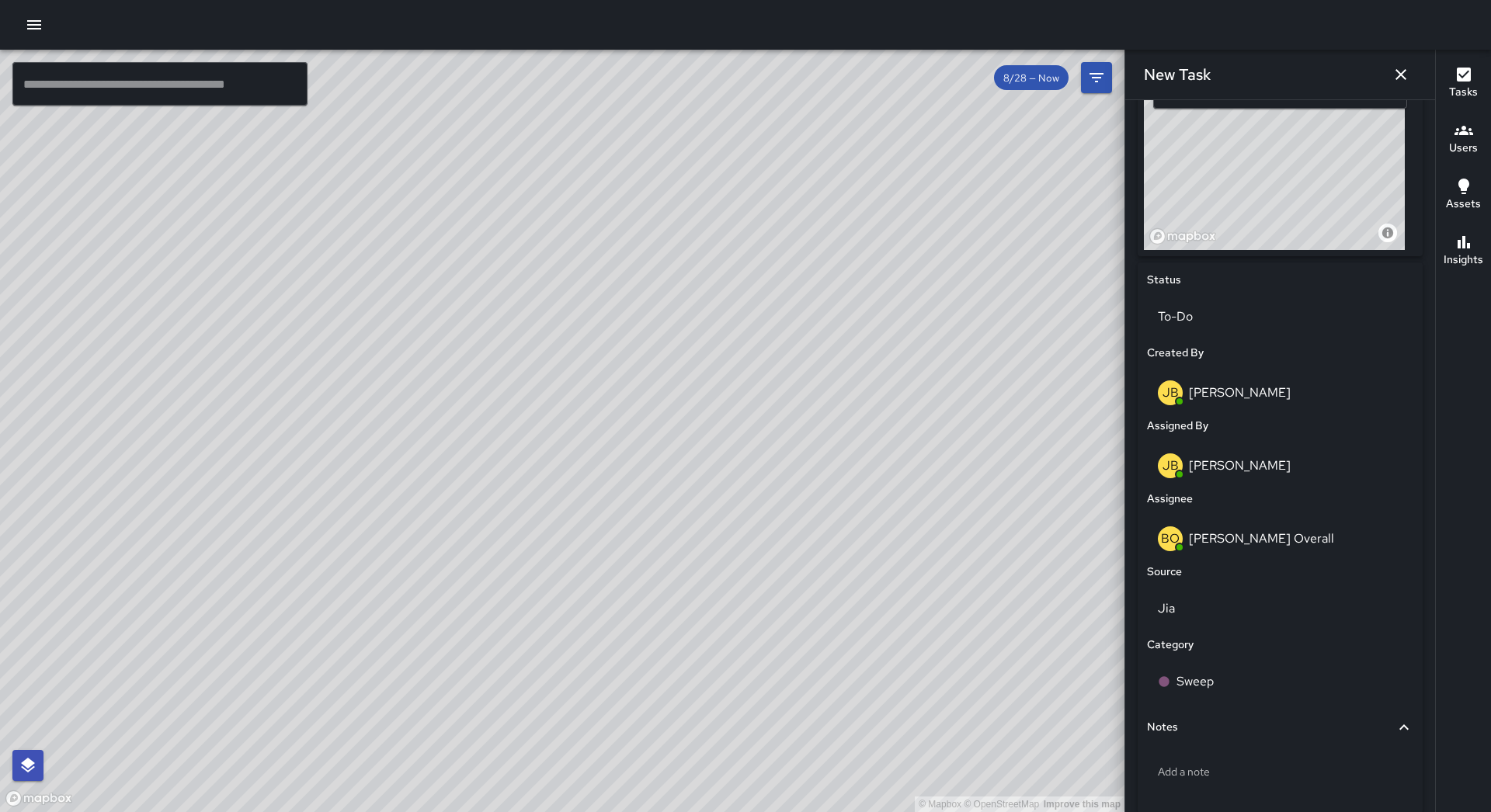
click at [1410, 69] on button "button" at bounding box center [1400, 74] width 31 height 31
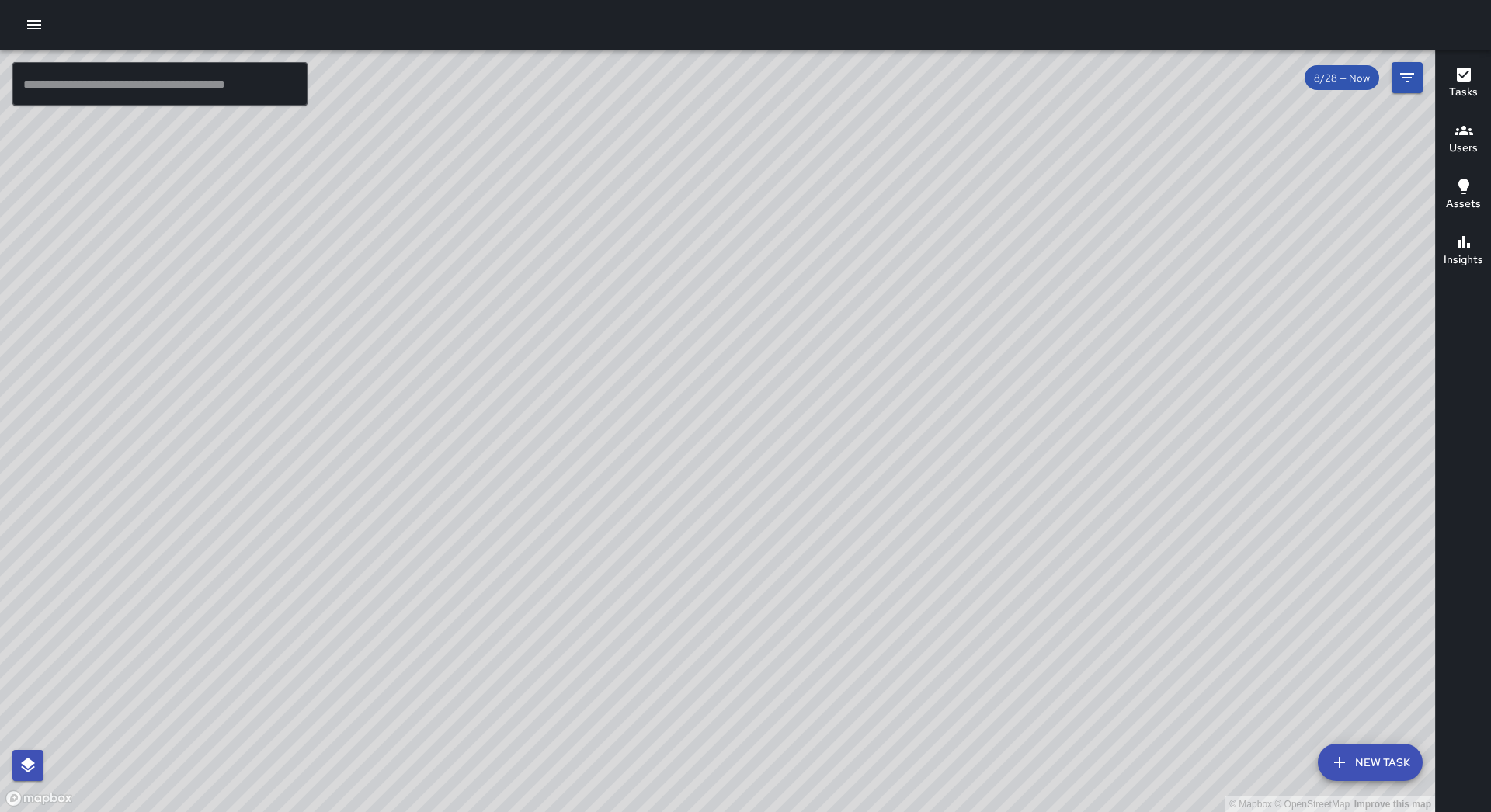
click at [27, 36] on button "button" at bounding box center [33, 24] width 31 height 31
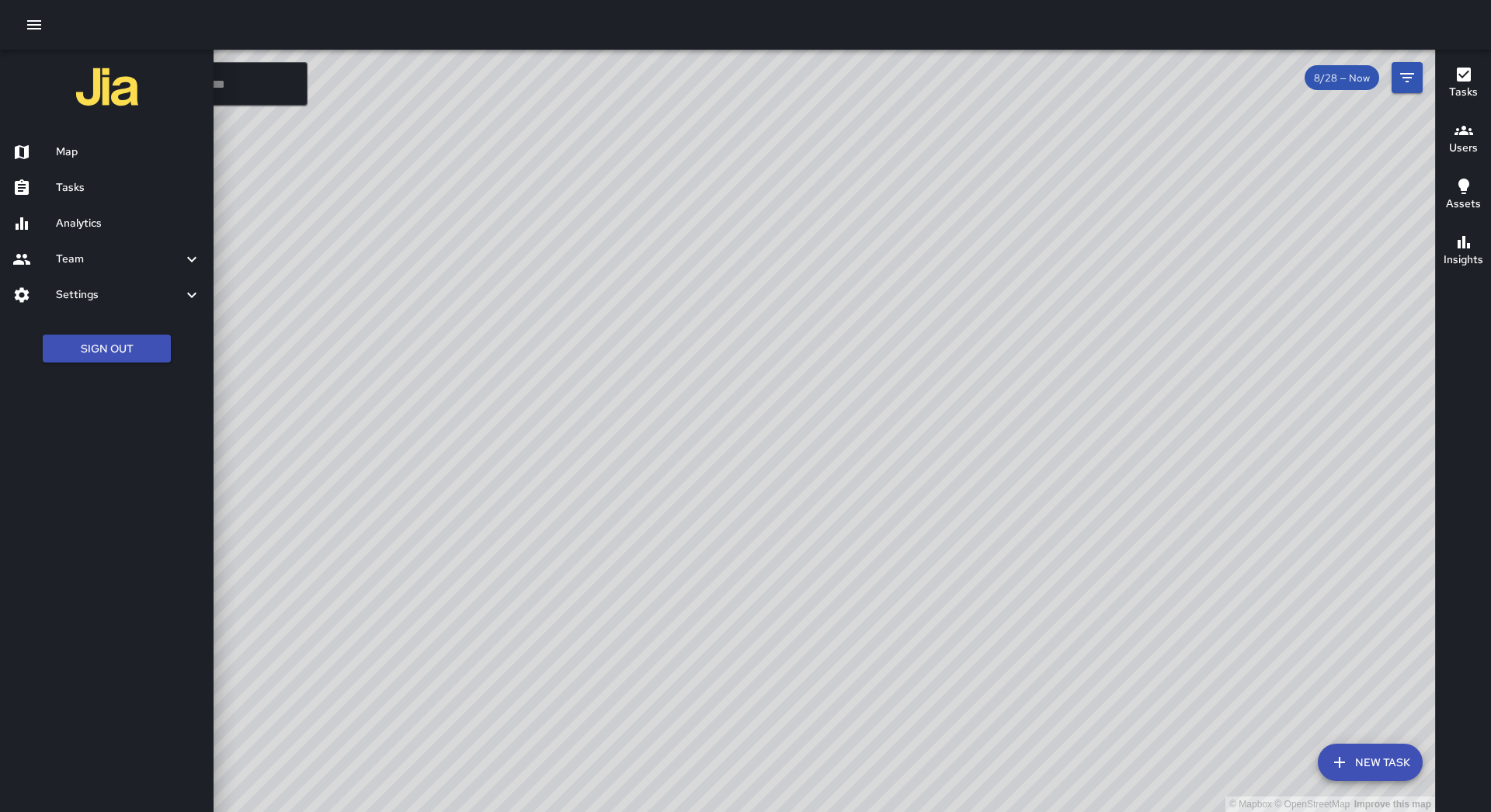
drag, startPoint x: 97, startPoint y: 175, endPoint x: 122, endPoint y: 186, distance: 27.3
click at [99, 175] on link "Tasks" at bounding box center [107, 187] width 214 height 36
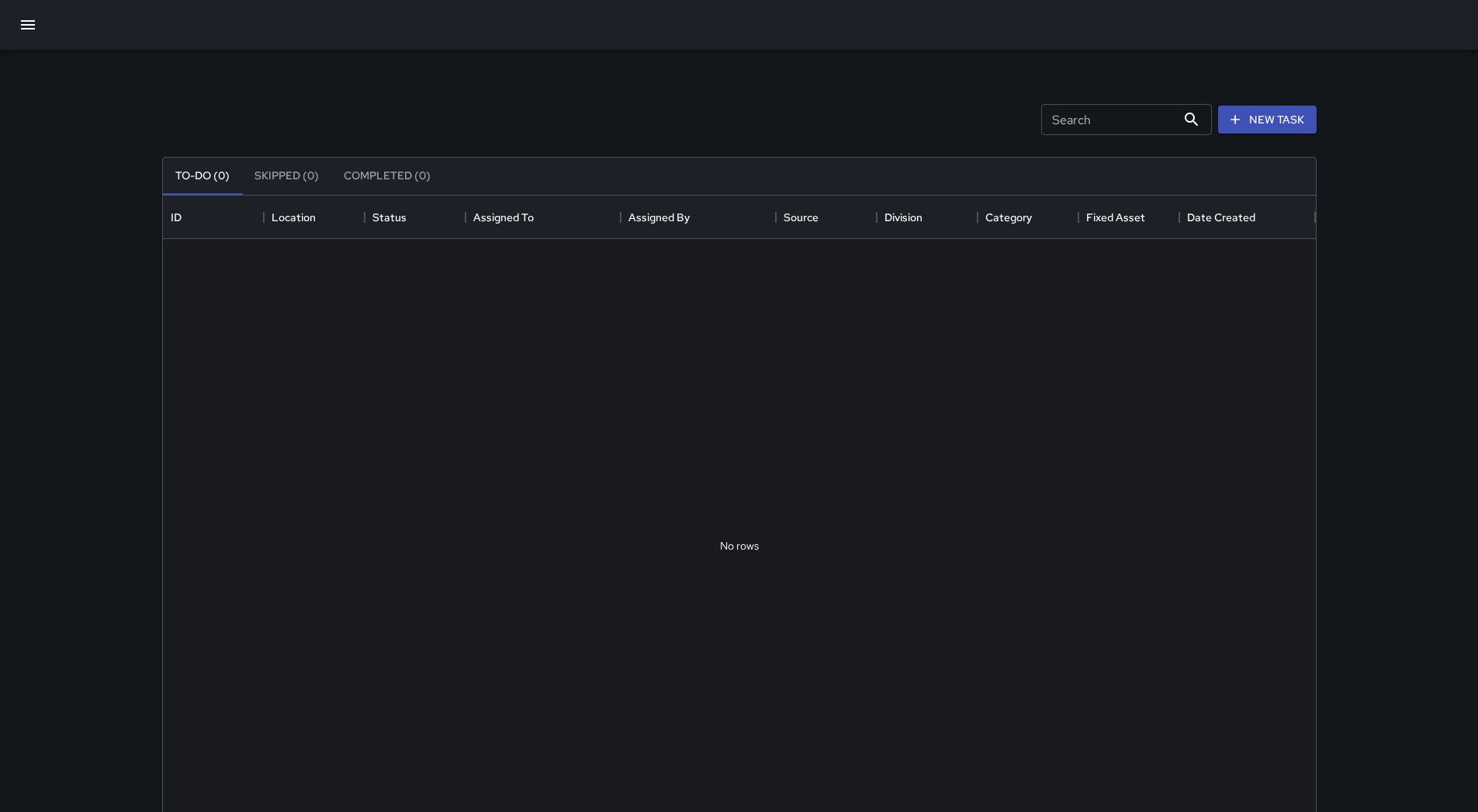
scroll to position [646, 1142]
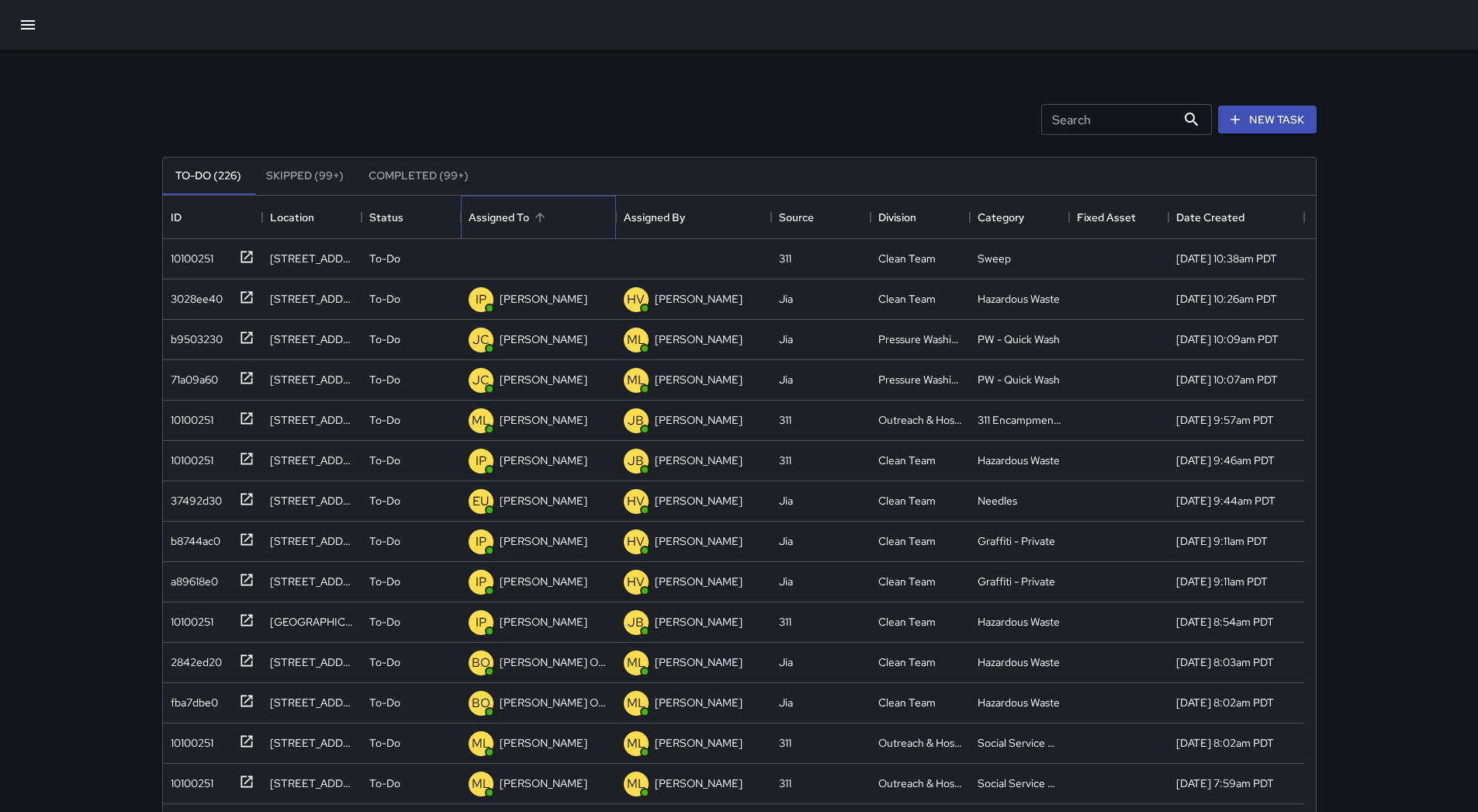
click at [566, 213] on div "Assigned To" at bounding box center [539, 217] width 140 height 44
click at [214, 248] on div "10100251" at bounding box center [189, 255] width 49 height 22
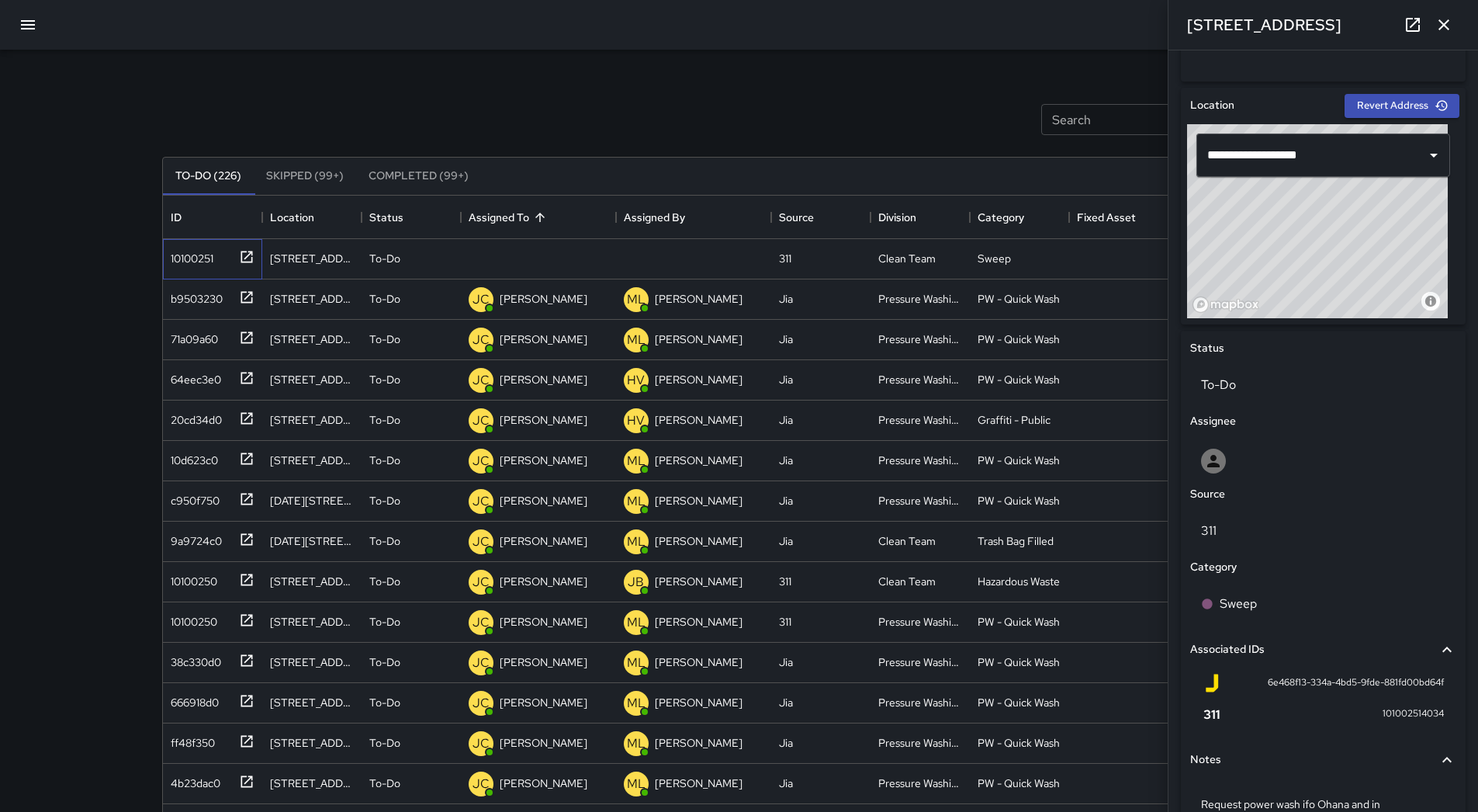
scroll to position [565, 0]
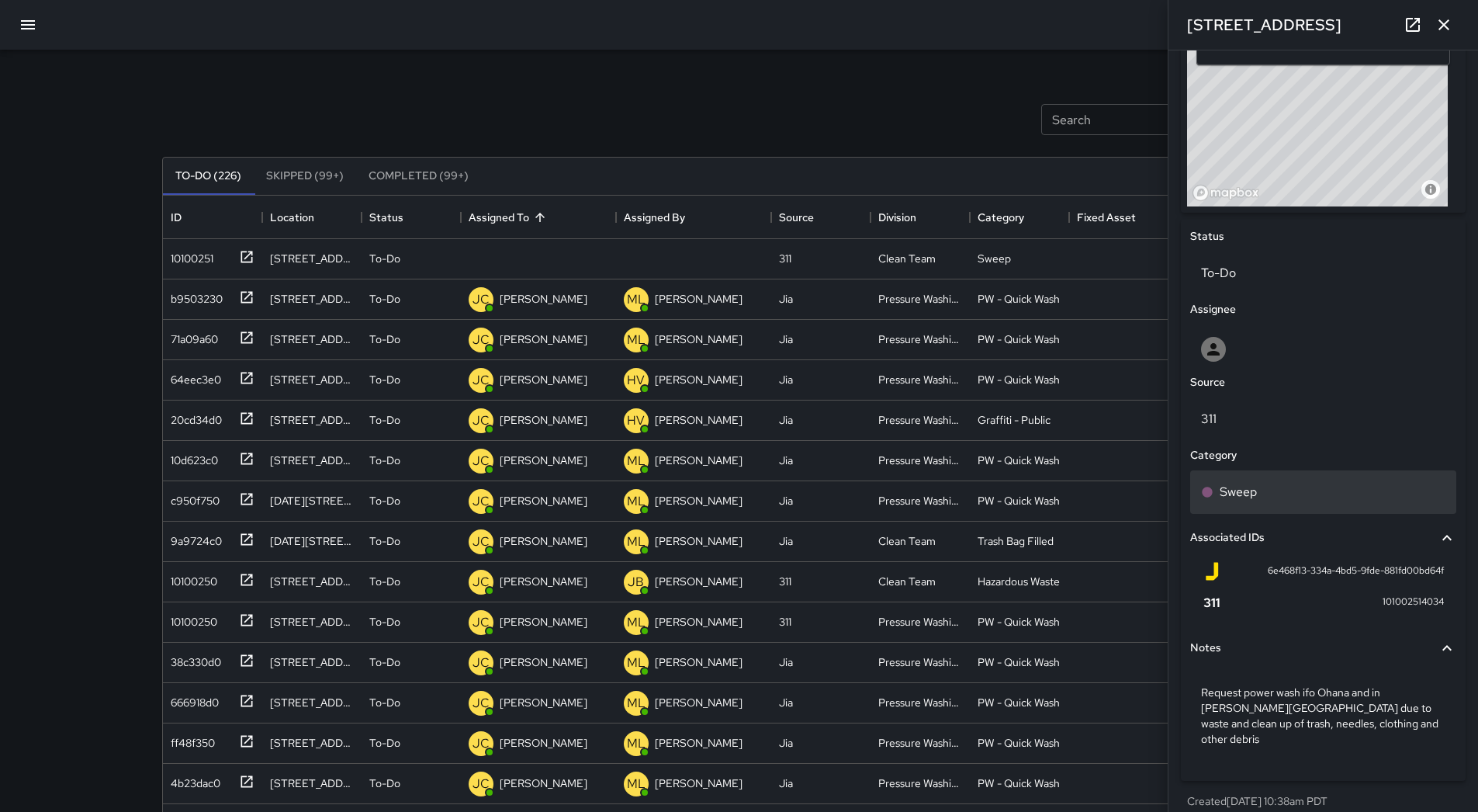
click at [1272, 497] on div "Sweep" at bounding box center [1323, 492] width 244 height 18
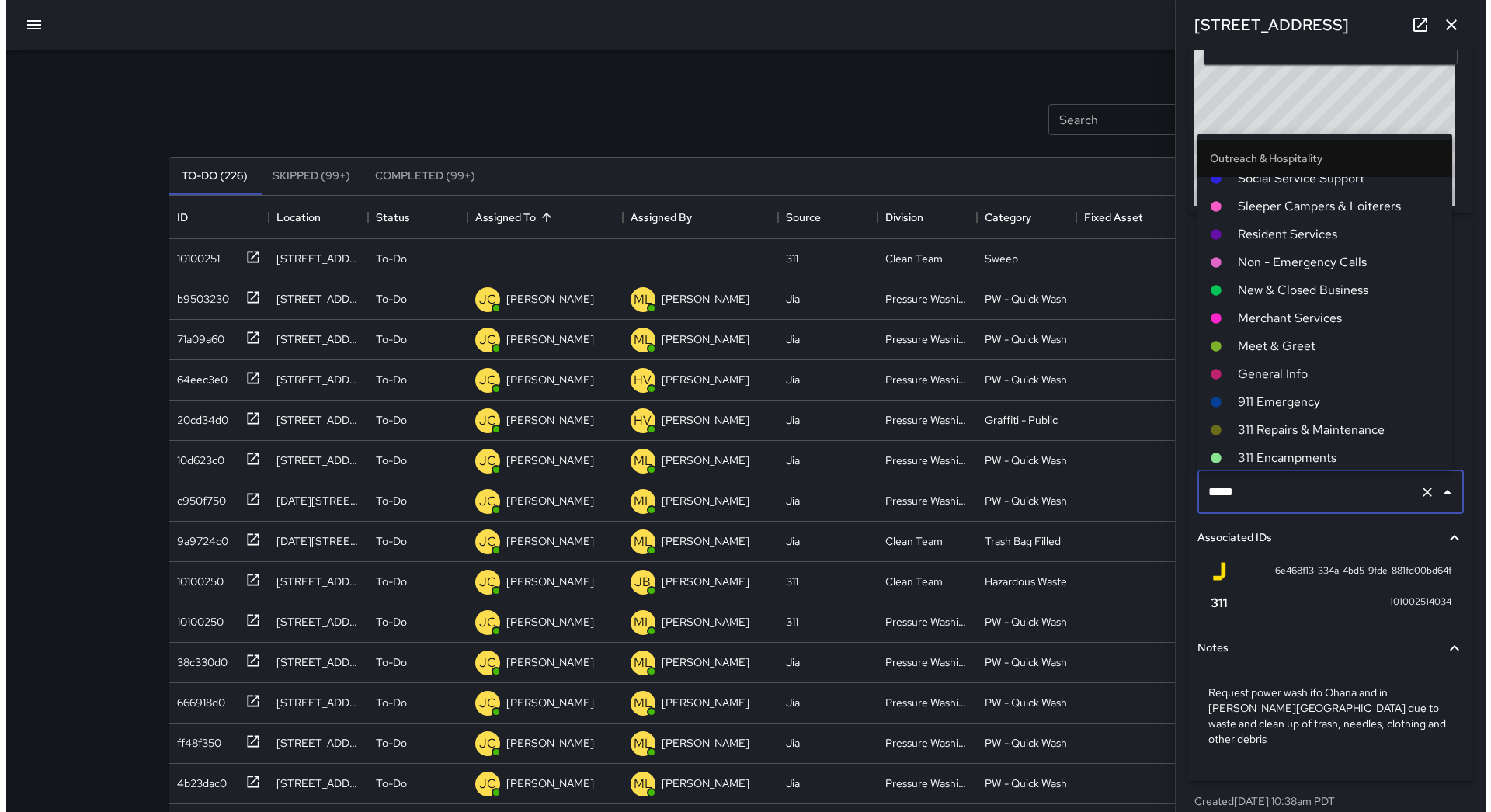
scroll to position [1278, 0]
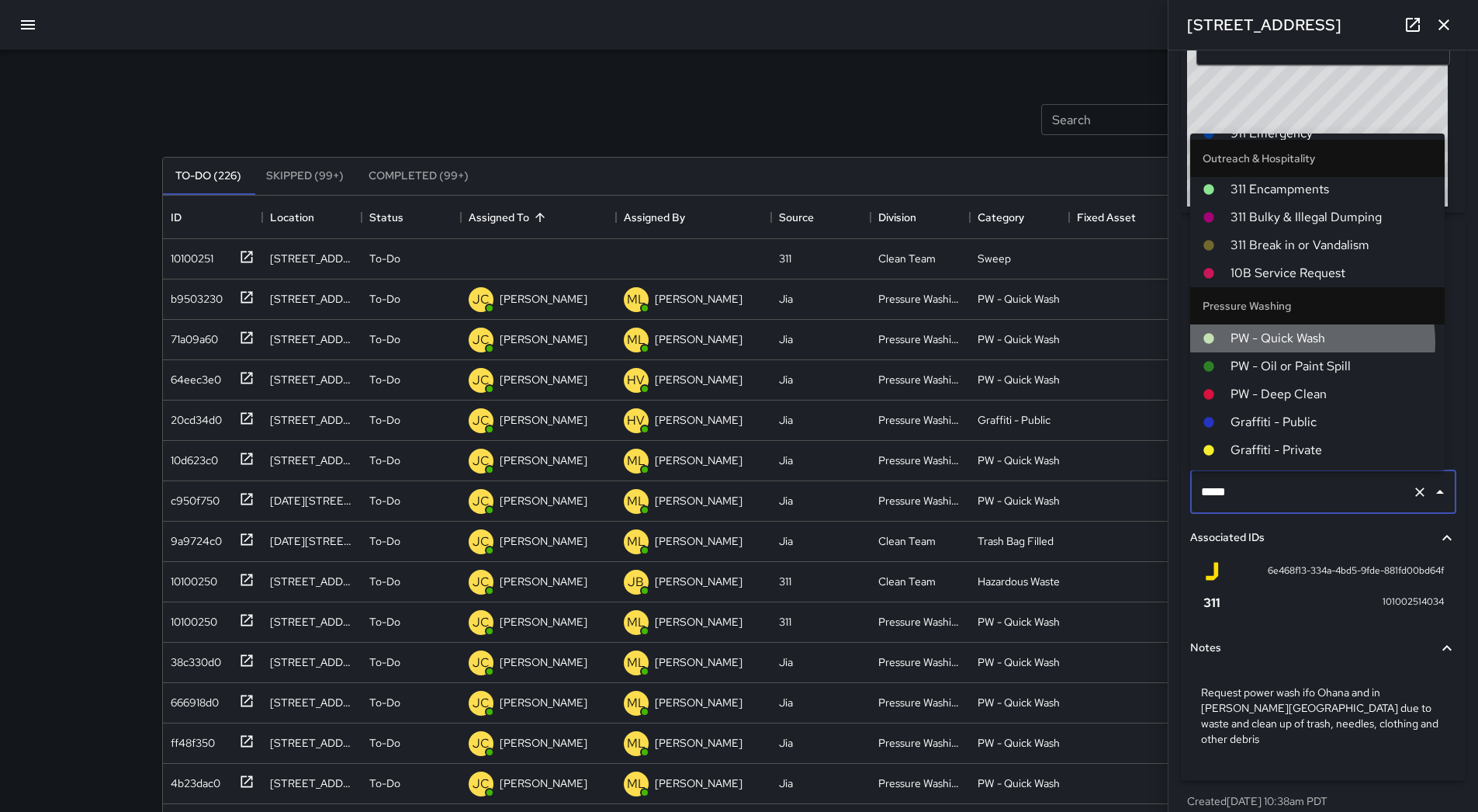
click at [1307, 342] on span "PW - Quick Wash" at bounding box center [1332, 338] width 202 height 18
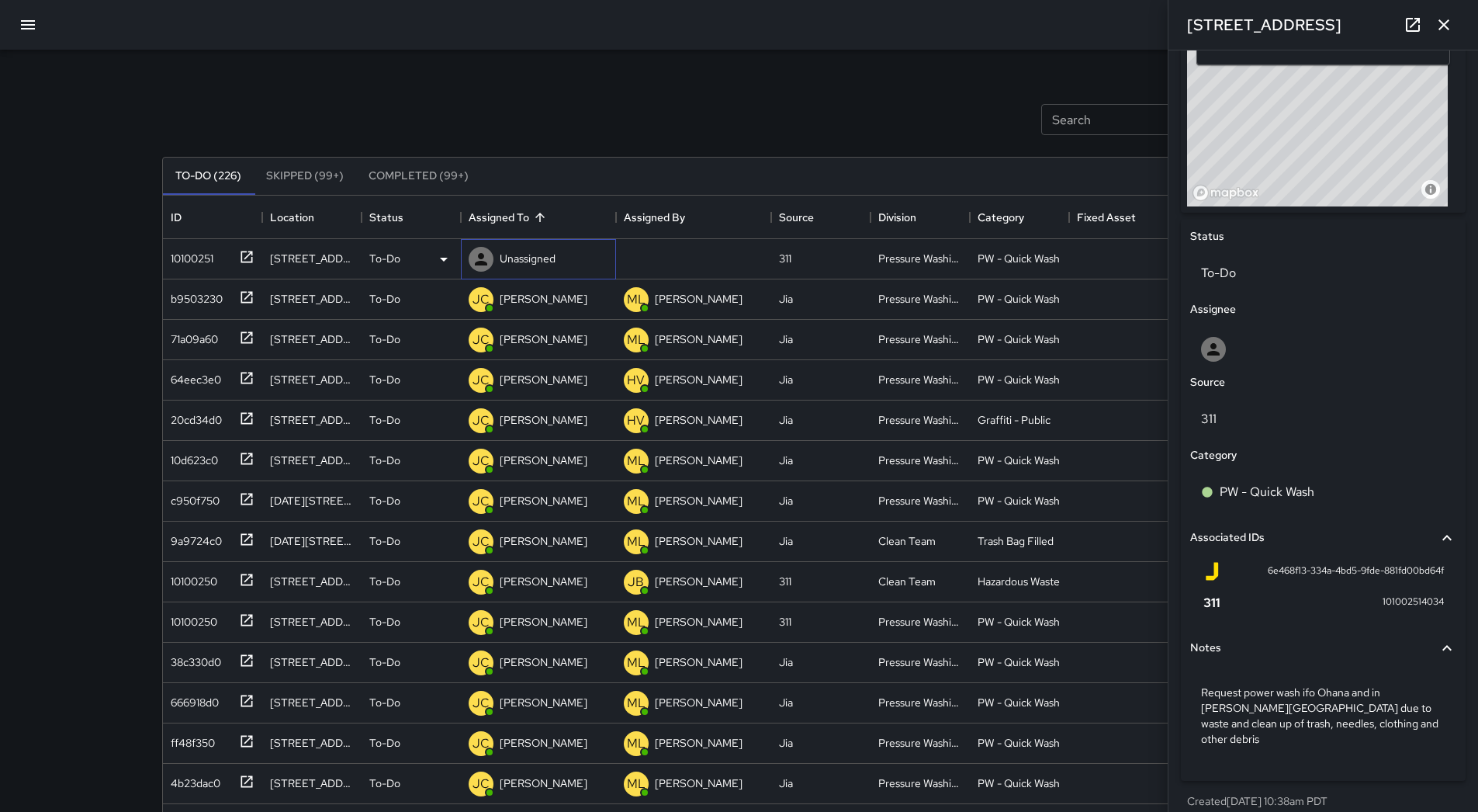
click at [523, 267] on div "Unassigned" at bounding box center [528, 258] width 62 height 22
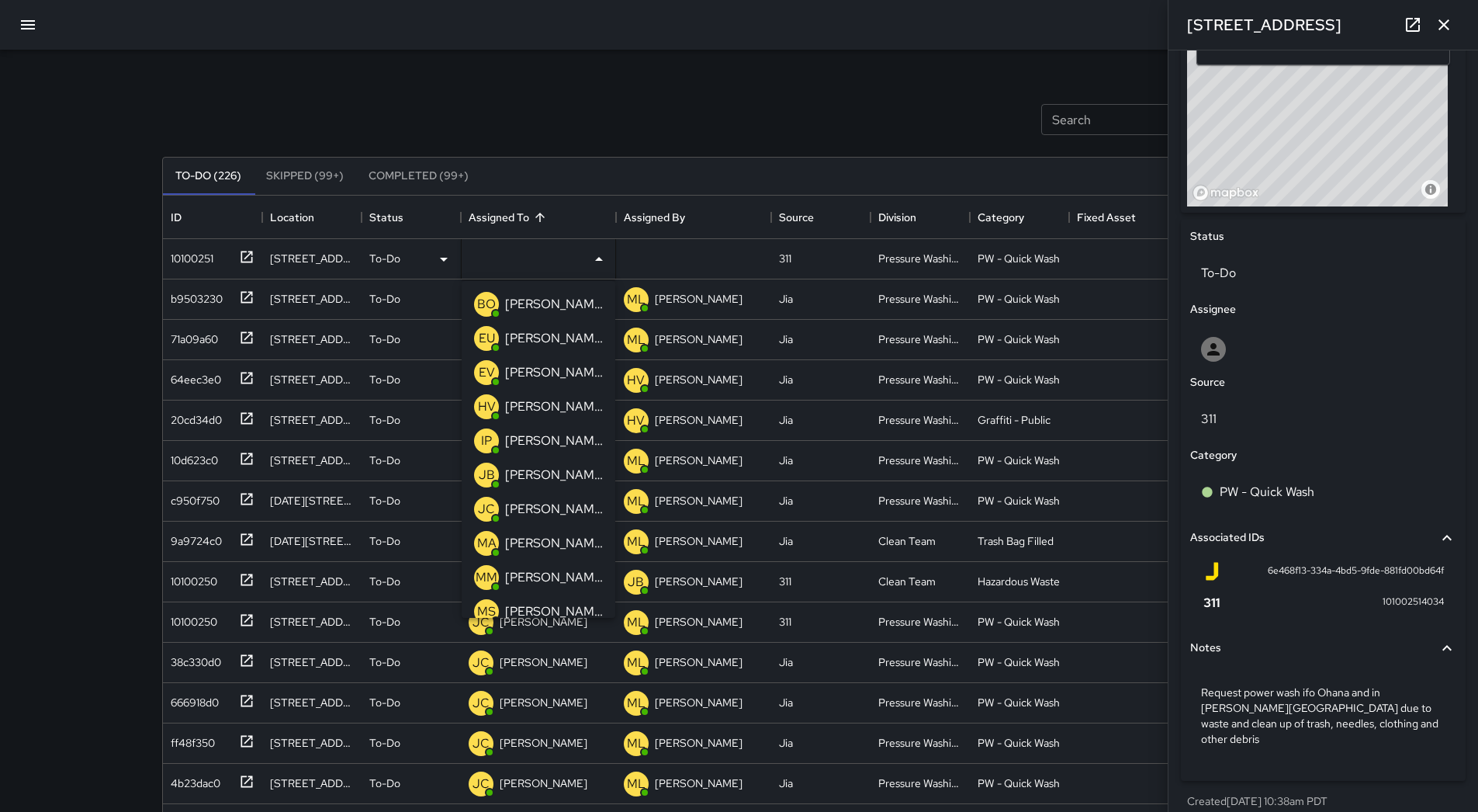
click at [564, 505] on p "[PERSON_NAME]" at bounding box center [554, 508] width 98 height 18
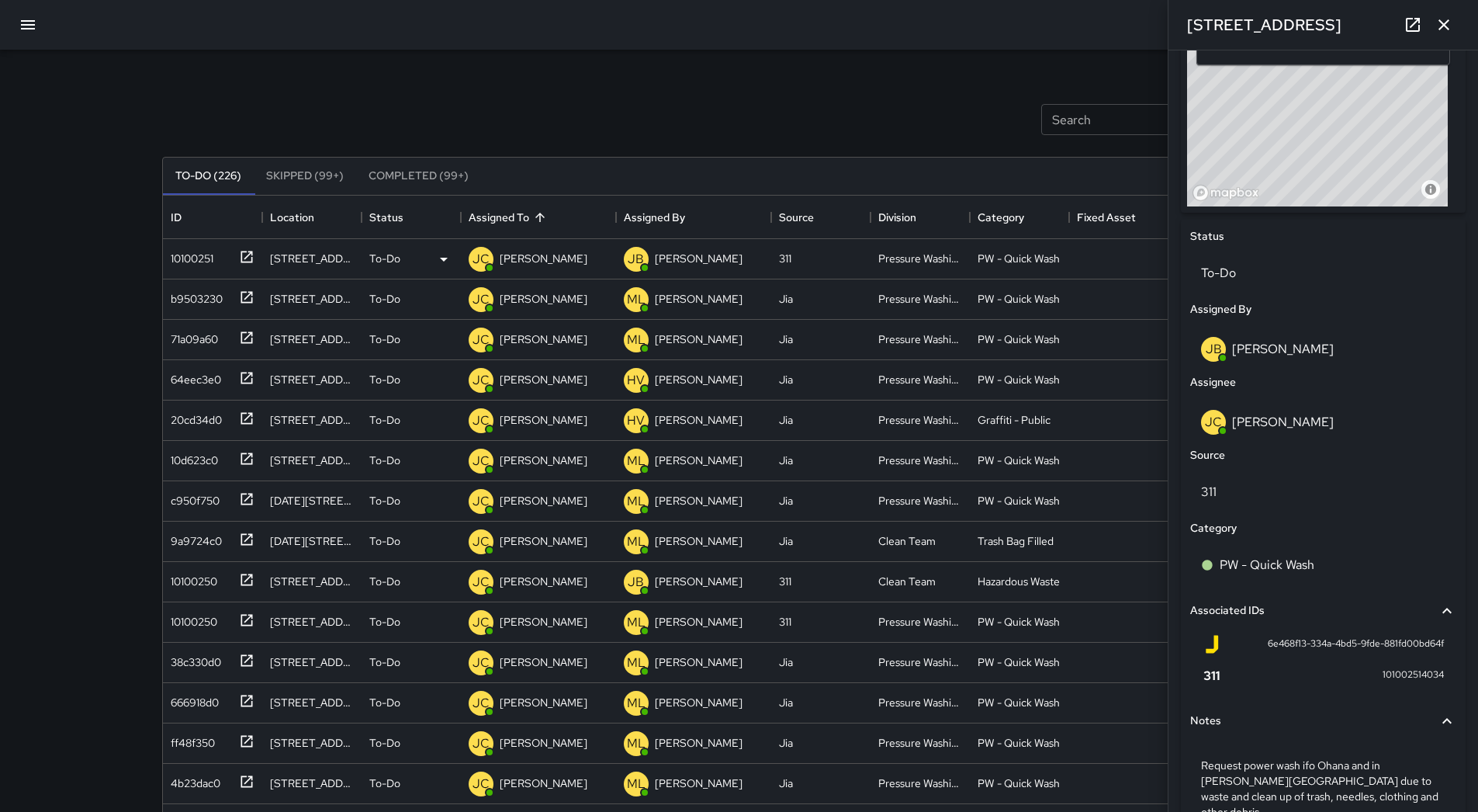
click at [40, 48] on div "Search Search New Task To-Do (226) Skipped (99+) Completed (99+) ID Location St…" at bounding box center [739, 458] width 1478 height 916
click at [38, 30] on button "button" at bounding box center [28, 24] width 38 height 38
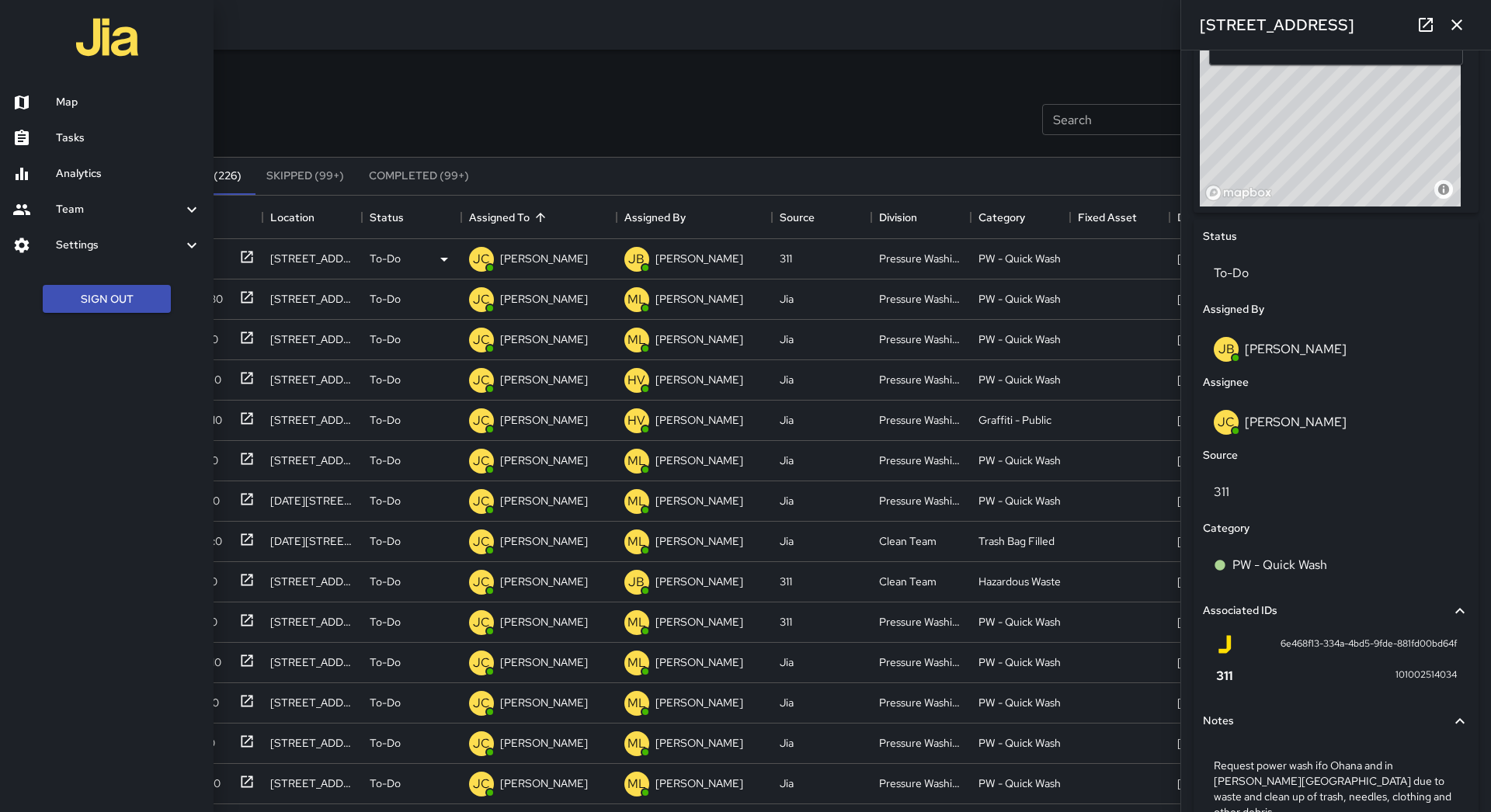
click at [66, 88] on link "Map" at bounding box center [107, 102] width 214 height 36
